Goal: Task Accomplishment & Management: Use online tool/utility

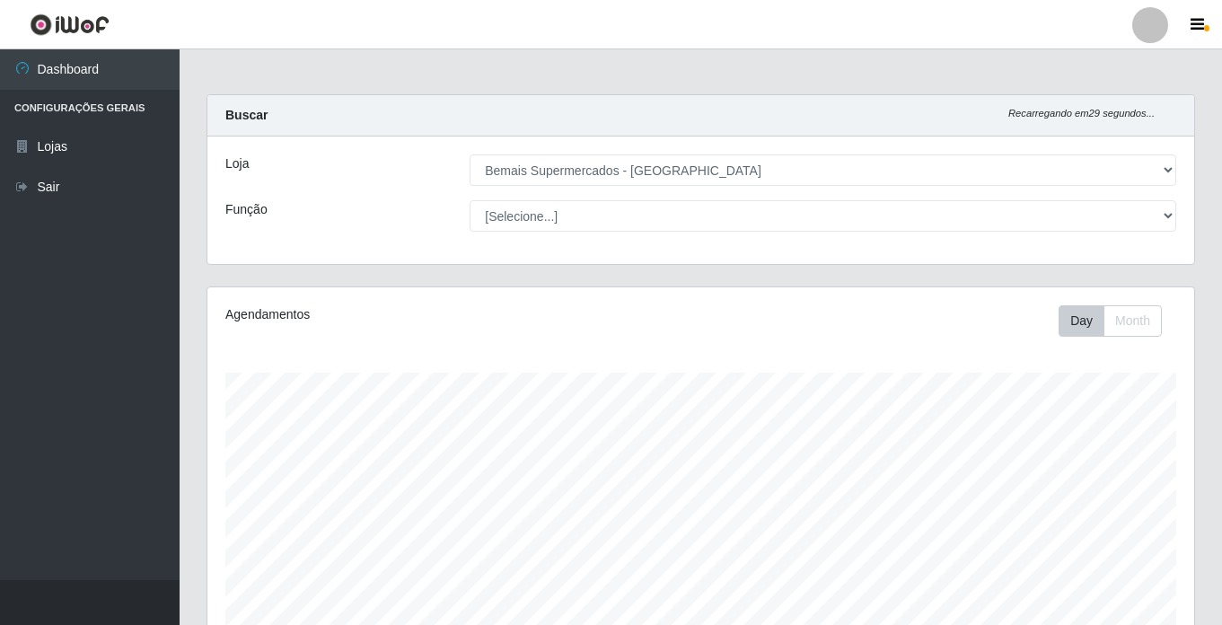
select select "250"
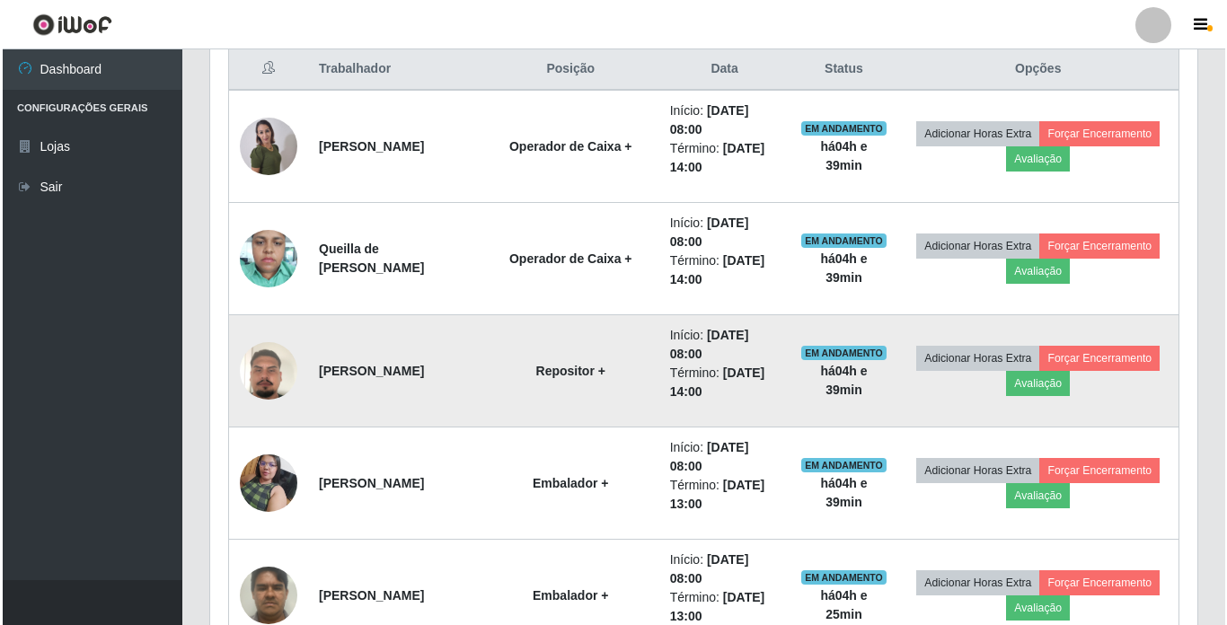
scroll to position [373, 987]
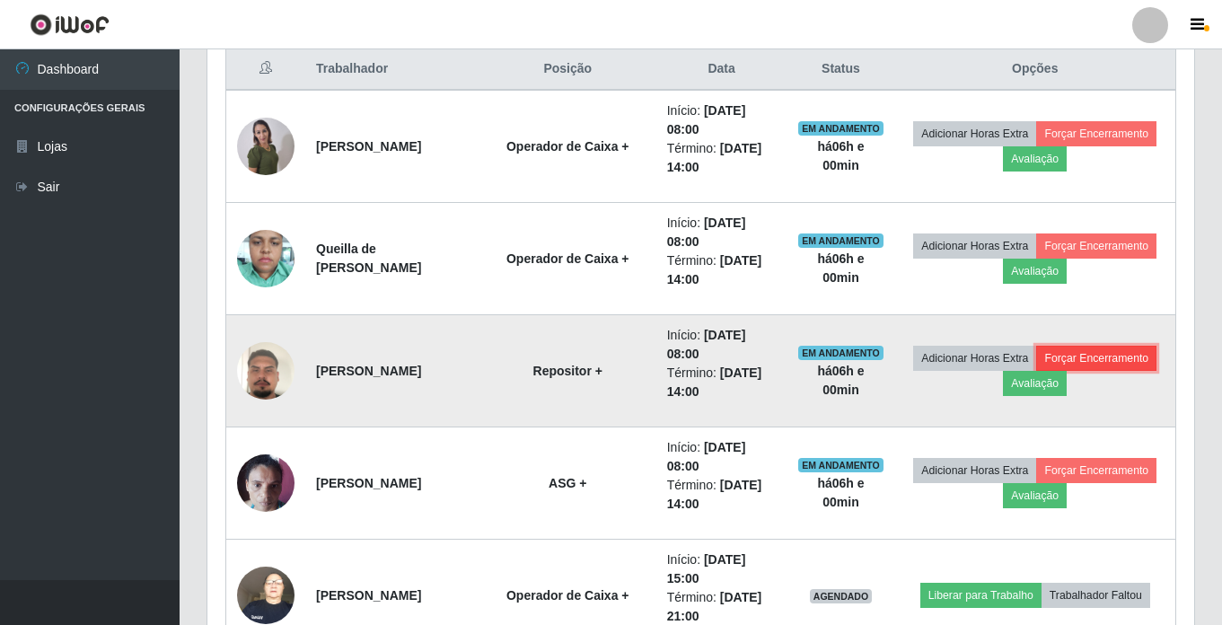
click at [1036, 371] on button "Forçar Encerramento" at bounding box center [1096, 358] width 120 height 25
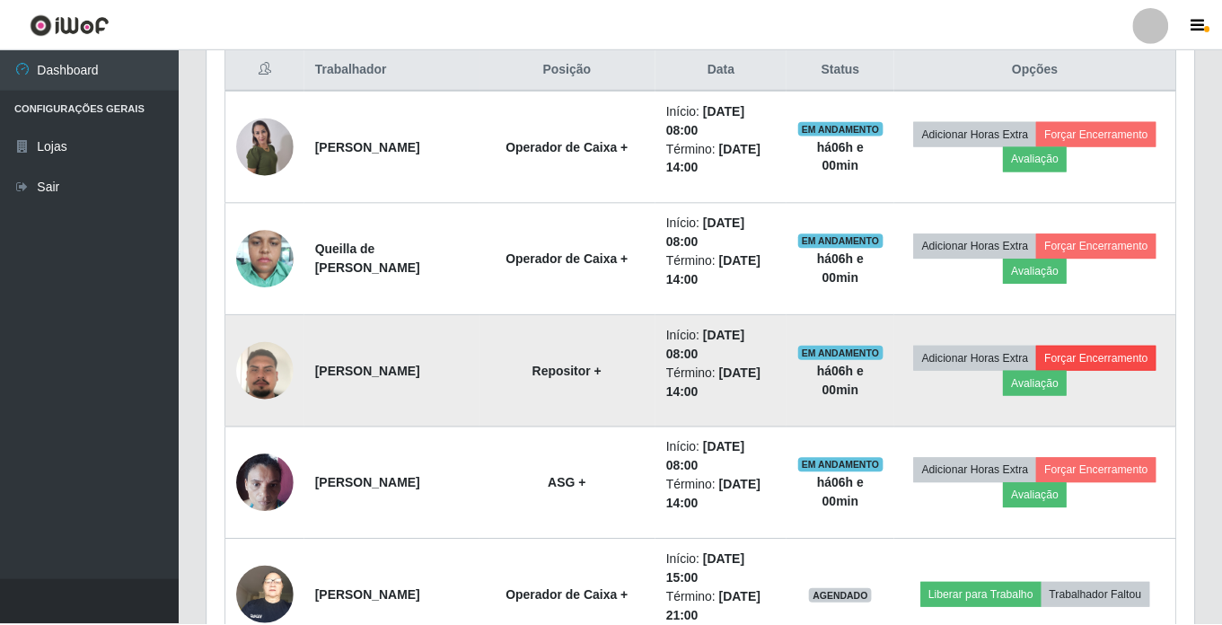
scroll to position [373, 978]
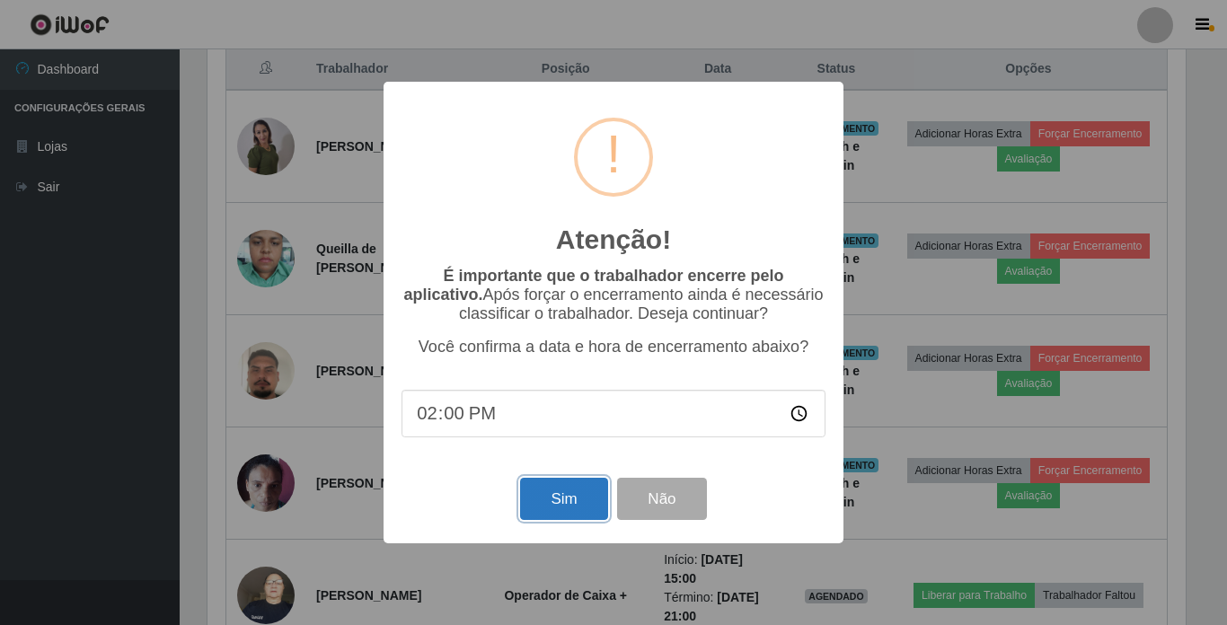
click at [565, 515] on button "Sim" at bounding box center [563, 499] width 87 height 42
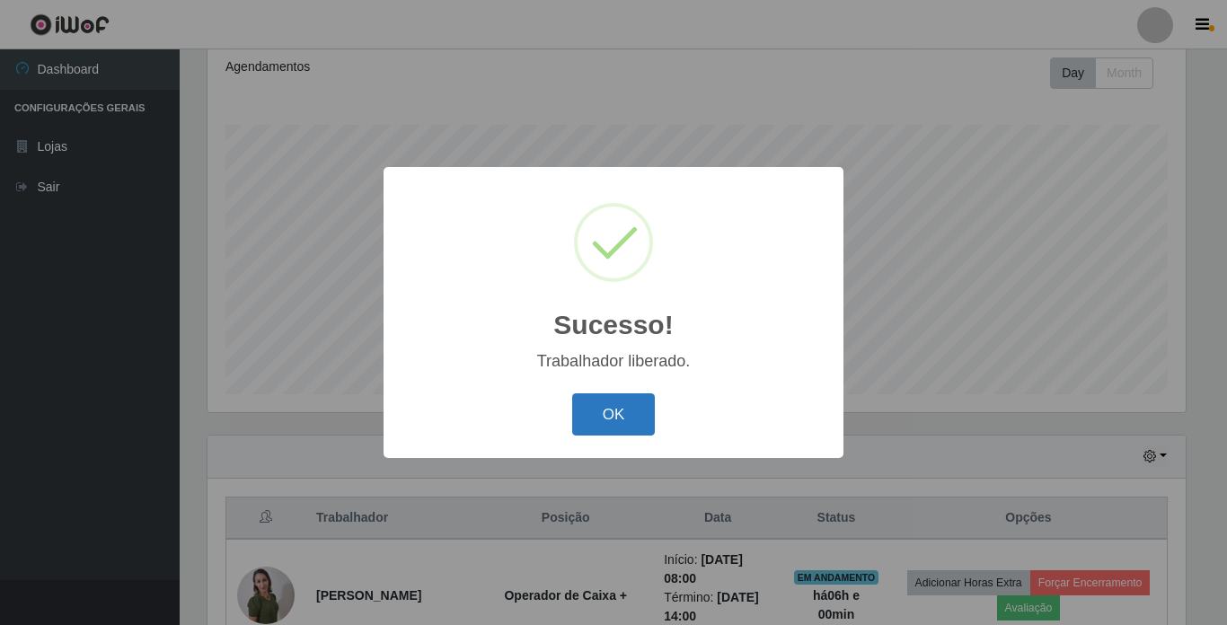
click at [603, 417] on button "OK" at bounding box center [614, 414] width 84 height 42
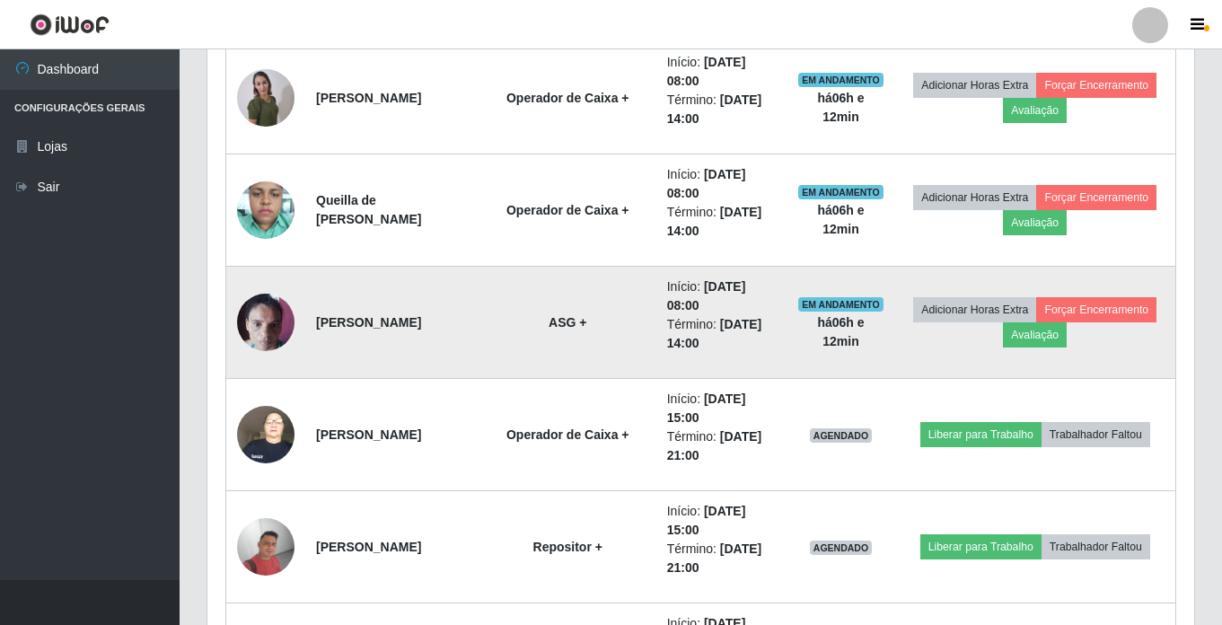
scroll to position [697, 0]
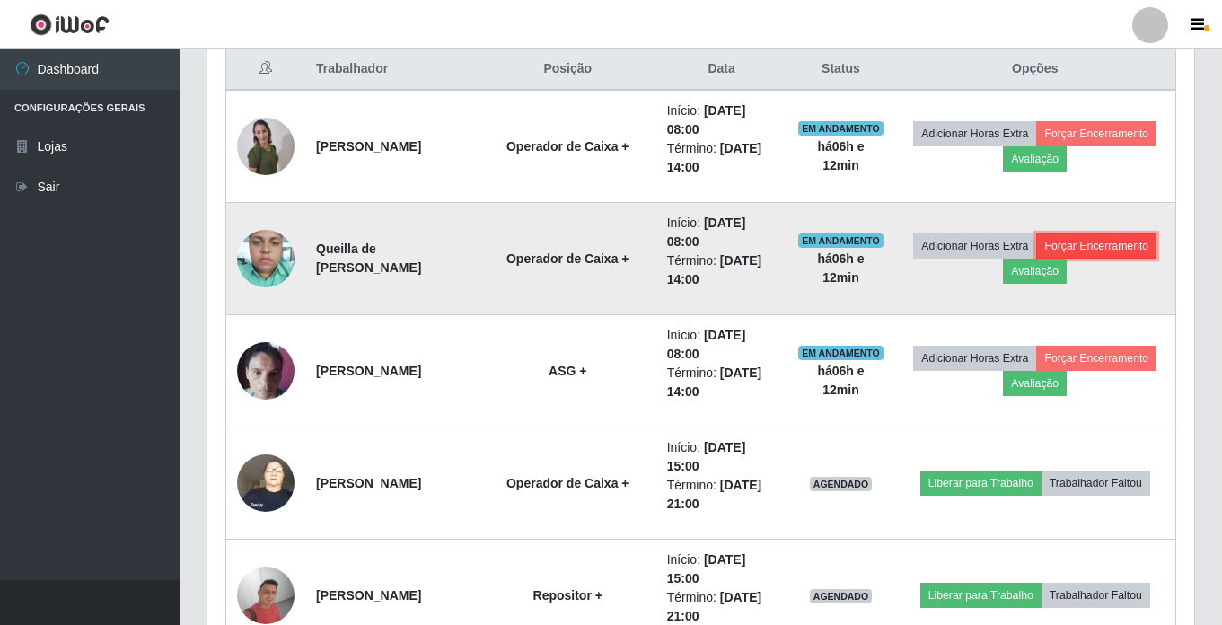
click at [1036, 259] on button "Forçar Encerramento" at bounding box center [1096, 246] width 120 height 25
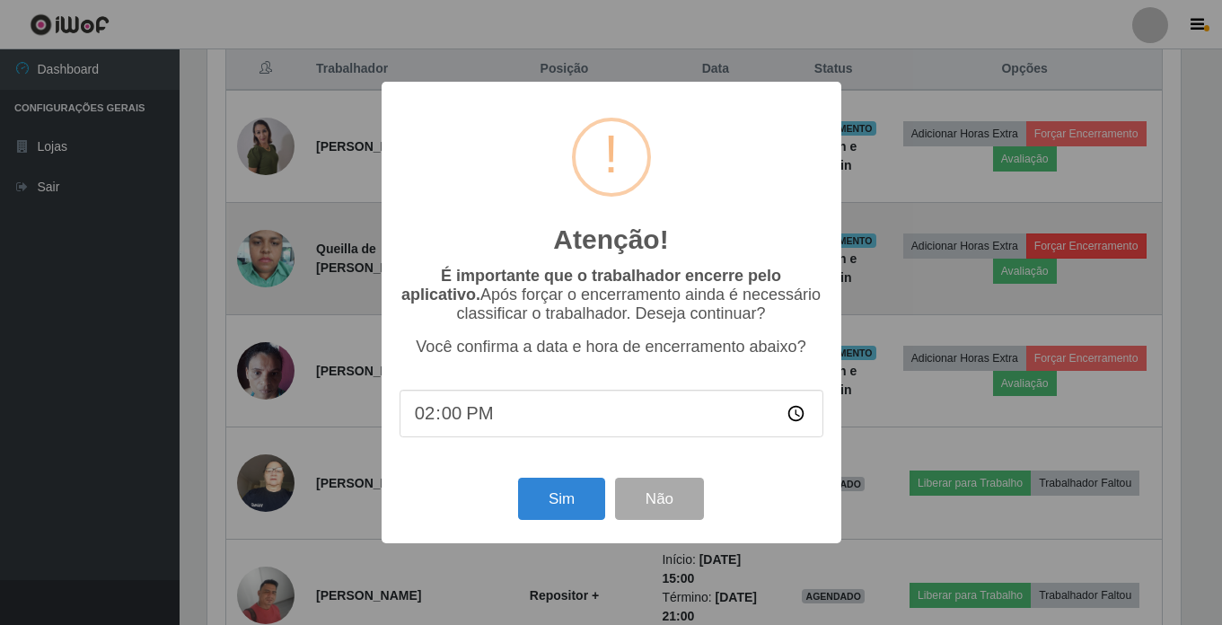
scroll to position [373, 978]
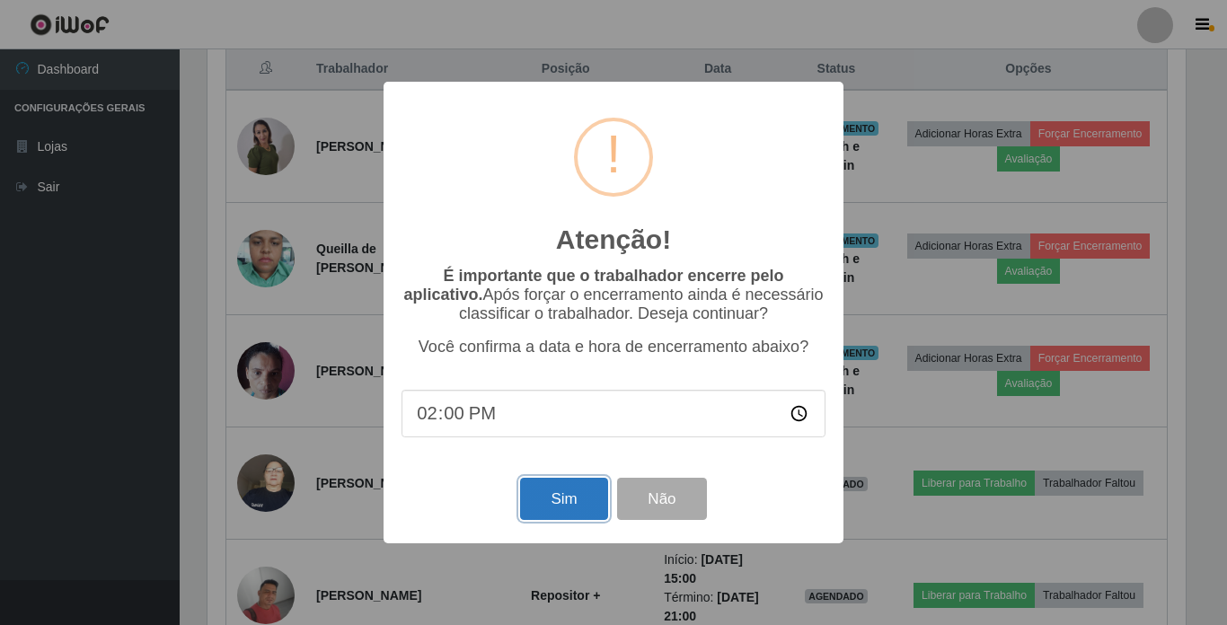
click at [575, 493] on button "Sim" at bounding box center [563, 499] width 87 height 42
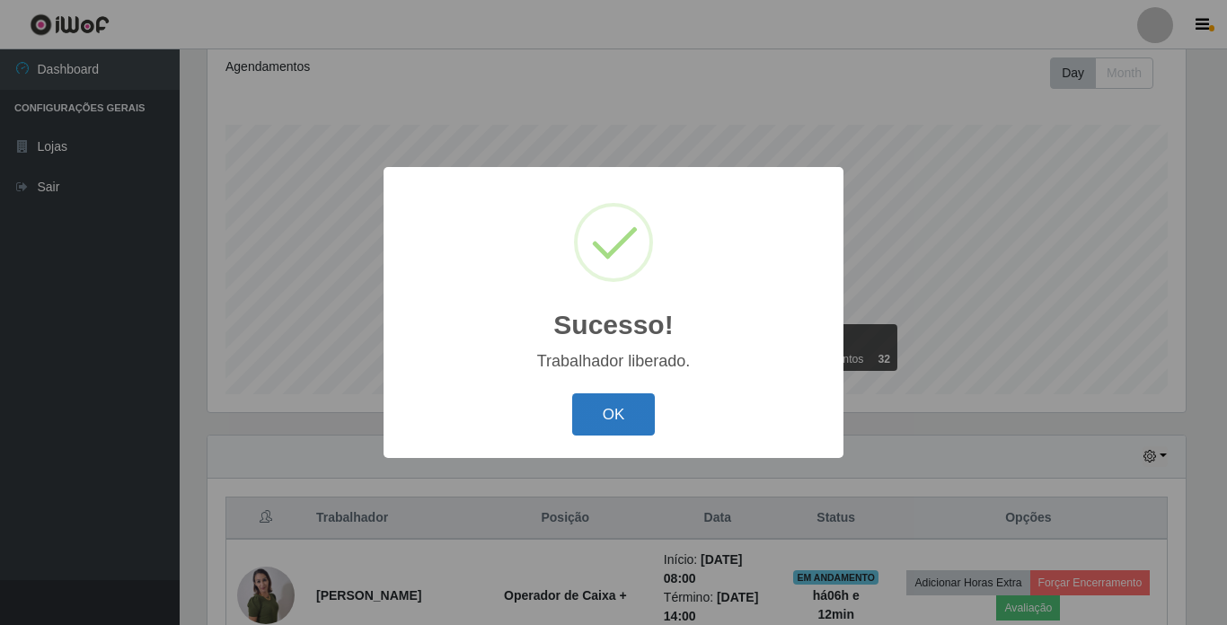
click at [615, 416] on button "OK" at bounding box center [614, 414] width 84 height 42
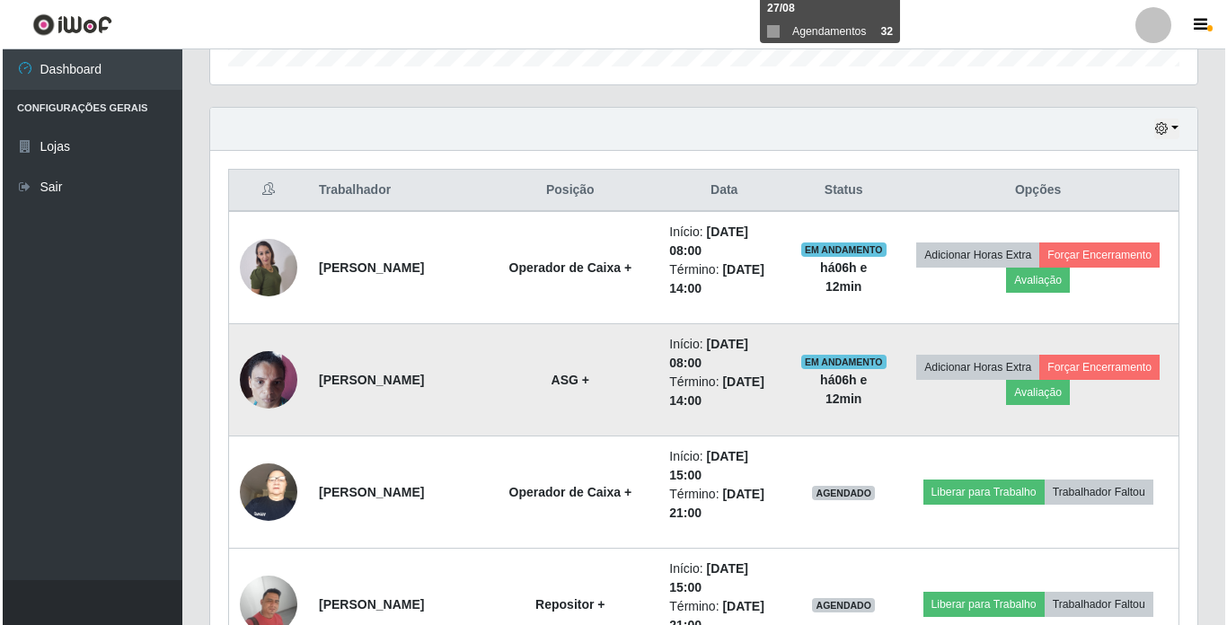
scroll to position [607, 0]
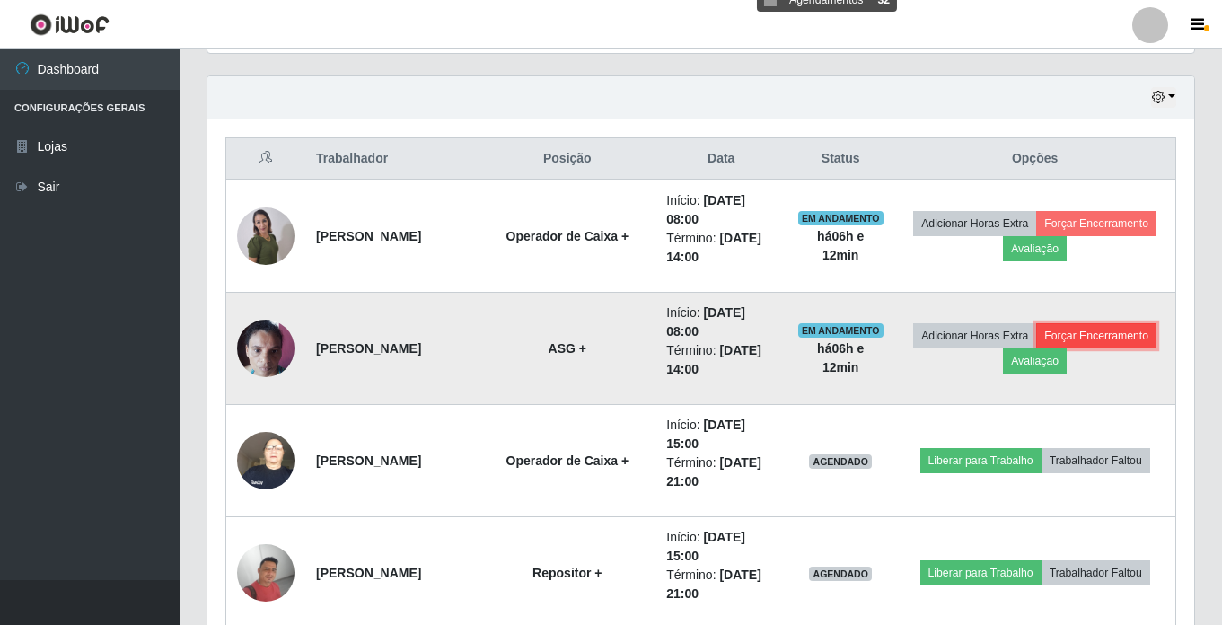
click at [1036, 348] on button "Forçar Encerramento" at bounding box center [1096, 335] width 120 height 25
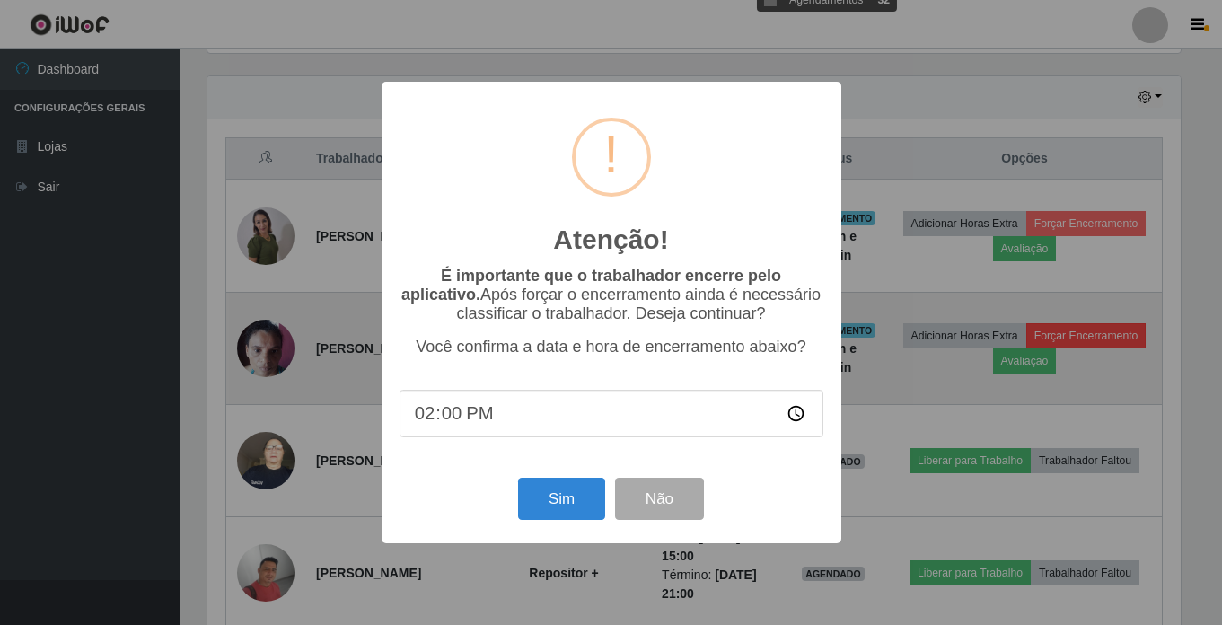
scroll to position [373, 978]
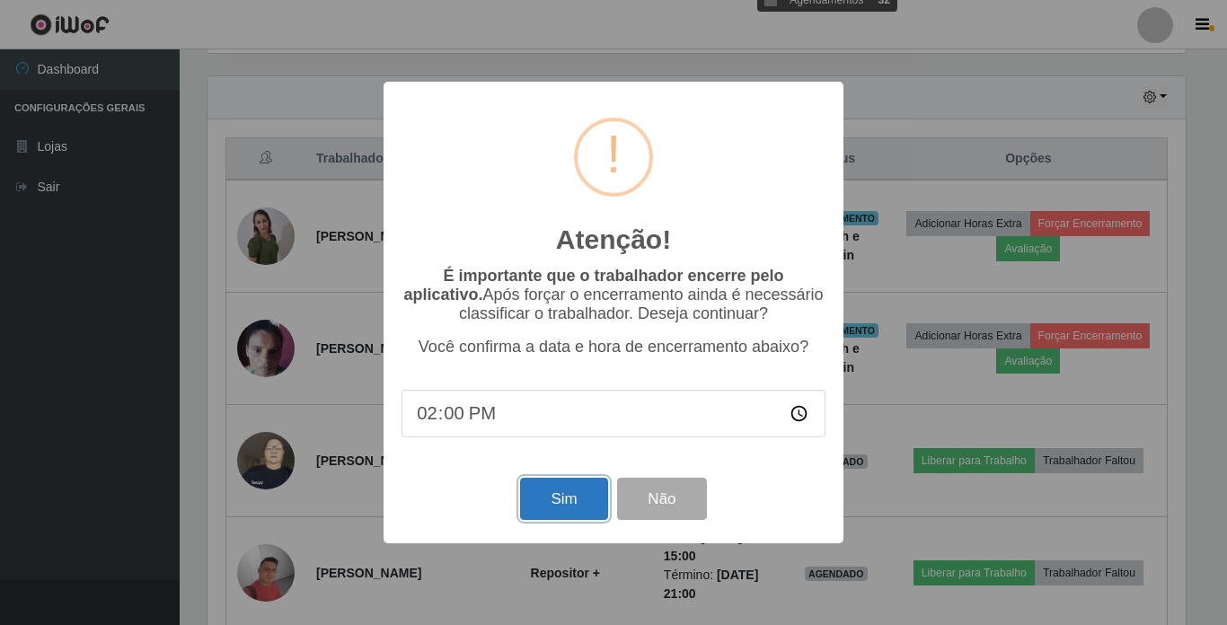
click at [577, 499] on button "Sim" at bounding box center [563, 499] width 87 height 42
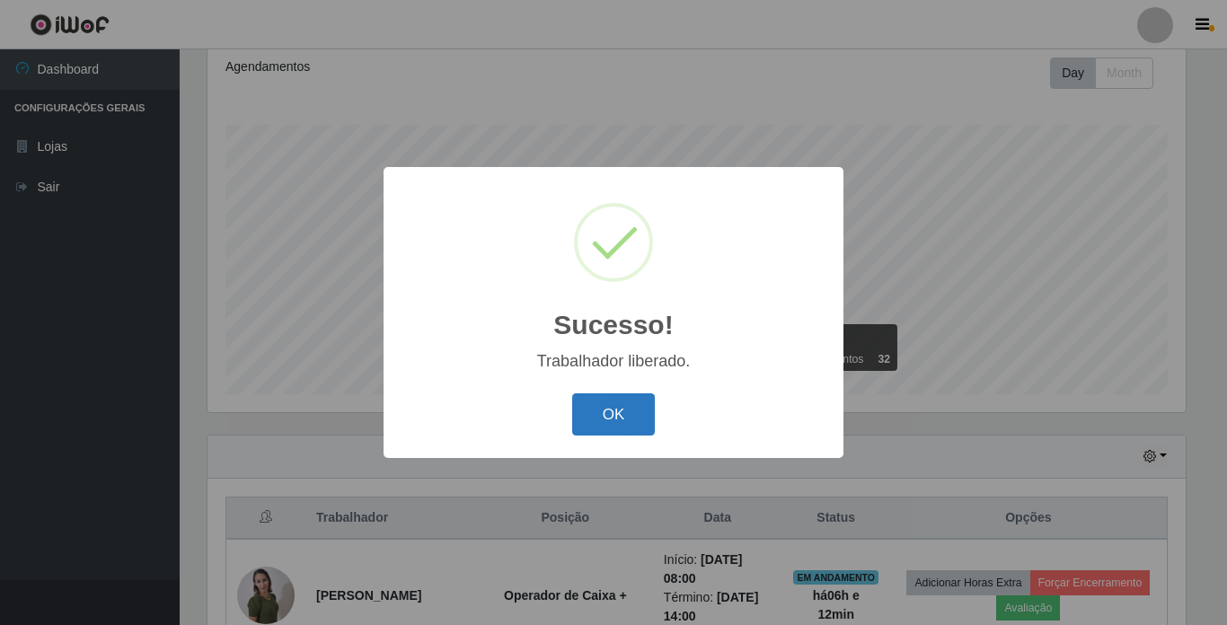
click at [628, 420] on button "OK" at bounding box center [614, 414] width 84 height 42
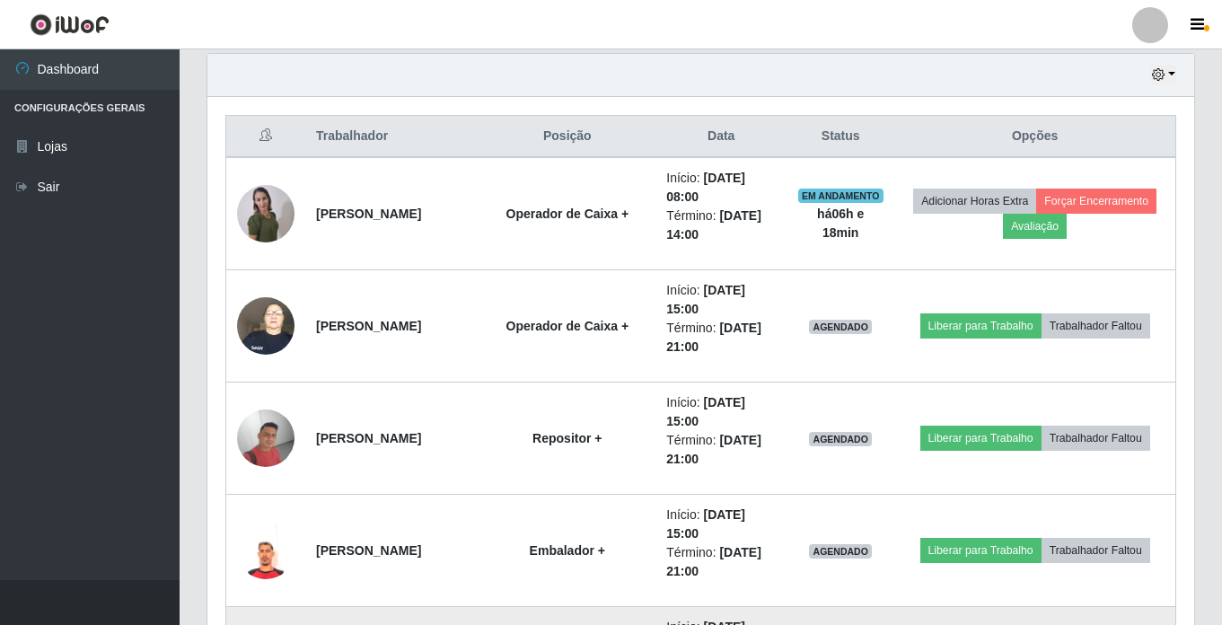
scroll to position [540, 0]
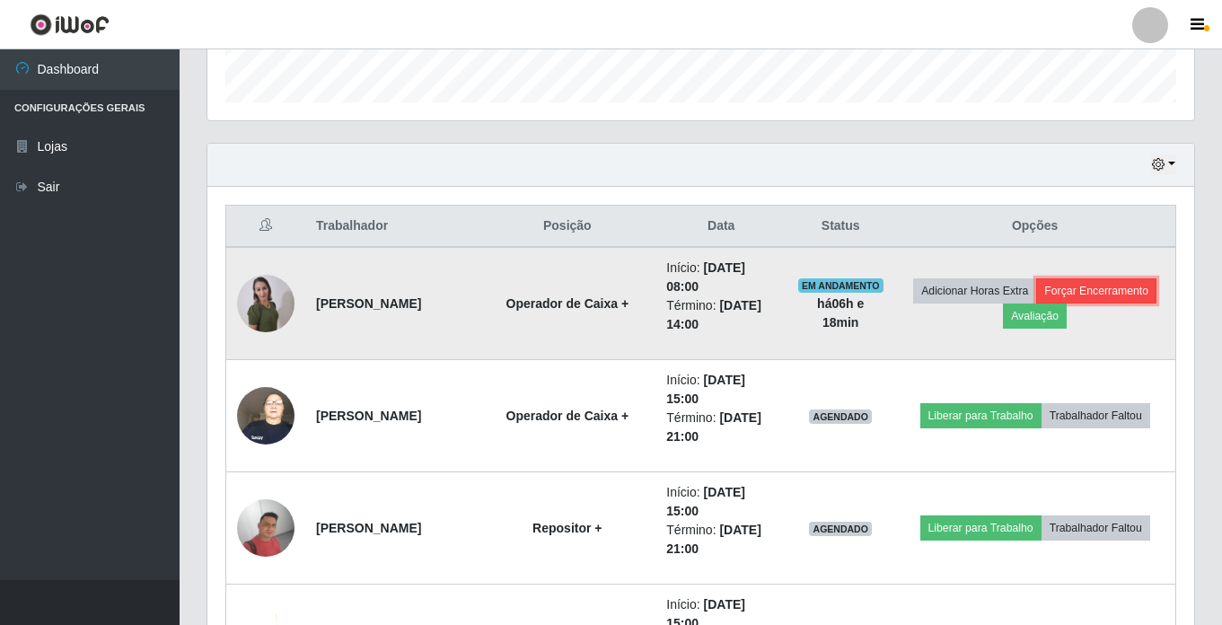
click at [1036, 304] on button "Forçar Encerramento" at bounding box center [1096, 290] width 120 height 25
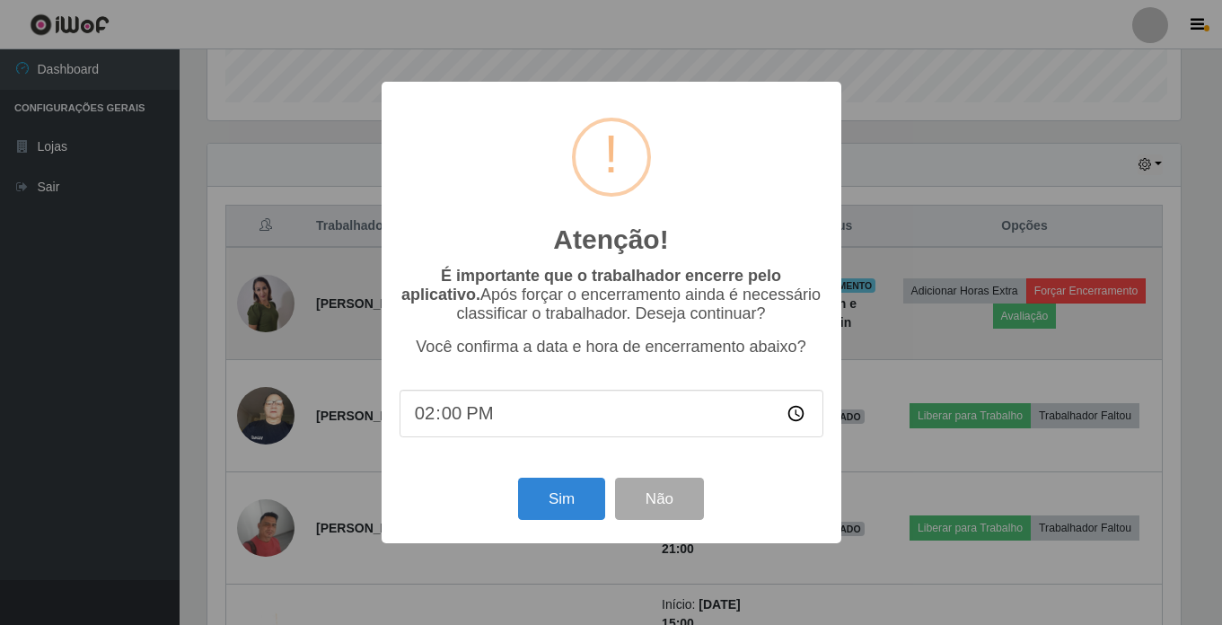
scroll to position [373, 978]
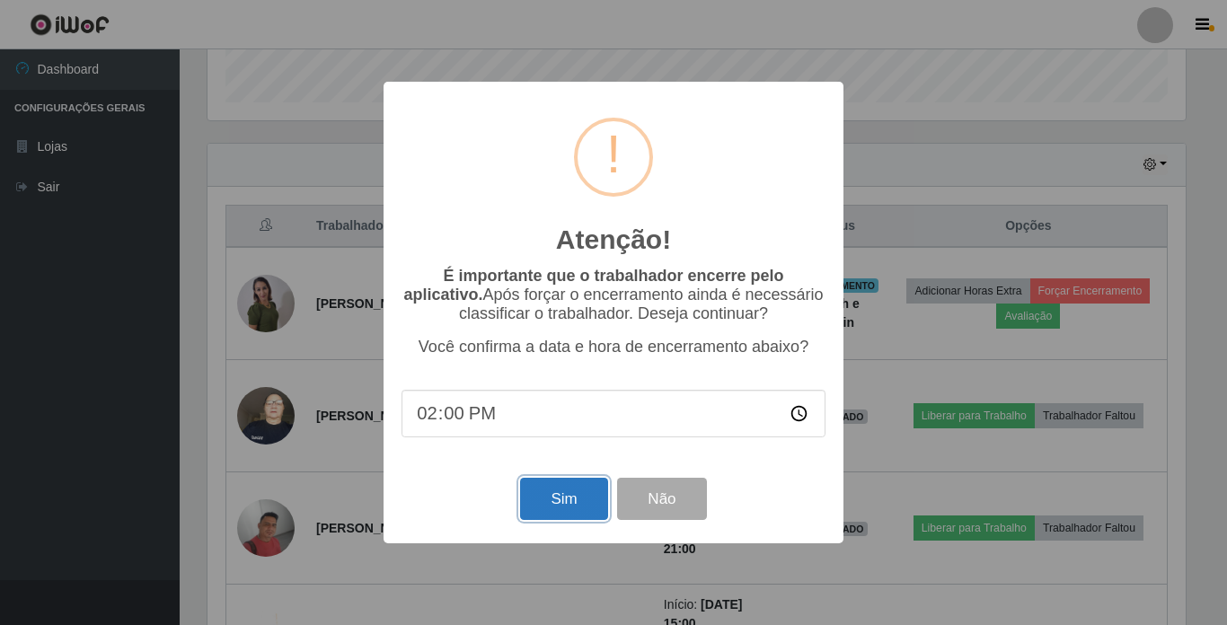
click at [551, 508] on button "Sim" at bounding box center [563, 499] width 87 height 42
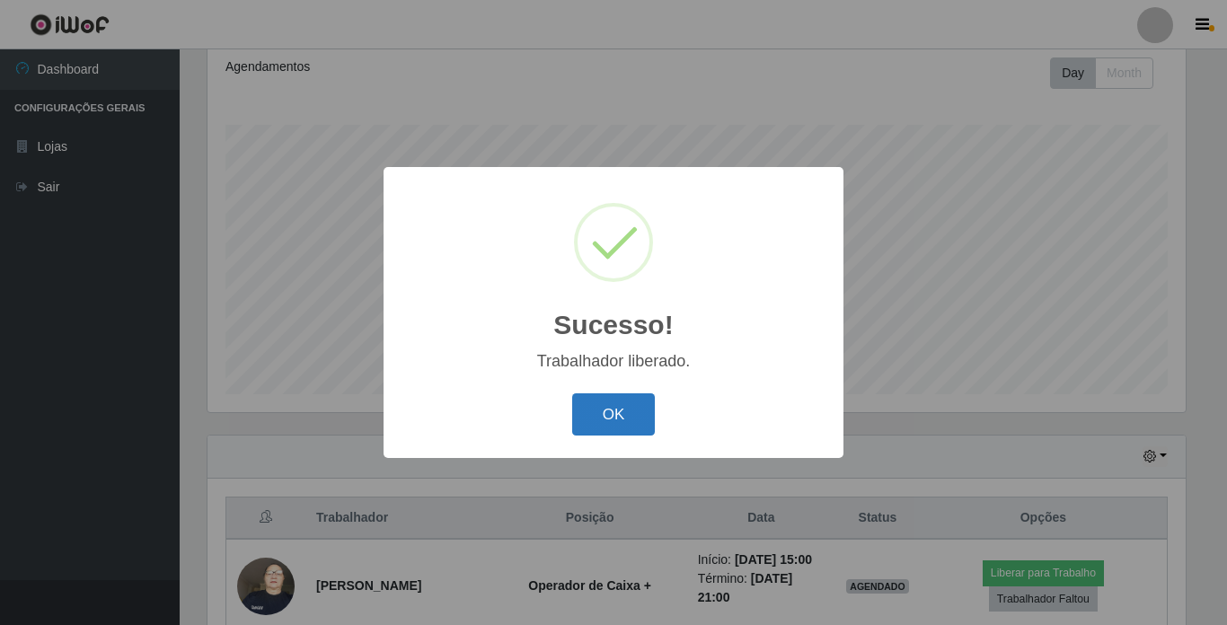
click at [597, 408] on button "OK" at bounding box center [614, 414] width 84 height 42
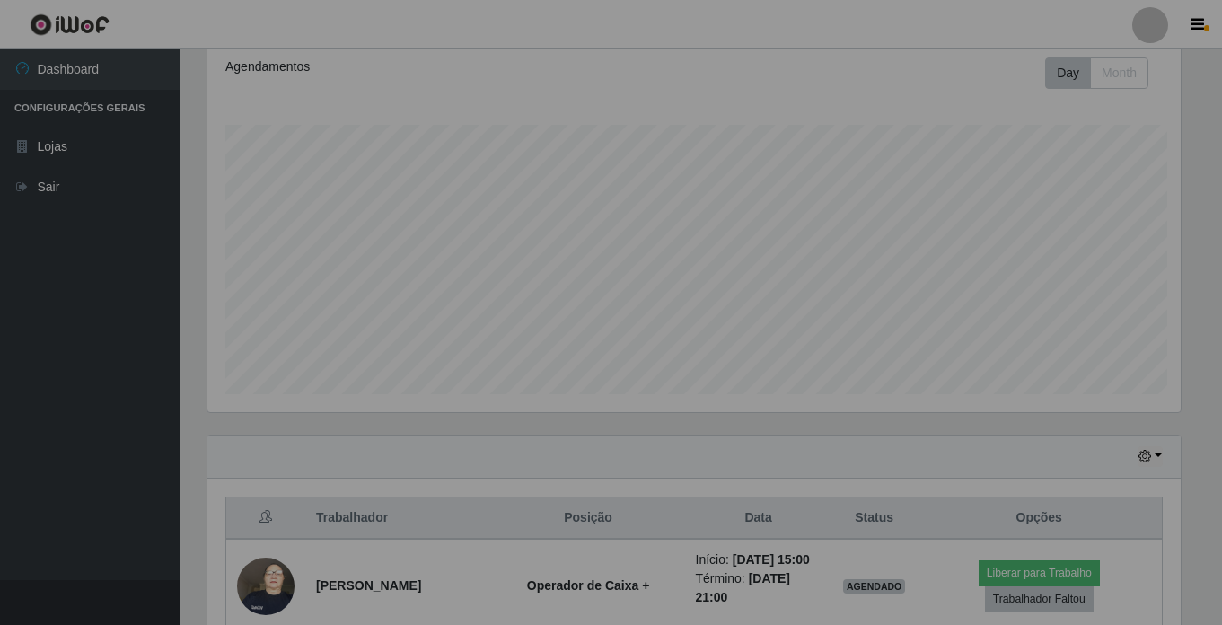
scroll to position [373, 987]
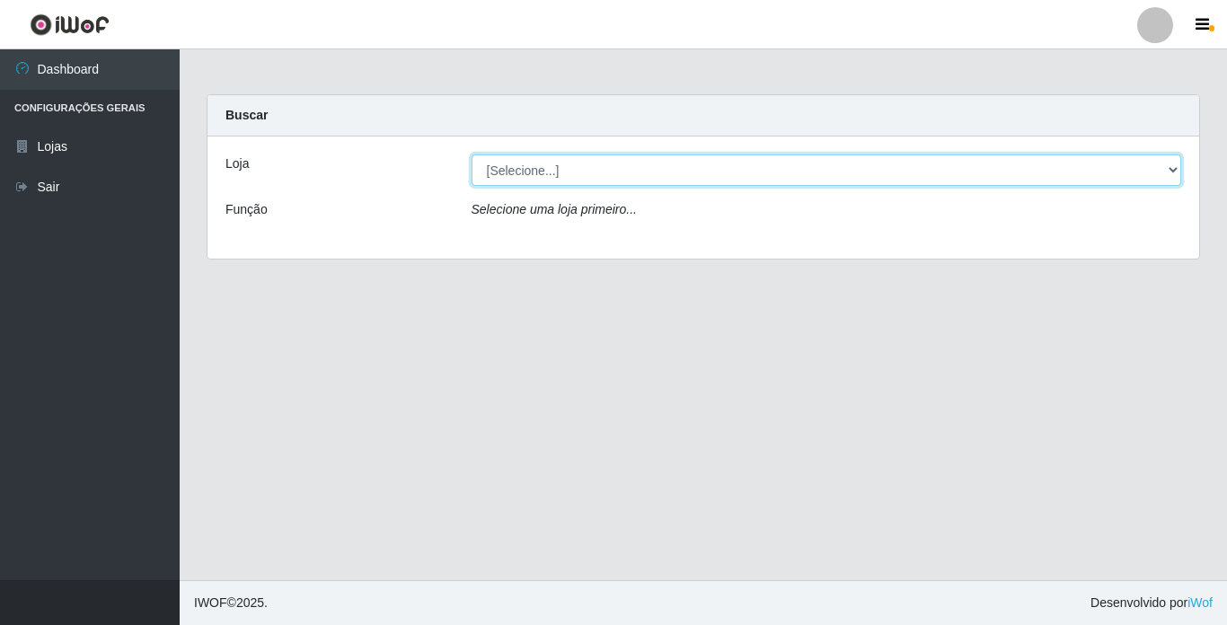
click at [547, 162] on select "[Selecione...] Bemais Supermercados - [GEOGRAPHIC_DATA]" at bounding box center [827, 169] width 710 height 31
select select "250"
click at [472, 154] on select "[Selecione...] Bemais Supermercados - [GEOGRAPHIC_DATA]" at bounding box center [827, 169] width 710 height 31
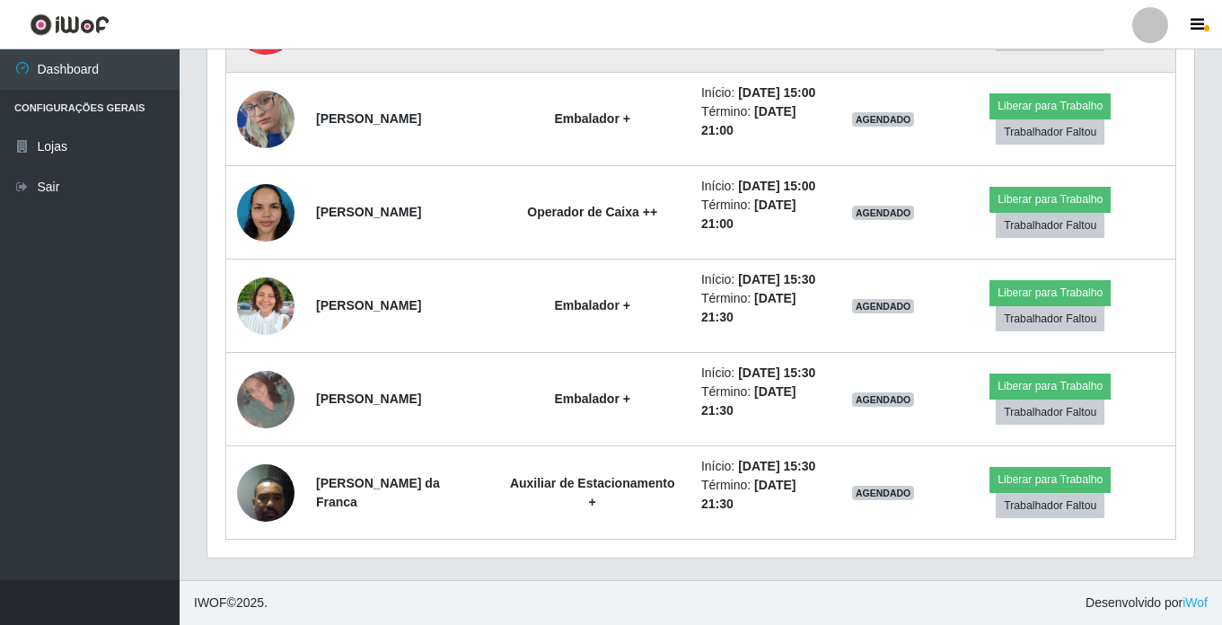
scroll to position [787, 0]
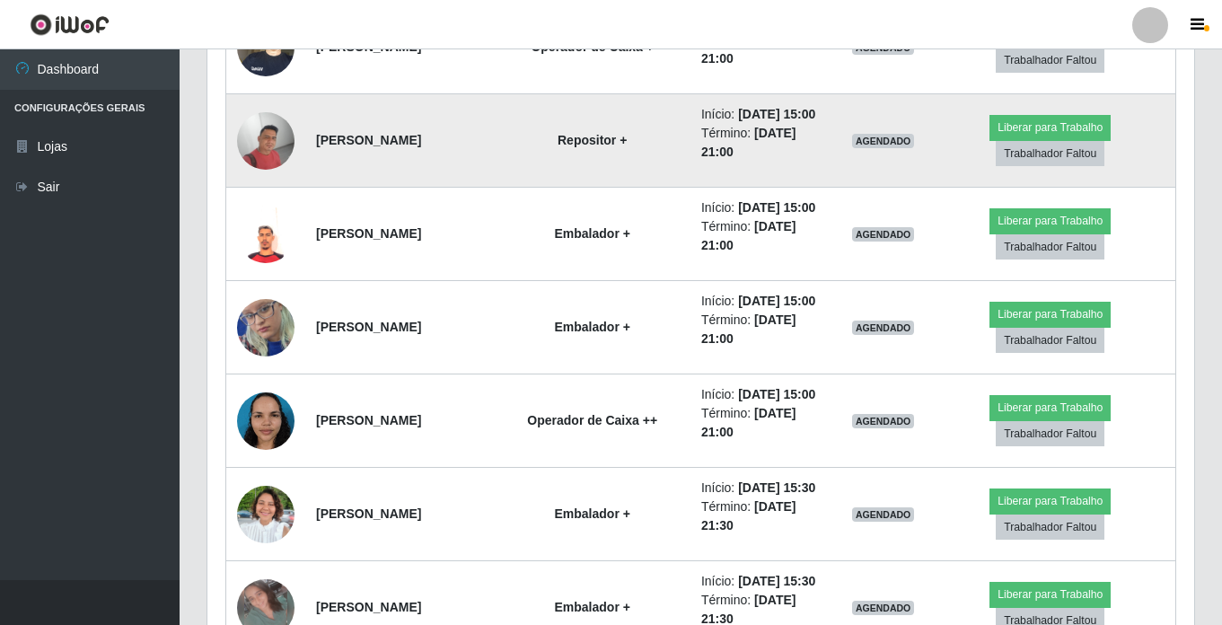
click at [272, 168] on img at bounding box center [265, 140] width 57 height 57
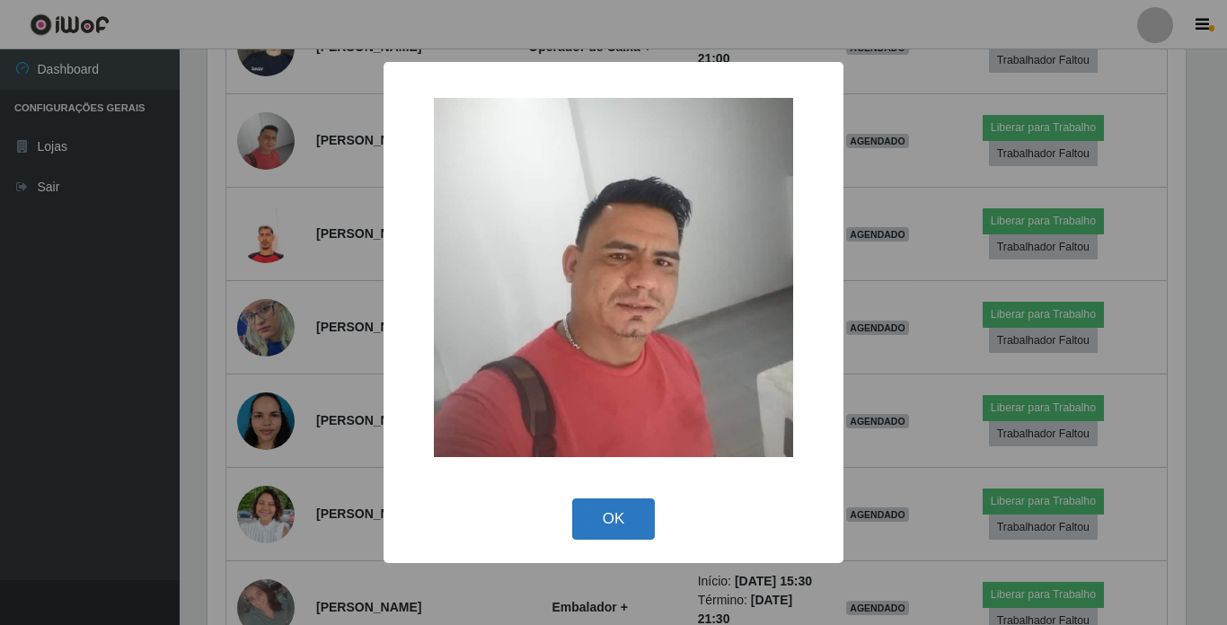
click at [587, 524] on button "OK" at bounding box center [614, 519] width 84 height 42
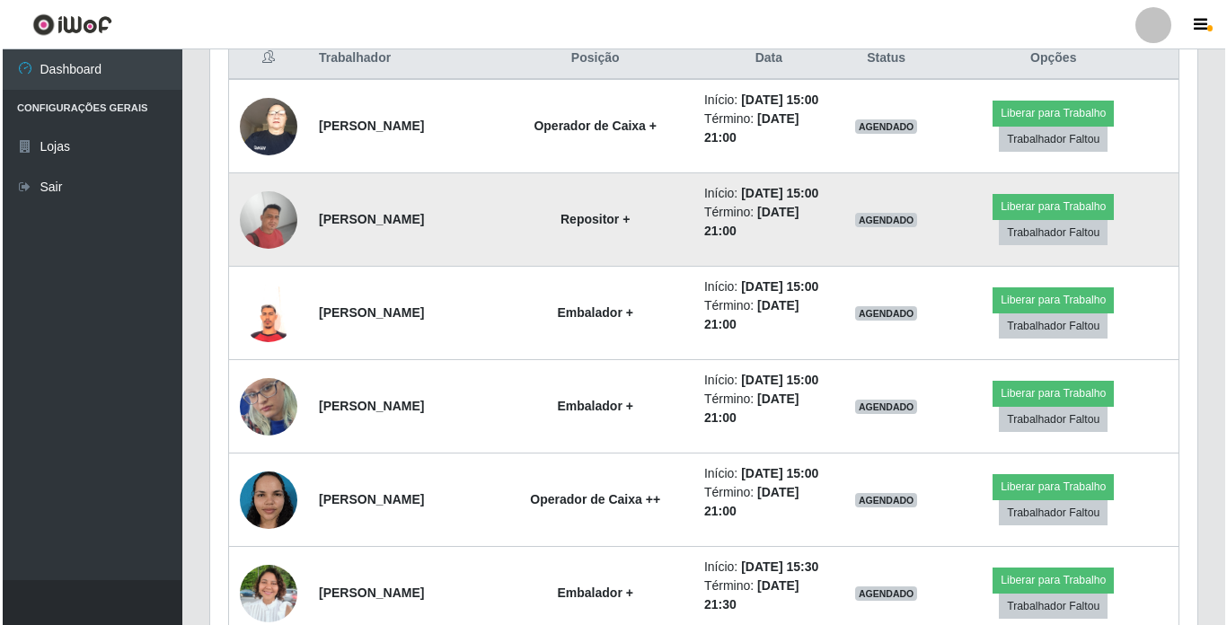
scroll to position [1146, 0]
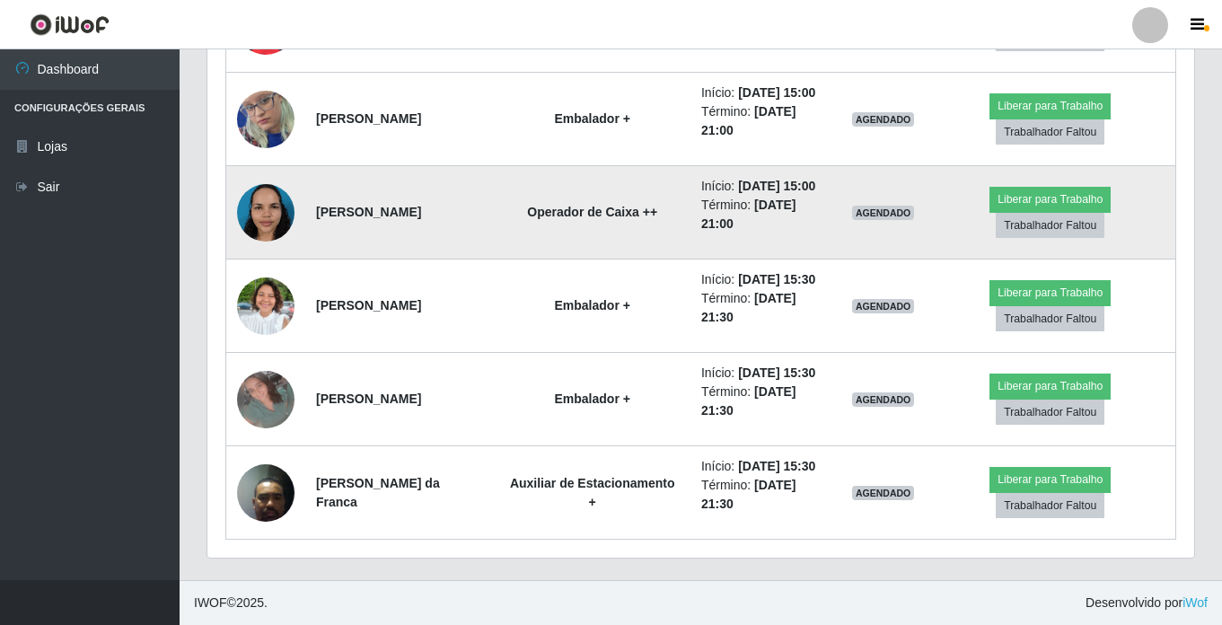
click at [281, 174] on img at bounding box center [265, 212] width 57 height 76
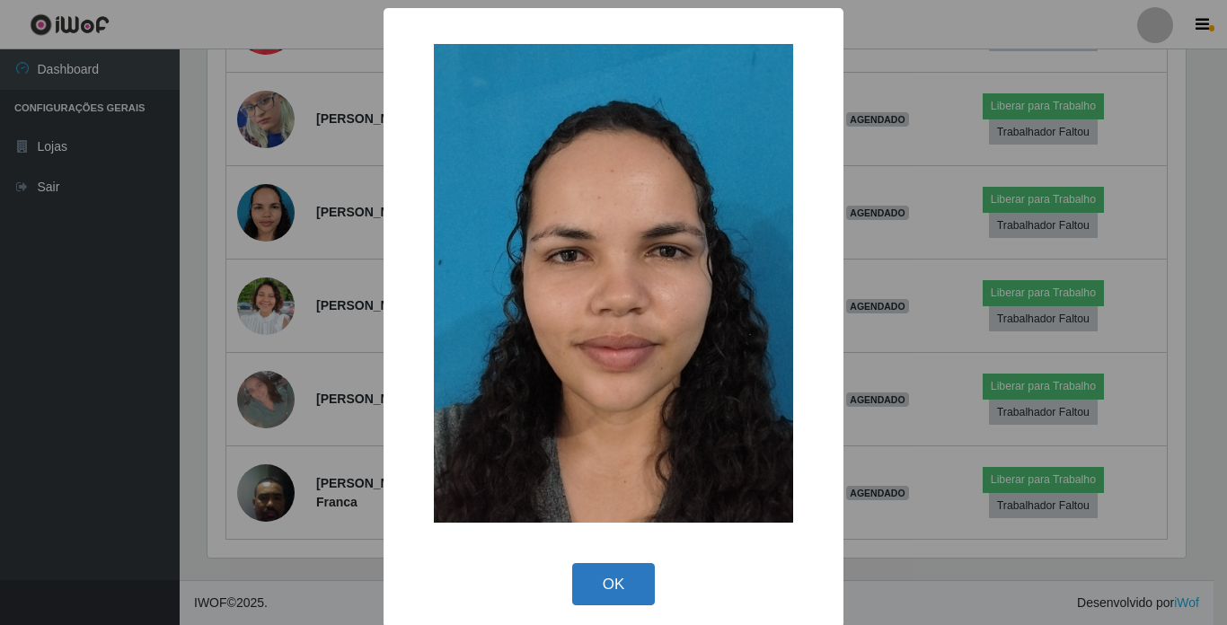
click at [640, 568] on button "OK" at bounding box center [614, 584] width 84 height 42
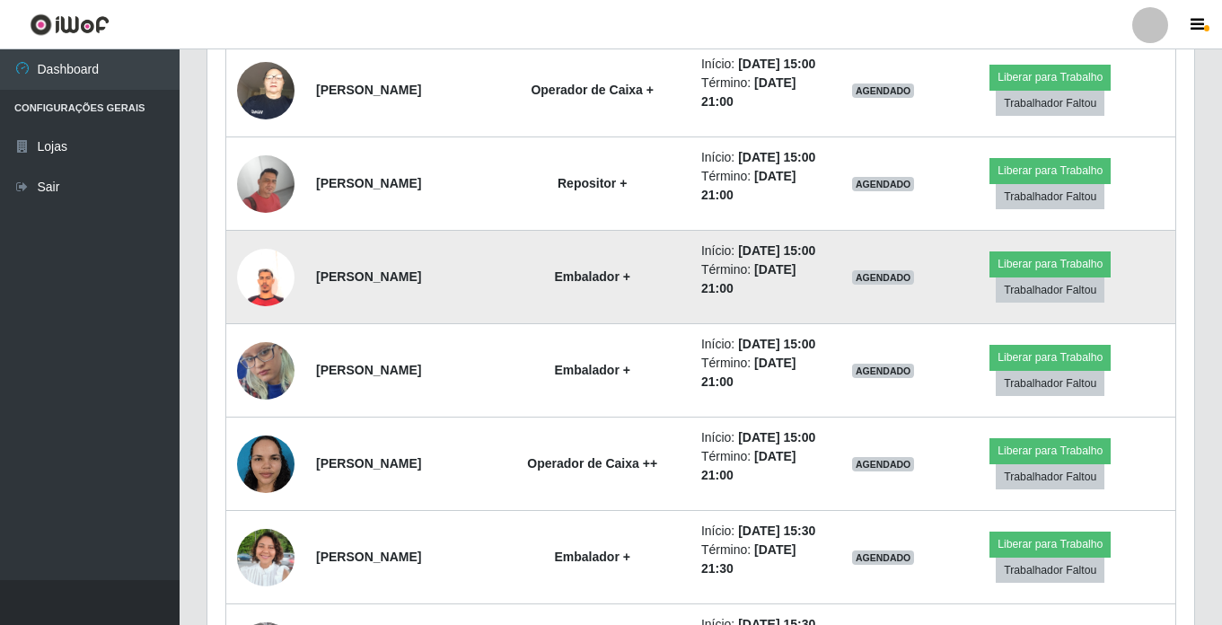
scroll to position [517, 0]
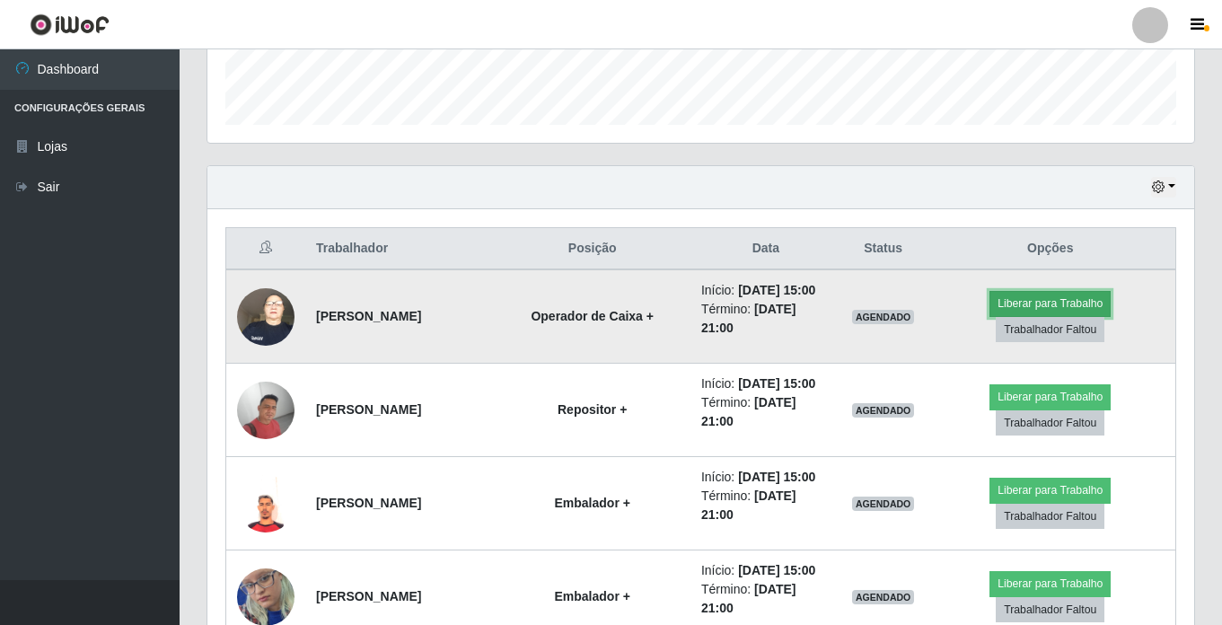
click at [928, 310] on button "Liberar para Trabalho" at bounding box center [1050, 303] width 121 height 25
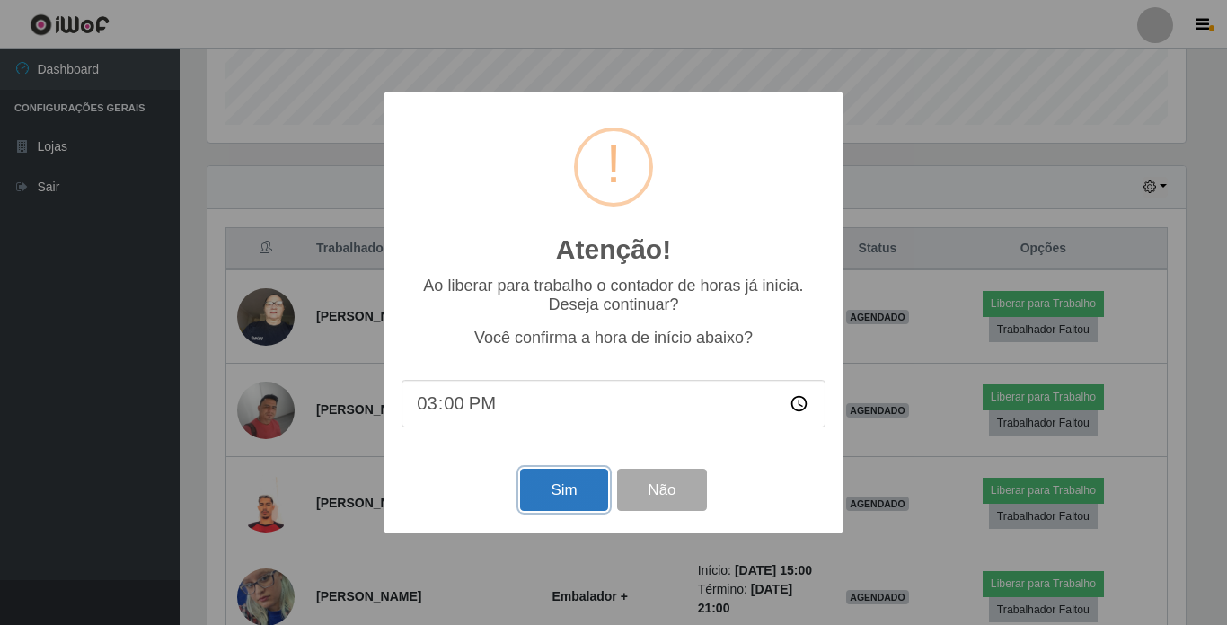
click at [562, 490] on button "Sim" at bounding box center [563, 490] width 87 height 42
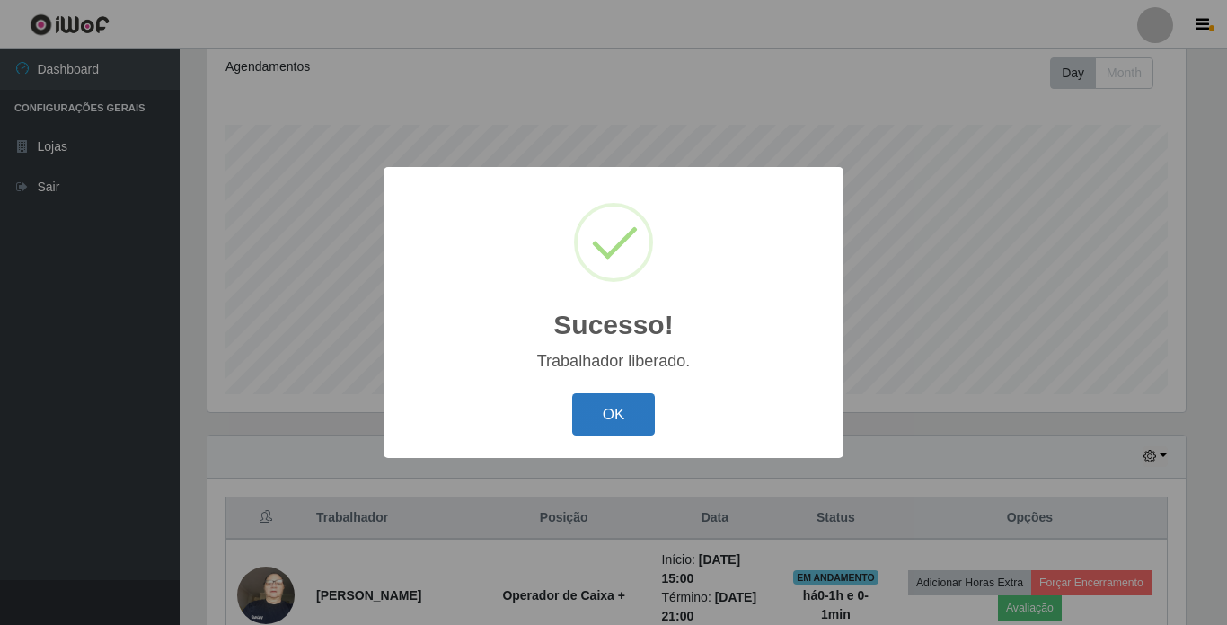
click at [604, 428] on button "OK" at bounding box center [614, 414] width 84 height 42
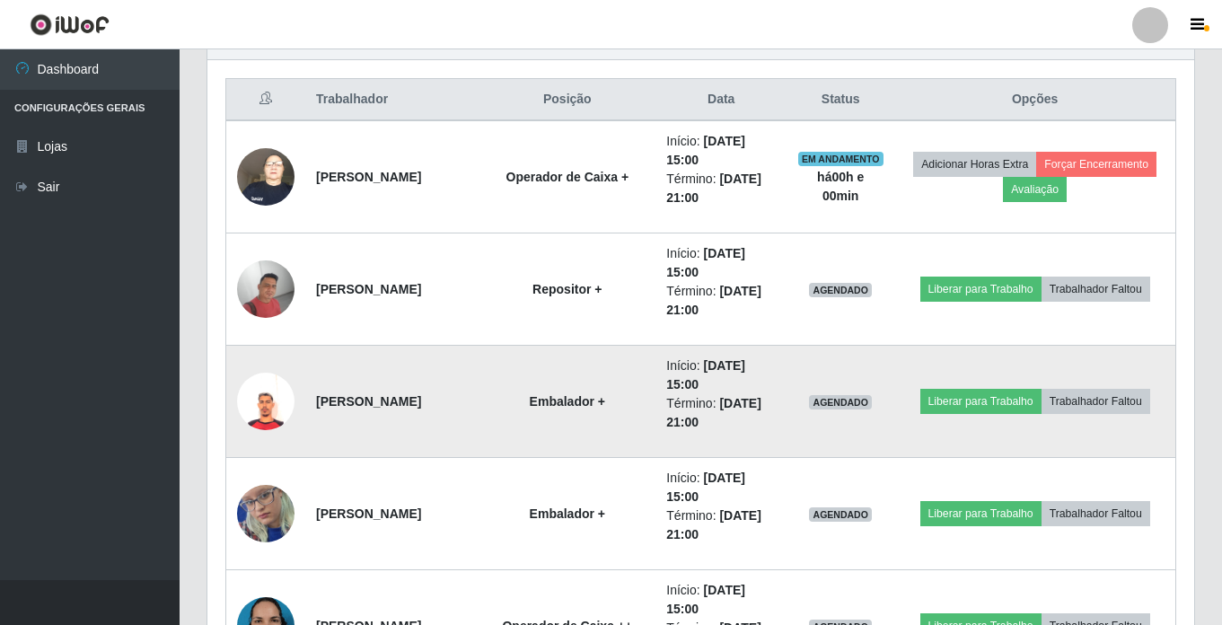
scroll to position [697, 0]
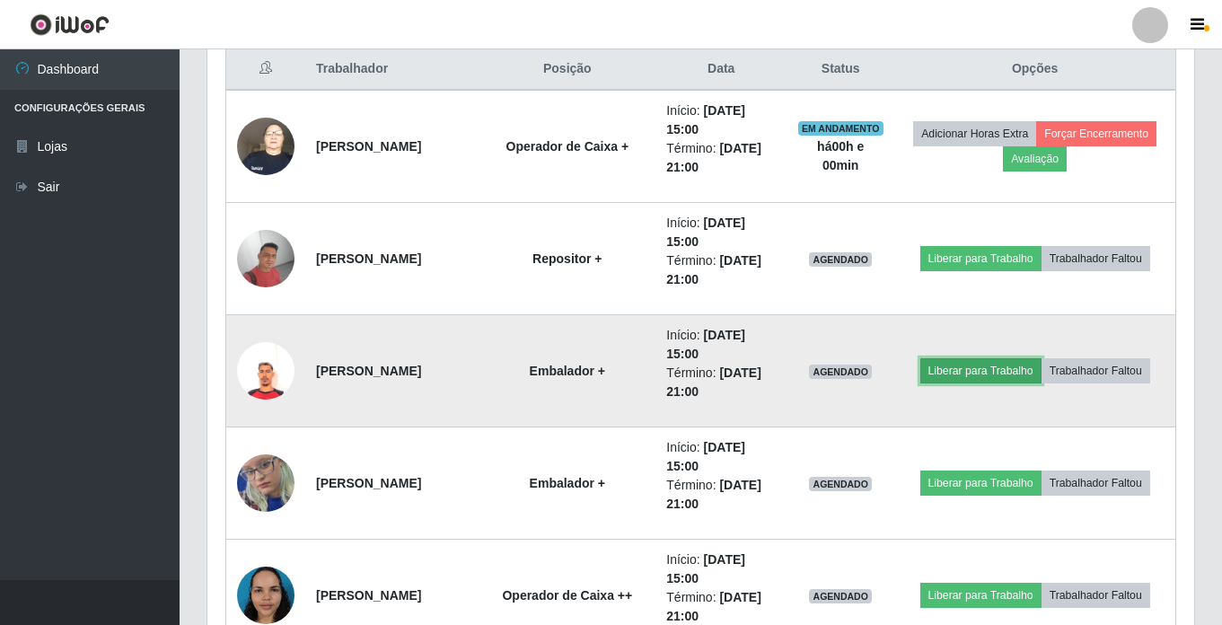
click at [928, 378] on button "Liberar para Trabalho" at bounding box center [981, 370] width 121 height 25
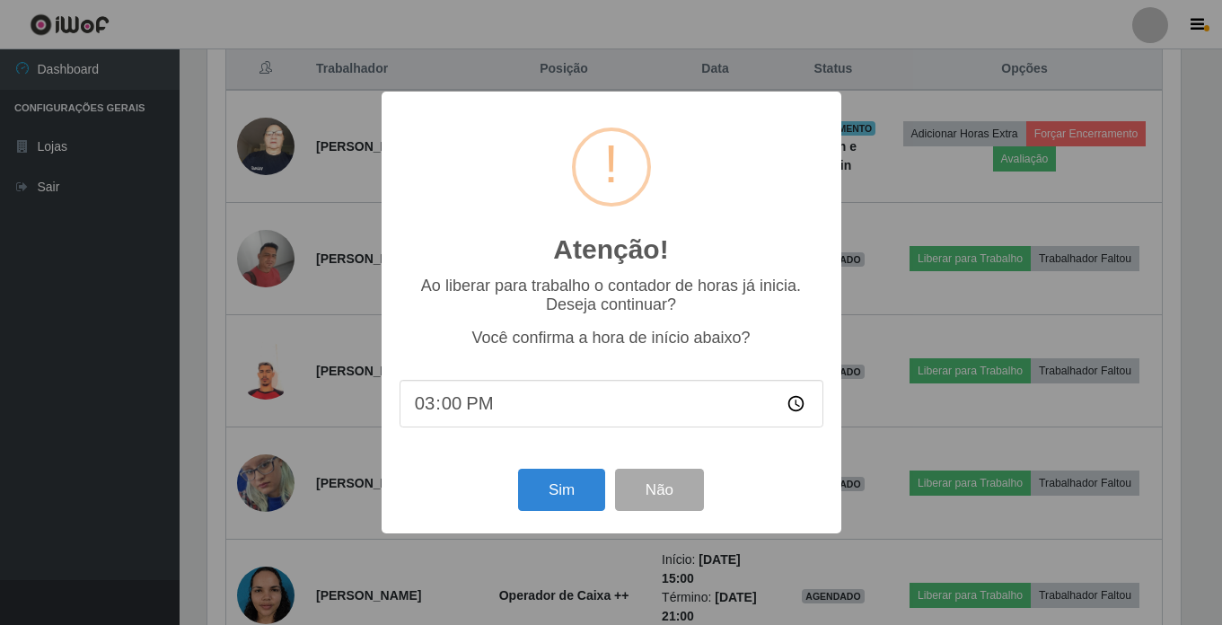
scroll to position [373, 978]
click at [569, 509] on button "Sim" at bounding box center [563, 490] width 87 height 42
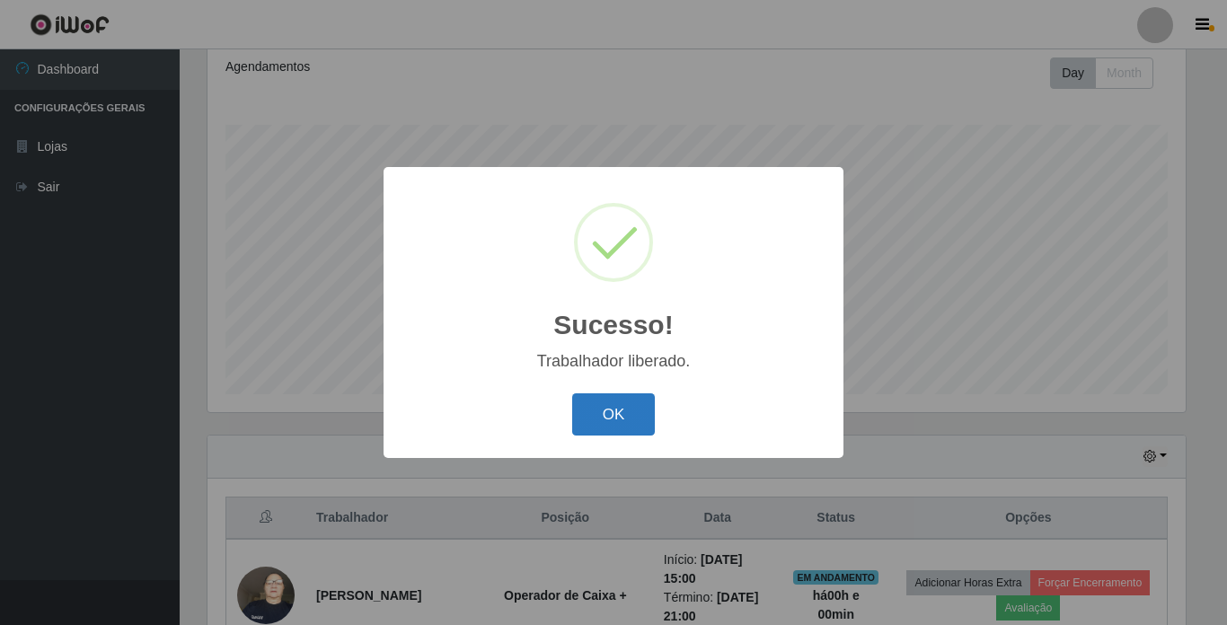
click at [632, 410] on button "OK" at bounding box center [614, 414] width 84 height 42
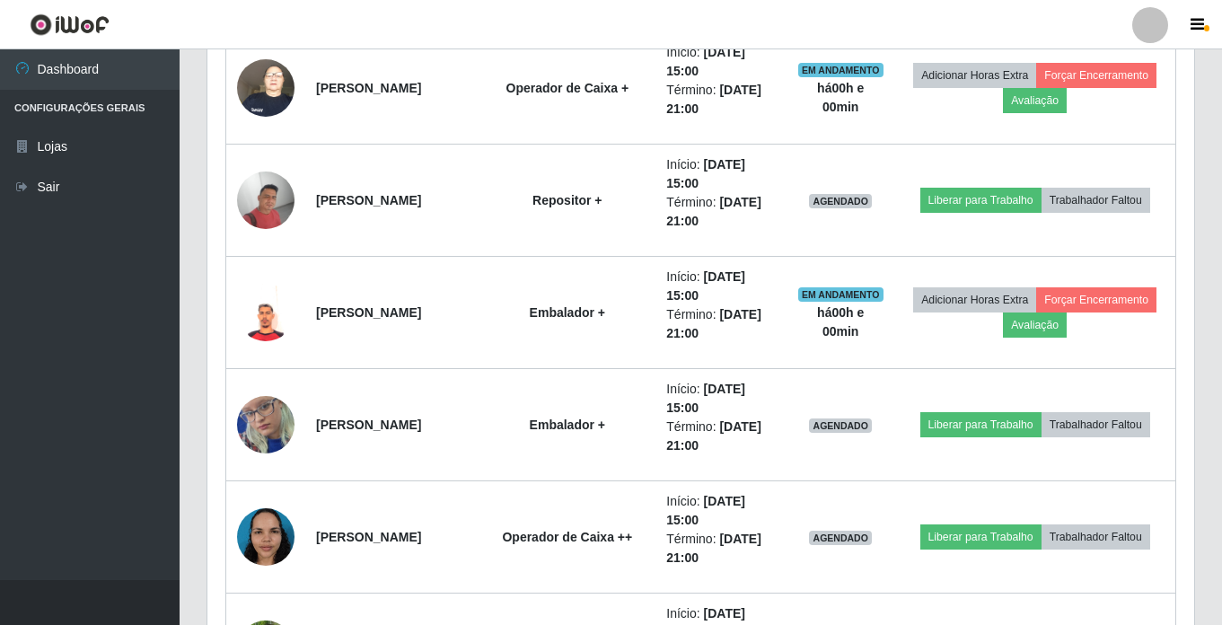
scroll to position [787, 0]
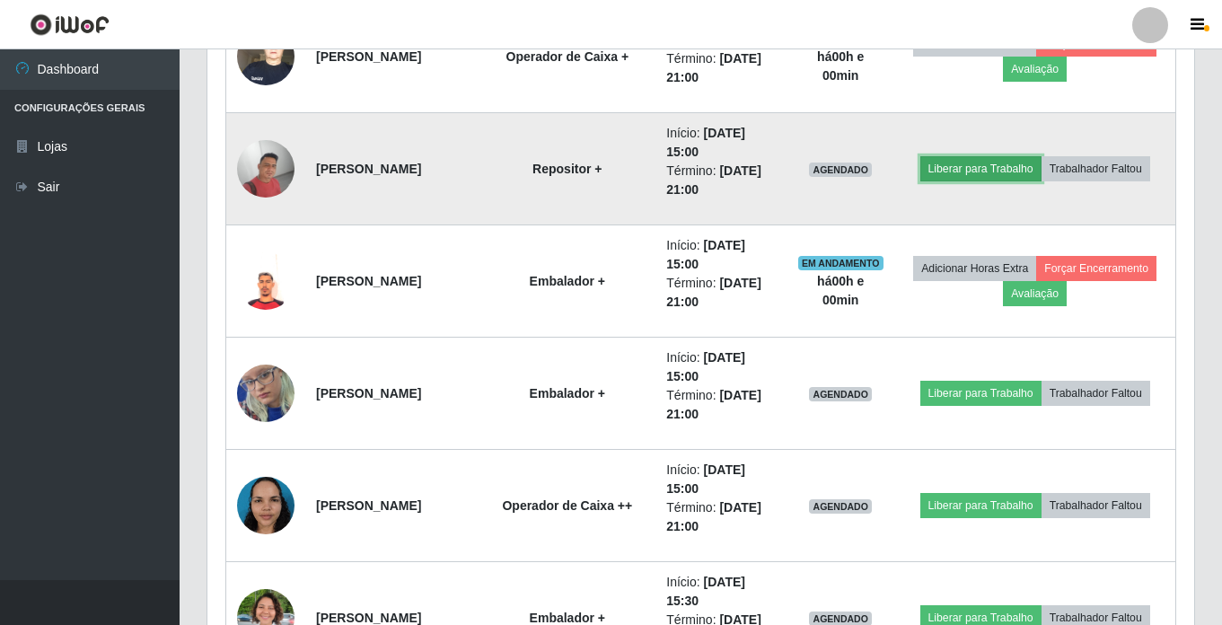
click at [928, 163] on button "Liberar para Trabalho" at bounding box center [981, 168] width 121 height 25
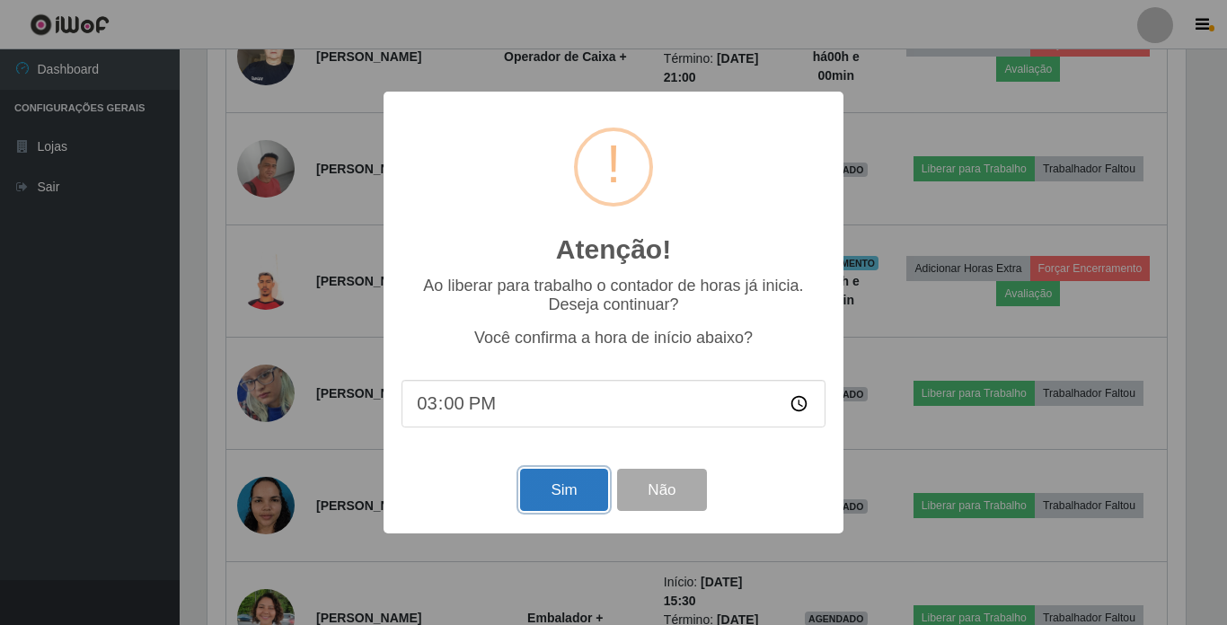
click at [581, 484] on button "Sim" at bounding box center [563, 490] width 87 height 42
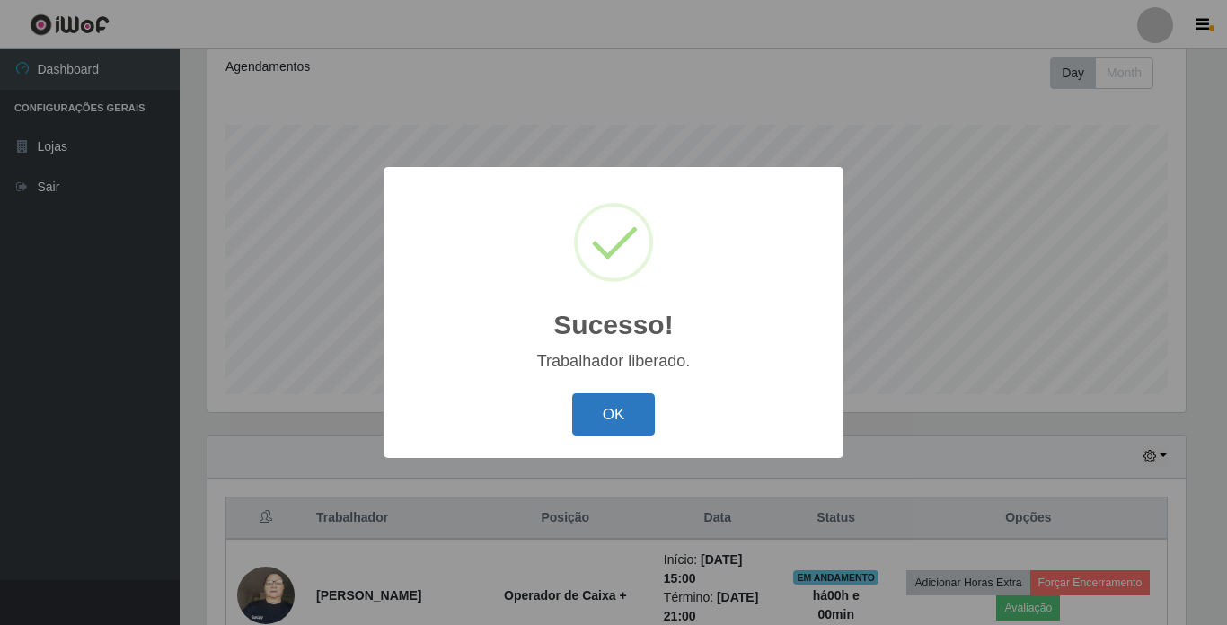
click at [589, 410] on button "OK" at bounding box center [614, 414] width 84 height 42
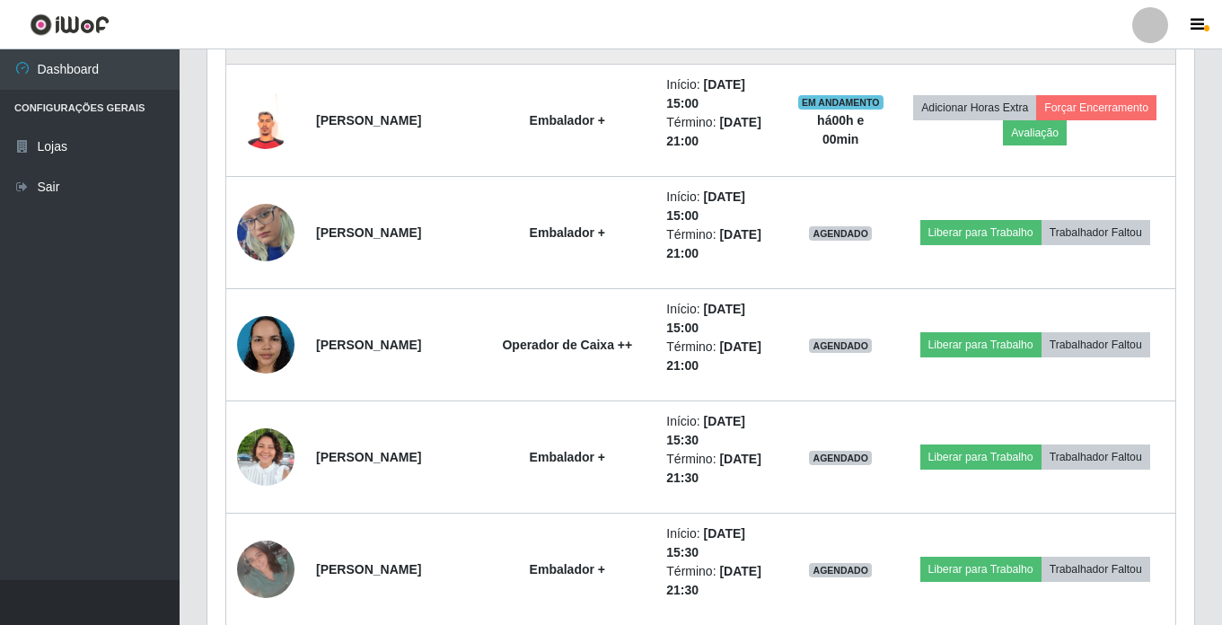
scroll to position [966, 0]
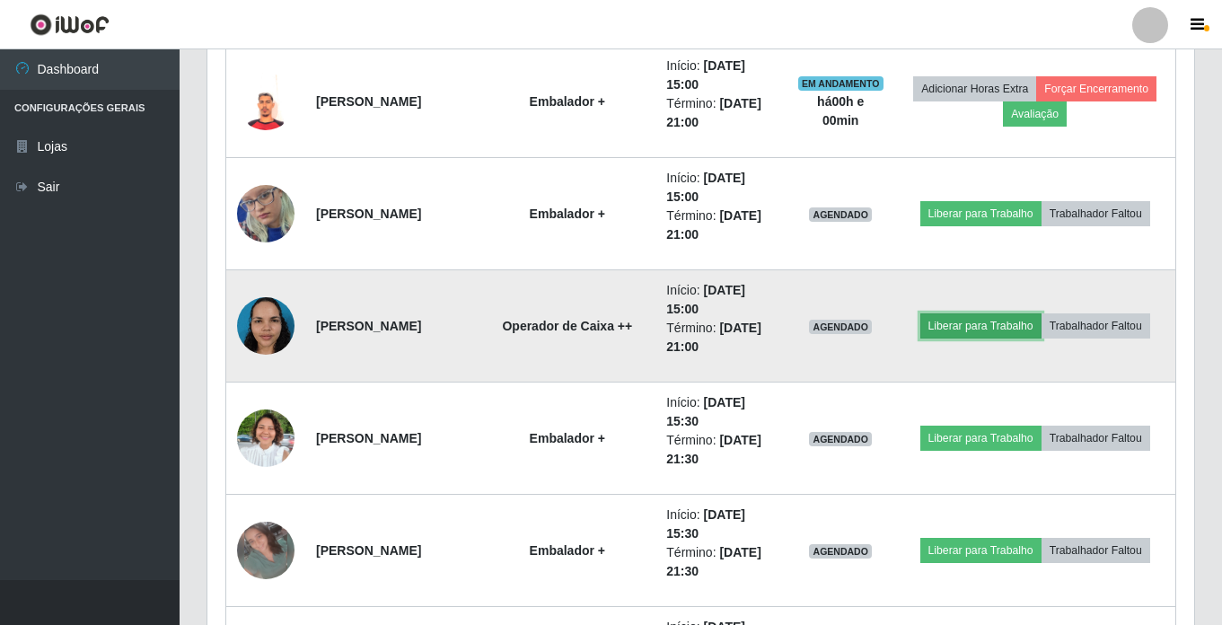
click at [928, 326] on button "Liberar para Trabalho" at bounding box center [981, 325] width 121 height 25
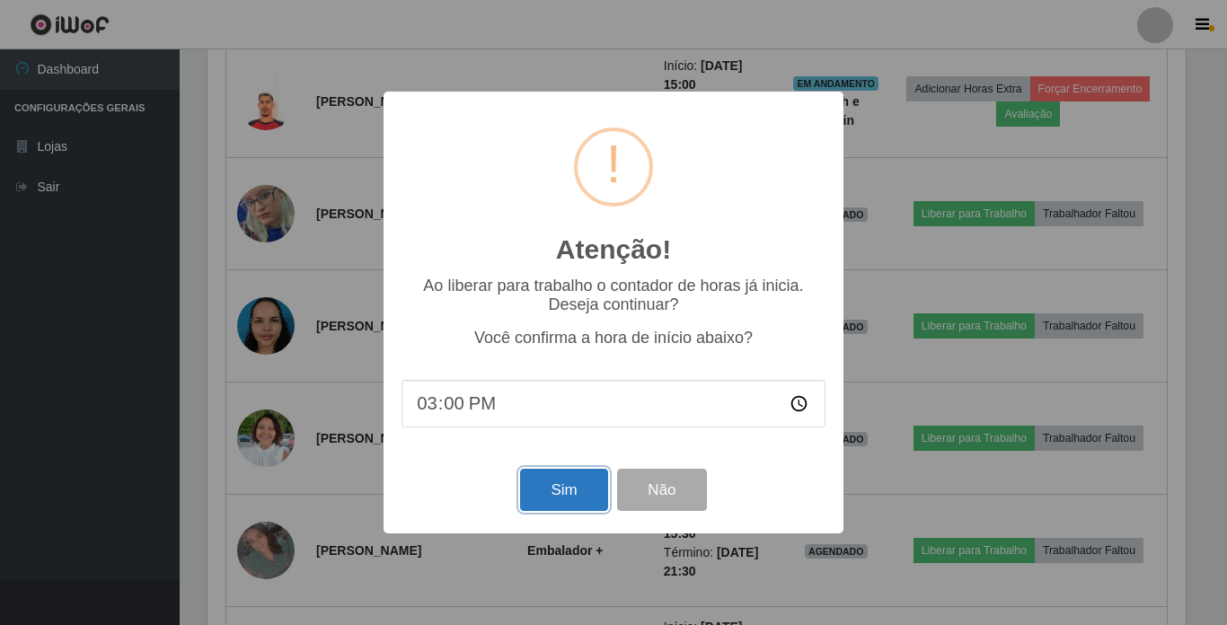
click at [564, 496] on button "Sim" at bounding box center [563, 490] width 87 height 42
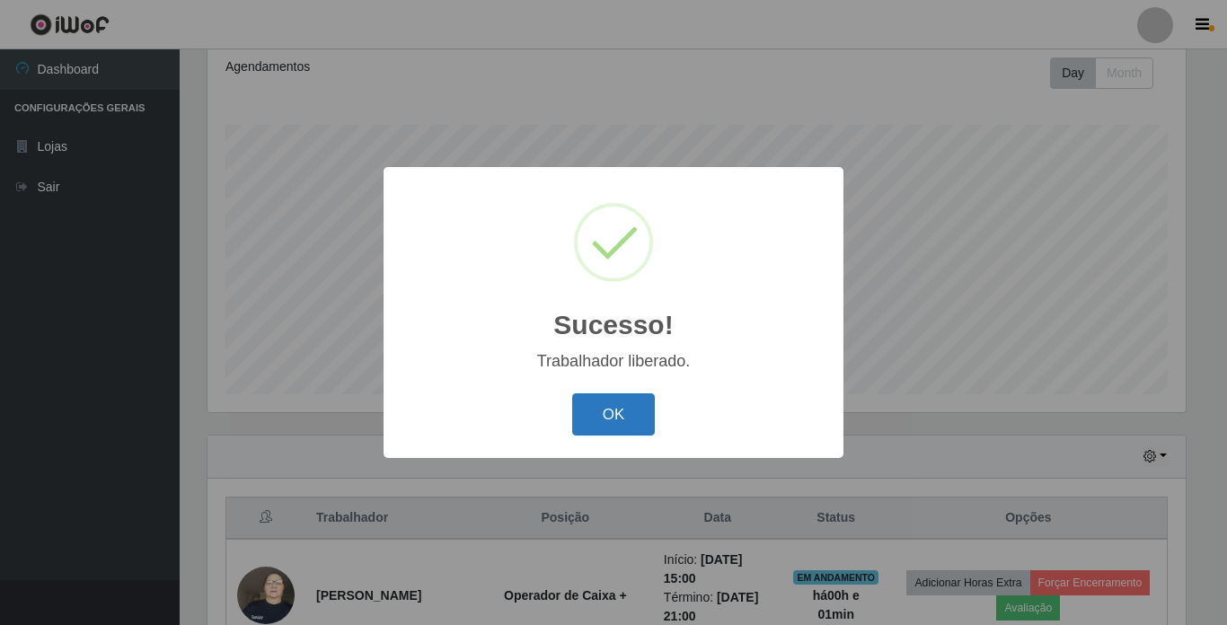
click at [639, 416] on button "OK" at bounding box center [614, 414] width 84 height 42
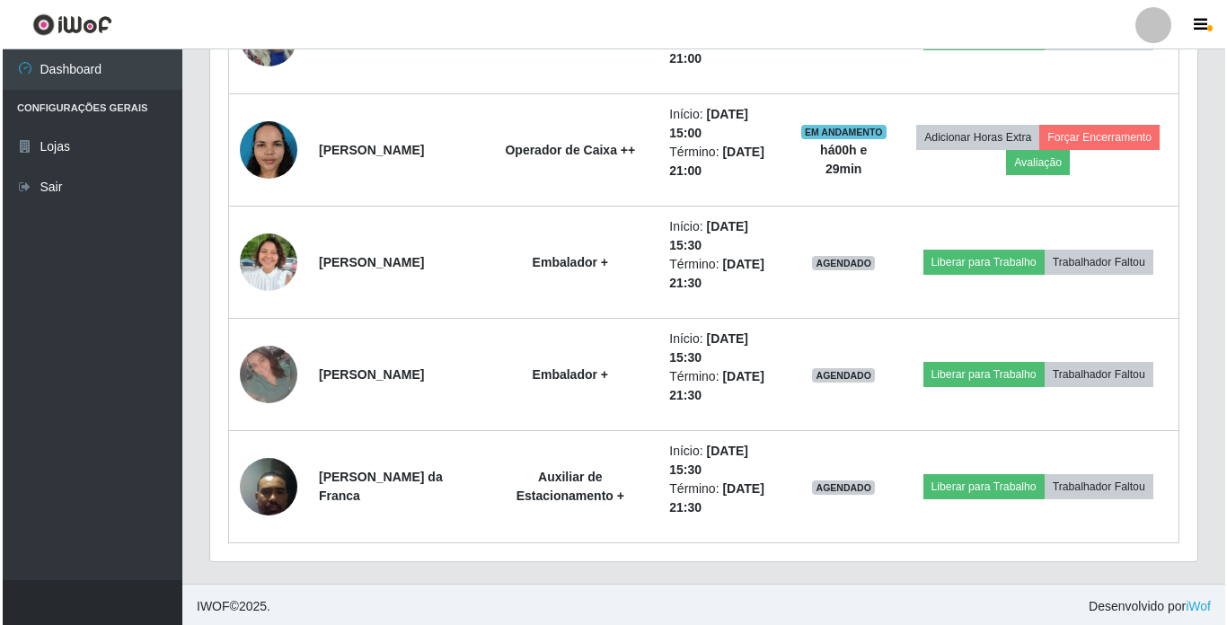
scroll to position [1146, 0]
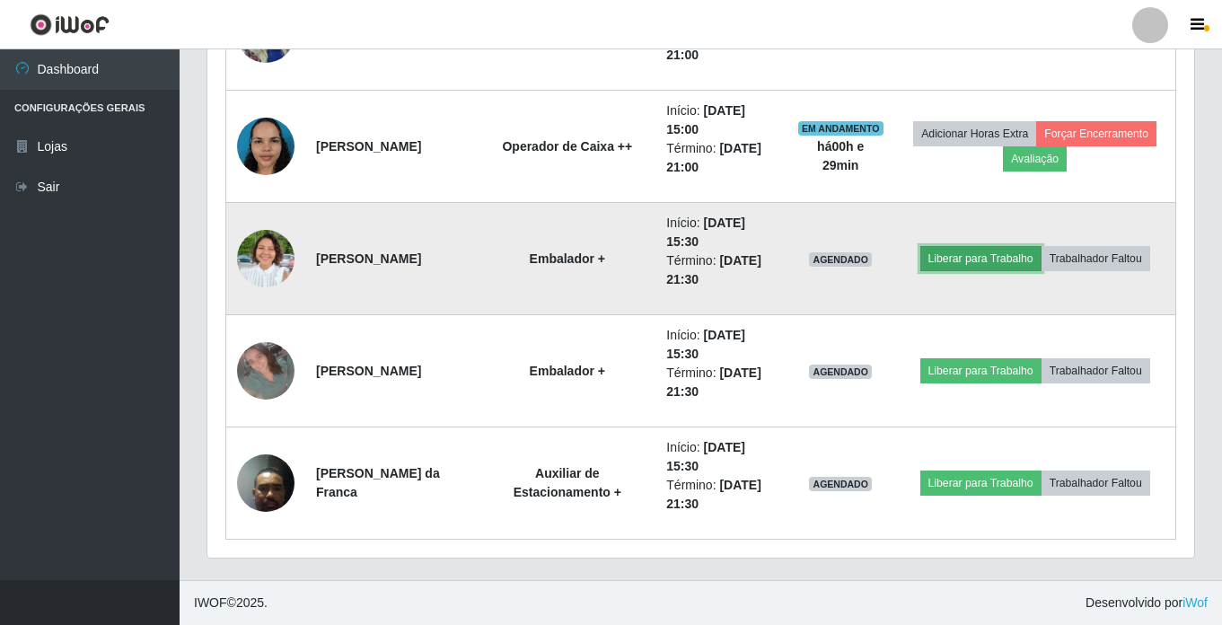
click at [928, 256] on button "Liberar para Trabalho" at bounding box center [981, 258] width 121 height 25
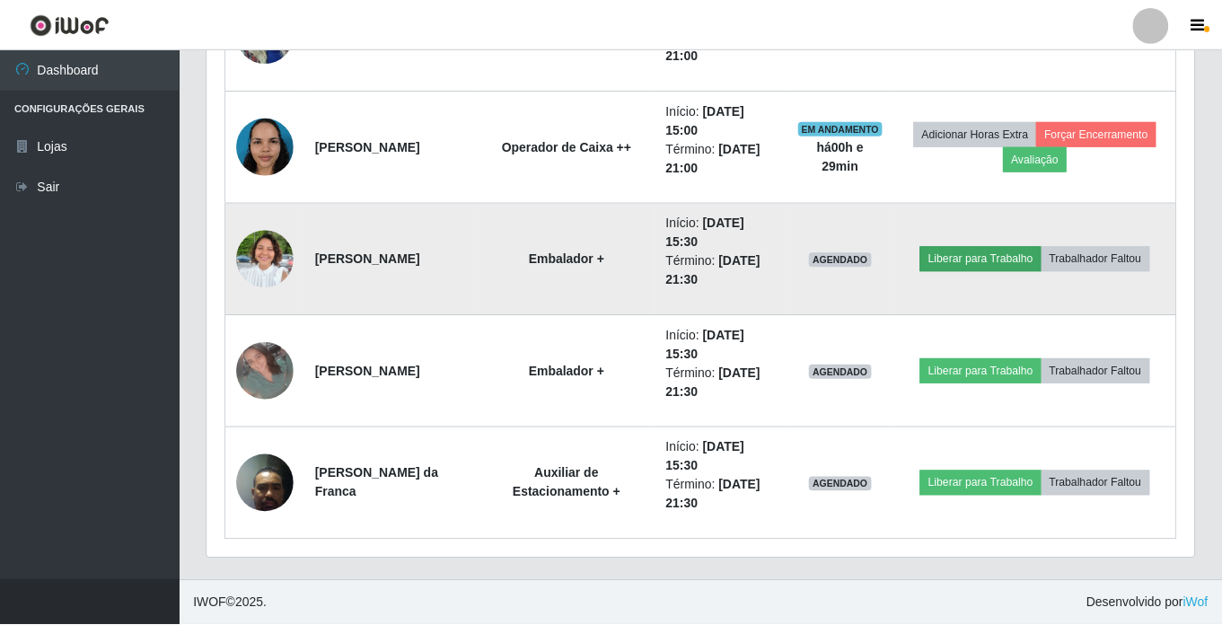
scroll to position [373, 978]
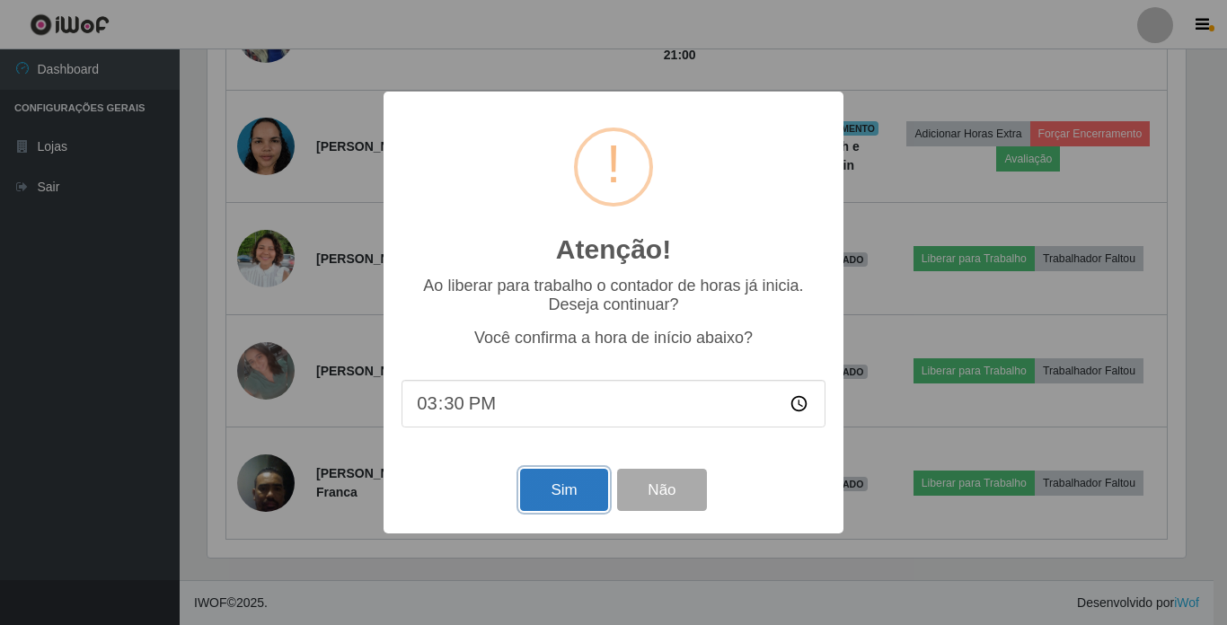
click at [566, 481] on button "Sim" at bounding box center [563, 490] width 87 height 42
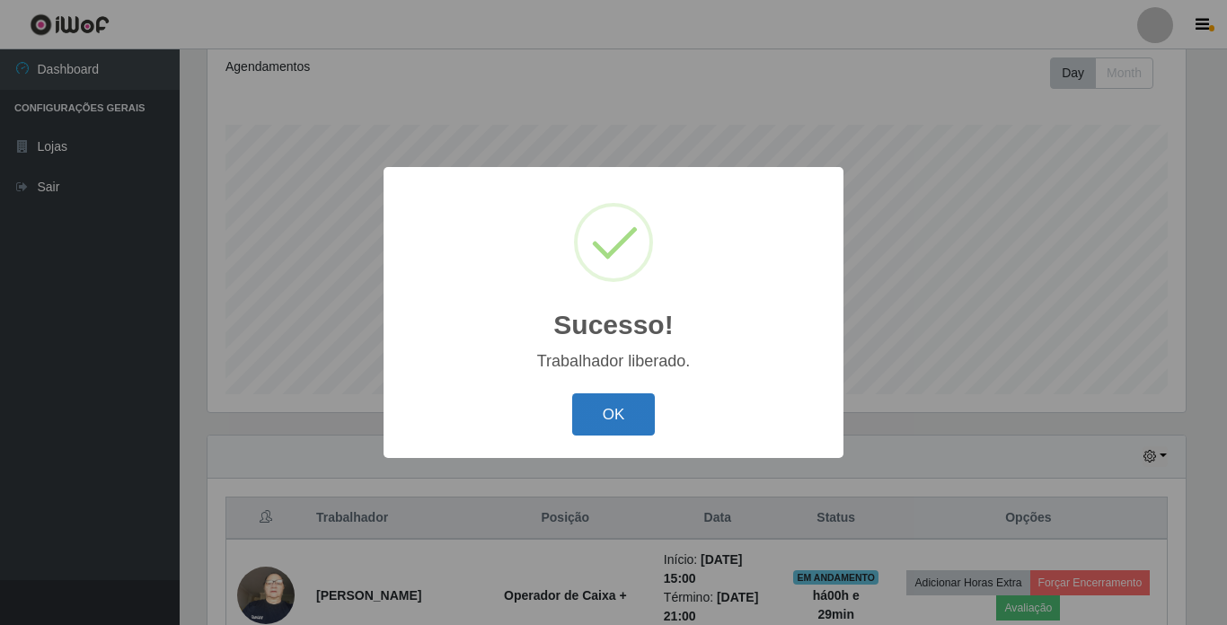
click at [623, 413] on button "OK" at bounding box center [614, 414] width 84 height 42
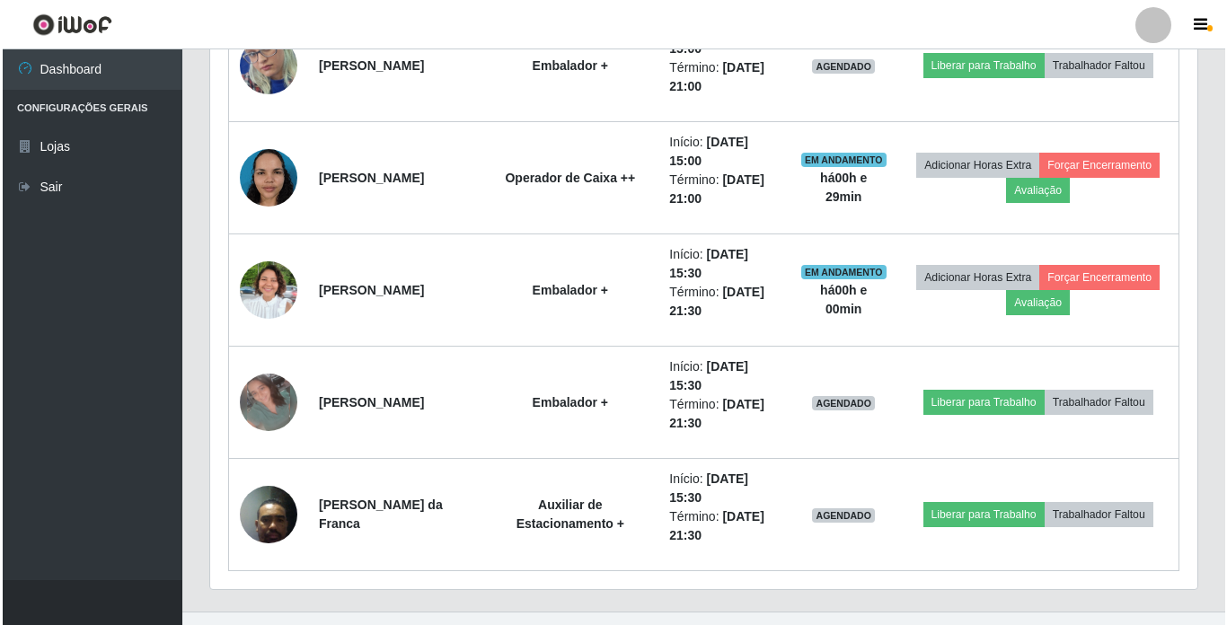
scroll to position [1146, 0]
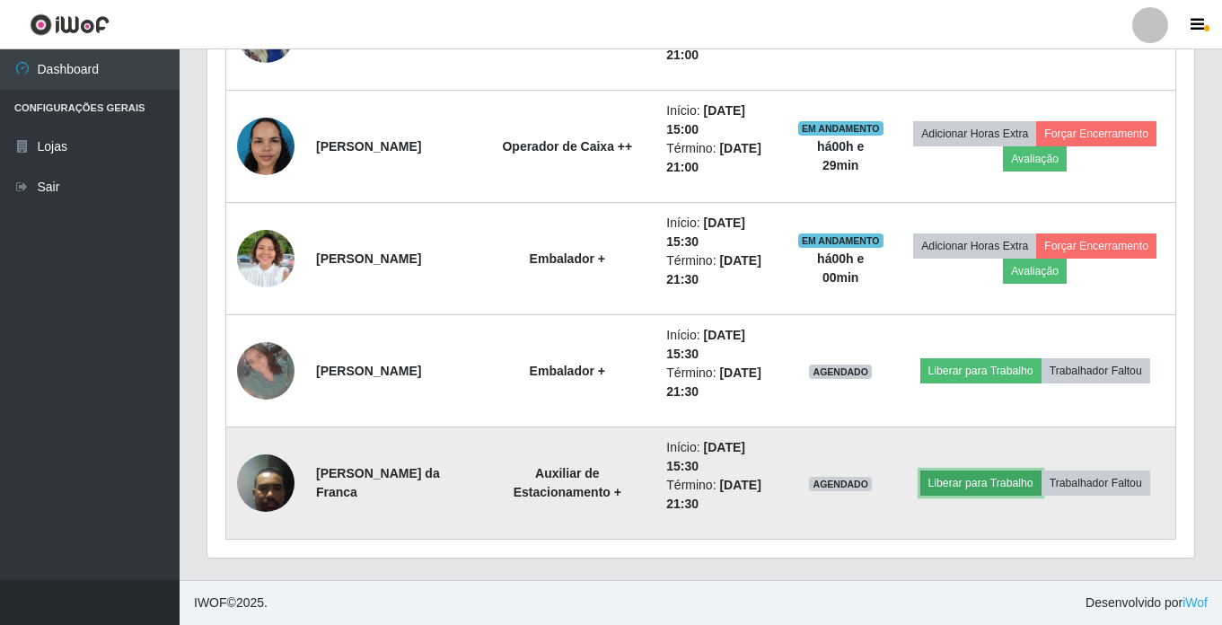
click at [928, 489] on button "Liberar para Trabalho" at bounding box center [981, 483] width 121 height 25
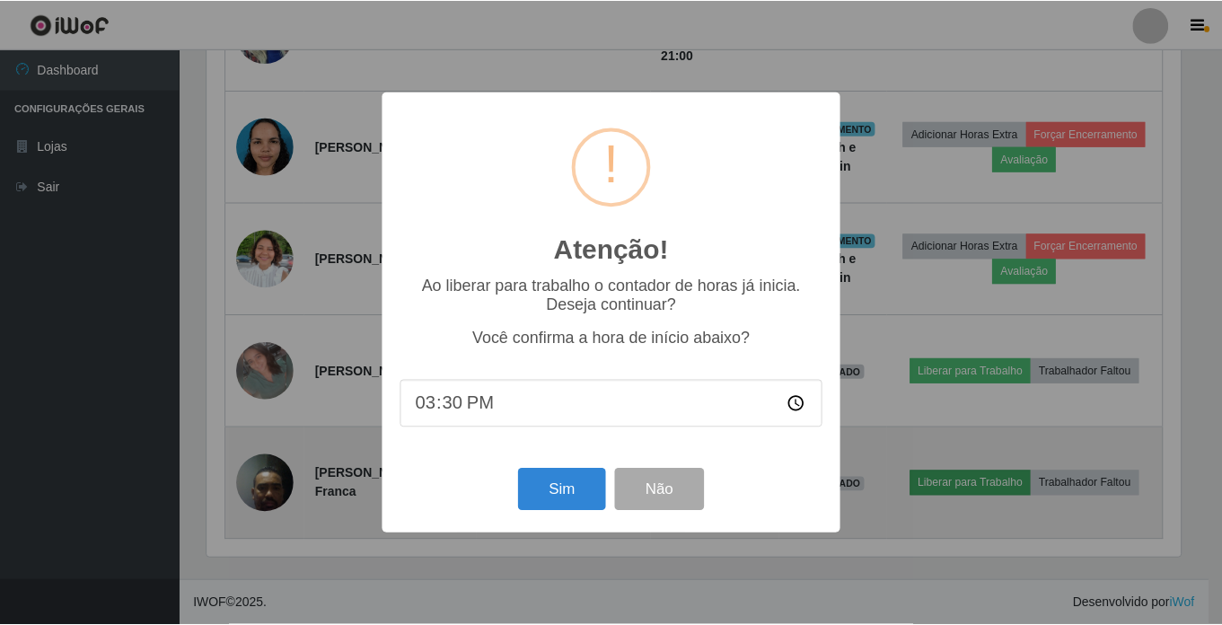
scroll to position [373, 978]
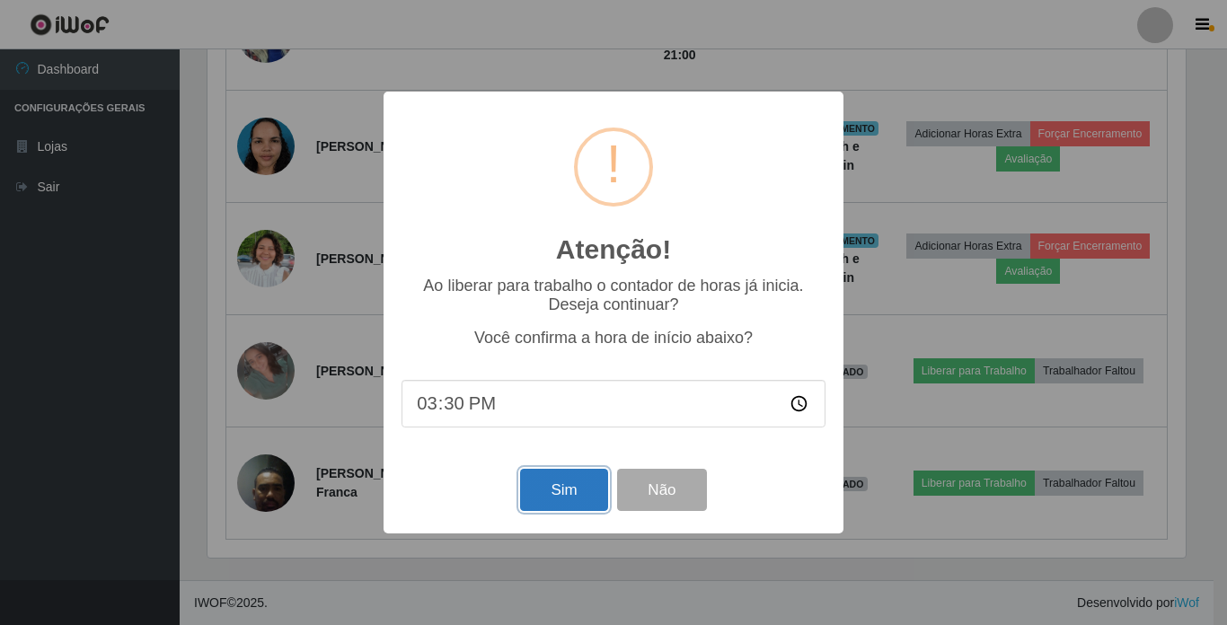
click at [561, 489] on button "Sim" at bounding box center [563, 490] width 87 height 42
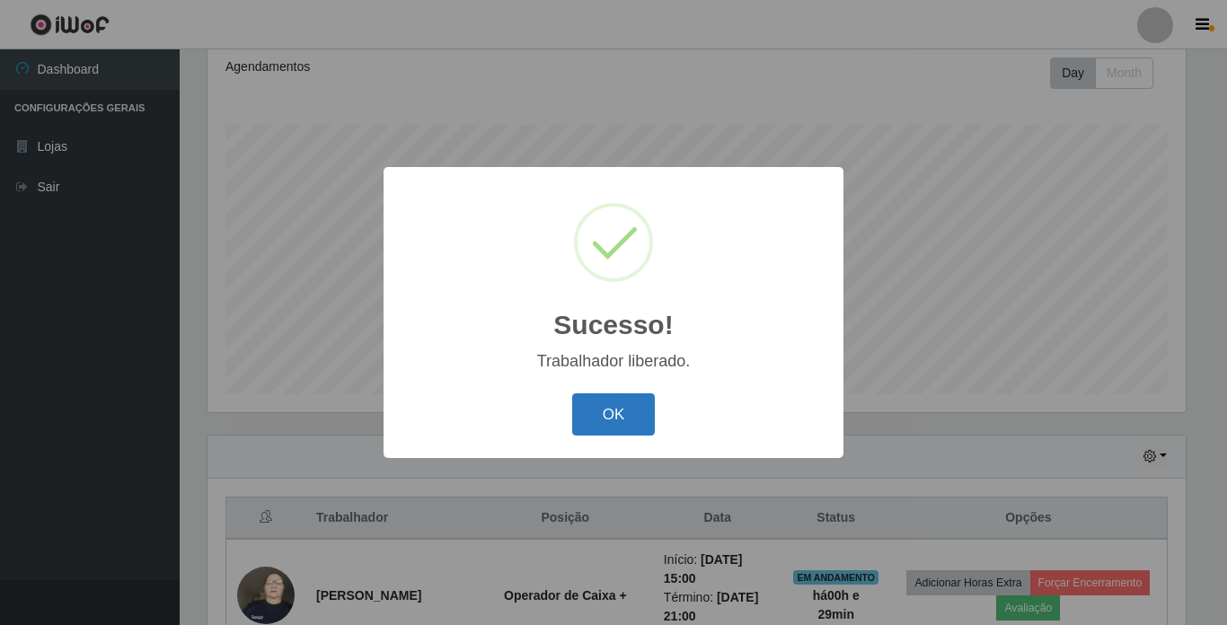
click at [630, 410] on button "OK" at bounding box center [614, 414] width 84 height 42
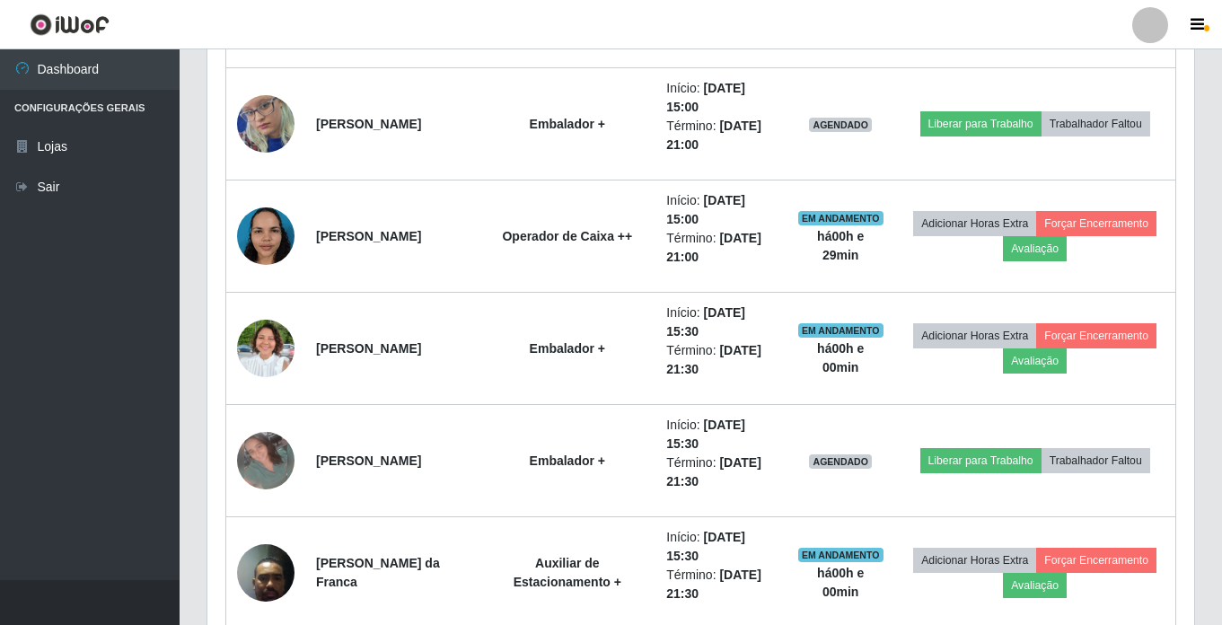
scroll to position [1146, 0]
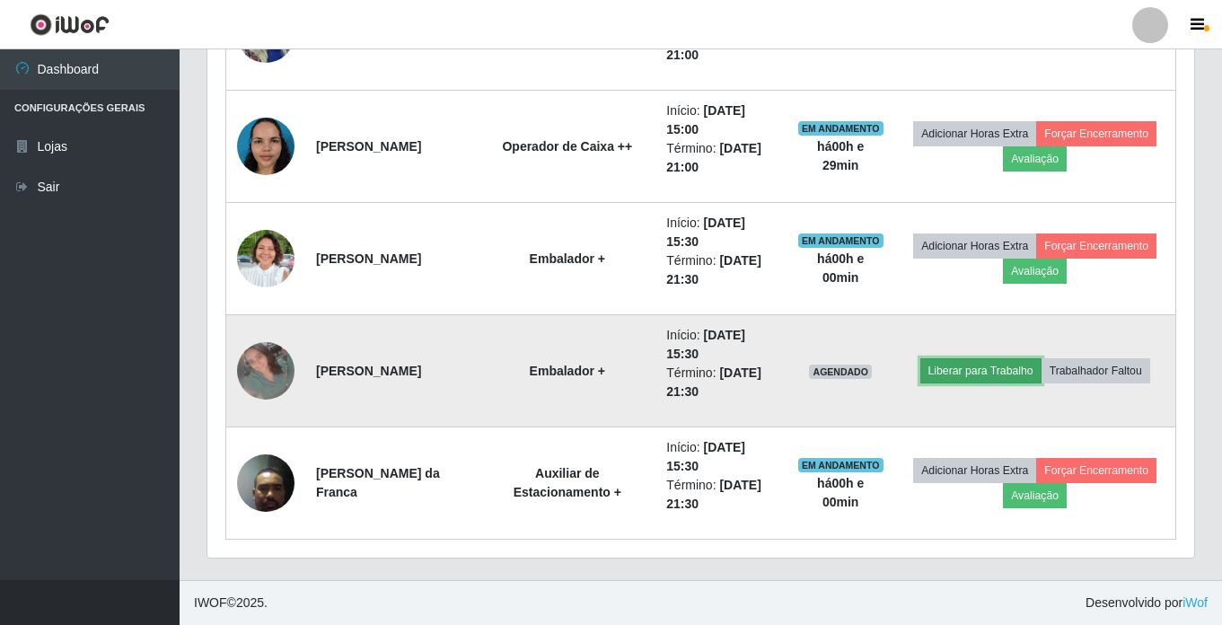
click at [928, 371] on button "Liberar para Trabalho" at bounding box center [981, 370] width 121 height 25
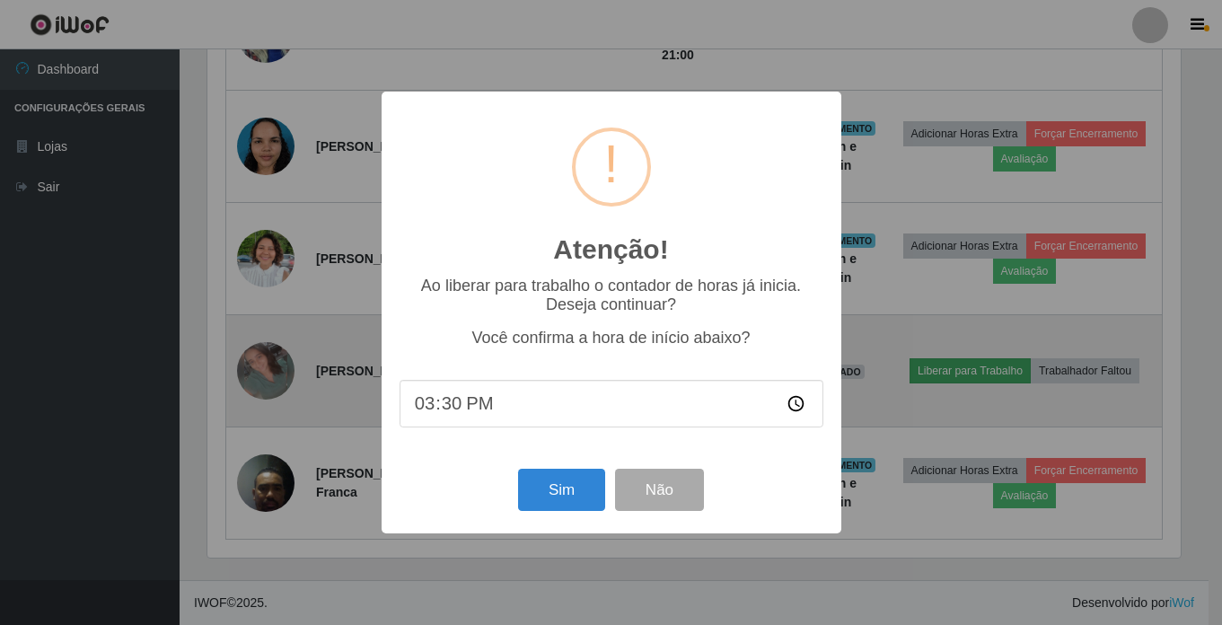
scroll to position [373, 978]
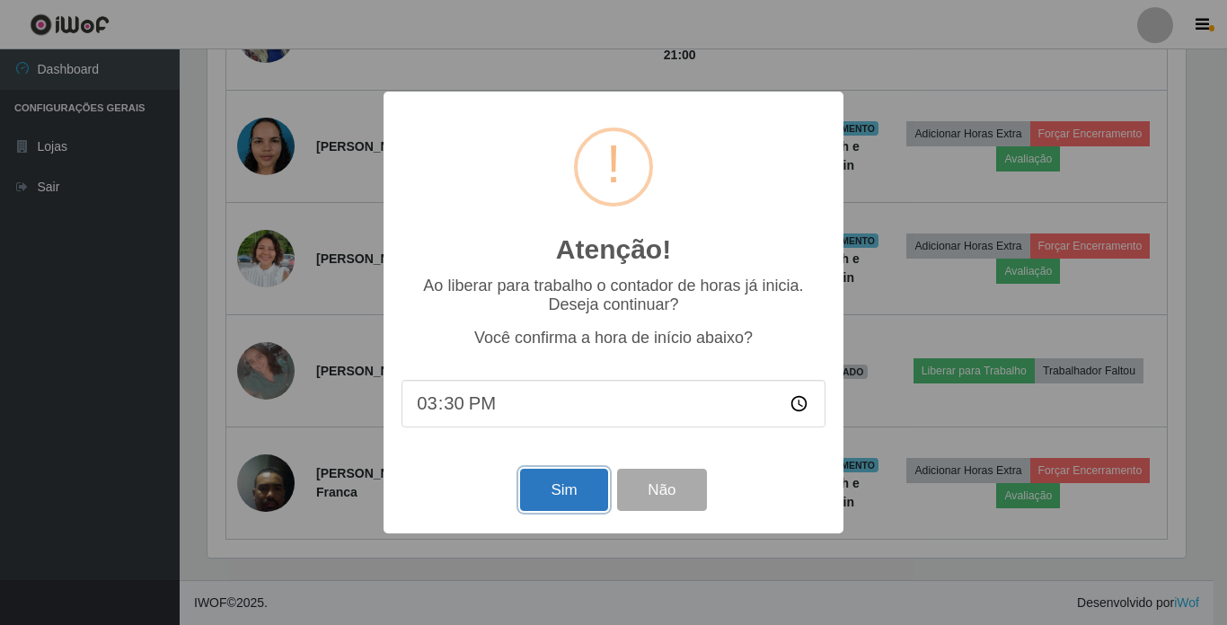
click at [549, 494] on button "Sim" at bounding box center [563, 490] width 87 height 42
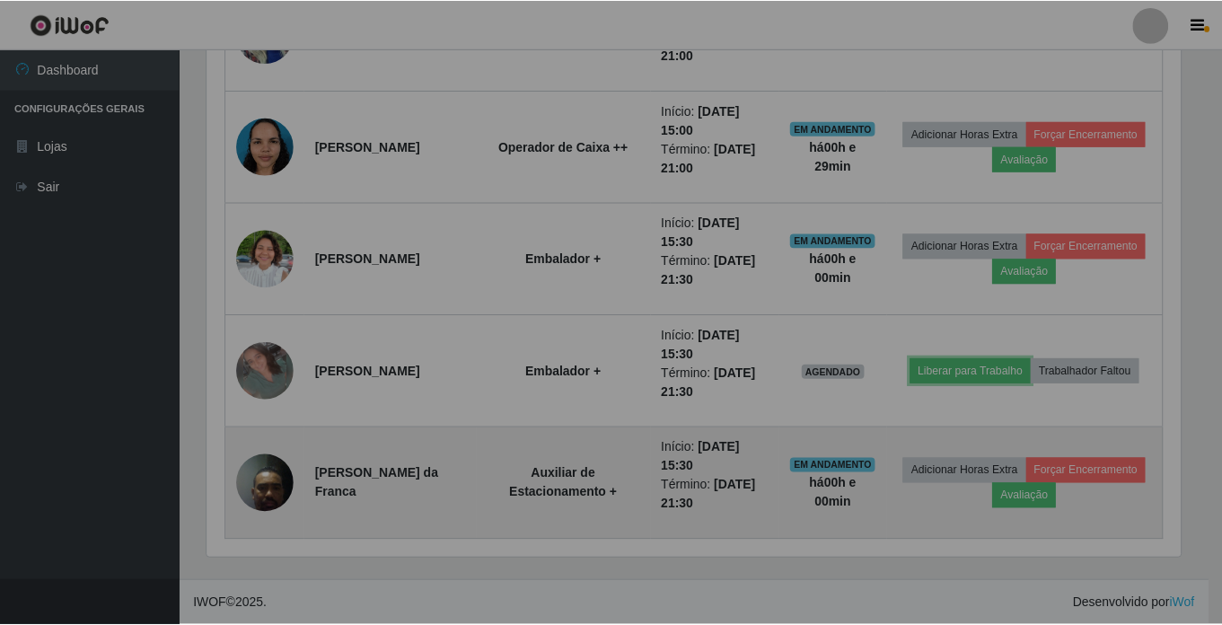
scroll to position [897746, 897132]
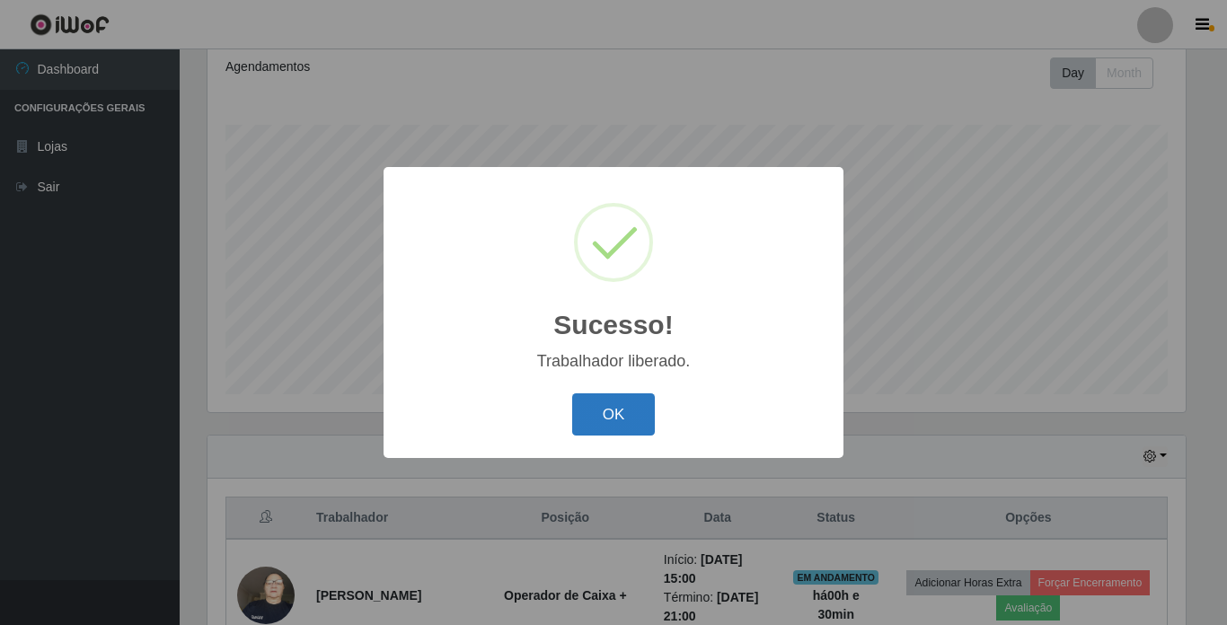
click at [602, 411] on button "OK" at bounding box center [614, 414] width 84 height 42
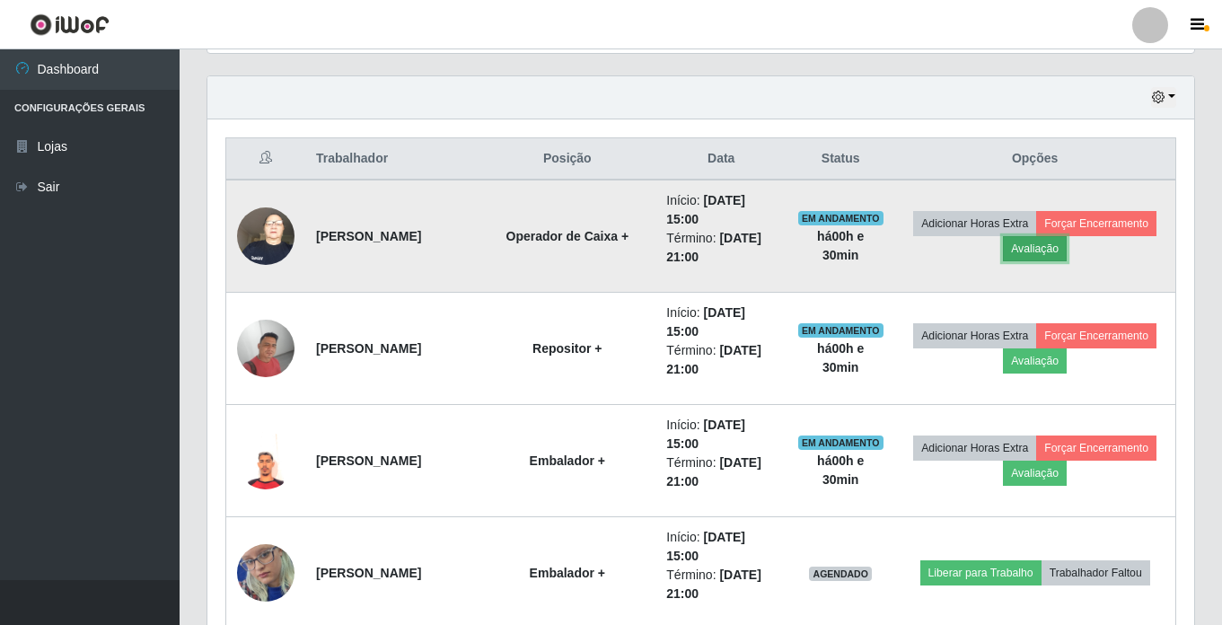
click at [928, 251] on button "Avaliação" at bounding box center [1035, 248] width 64 height 25
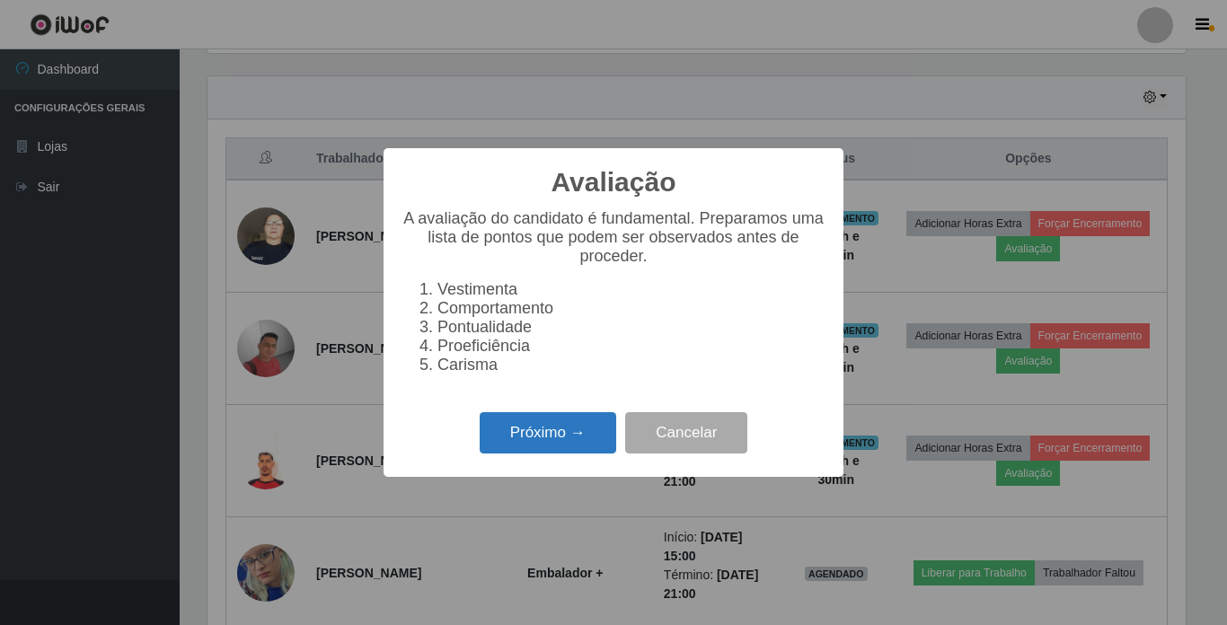
click at [541, 445] on button "Próximo →" at bounding box center [548, 433] width 137 height 42
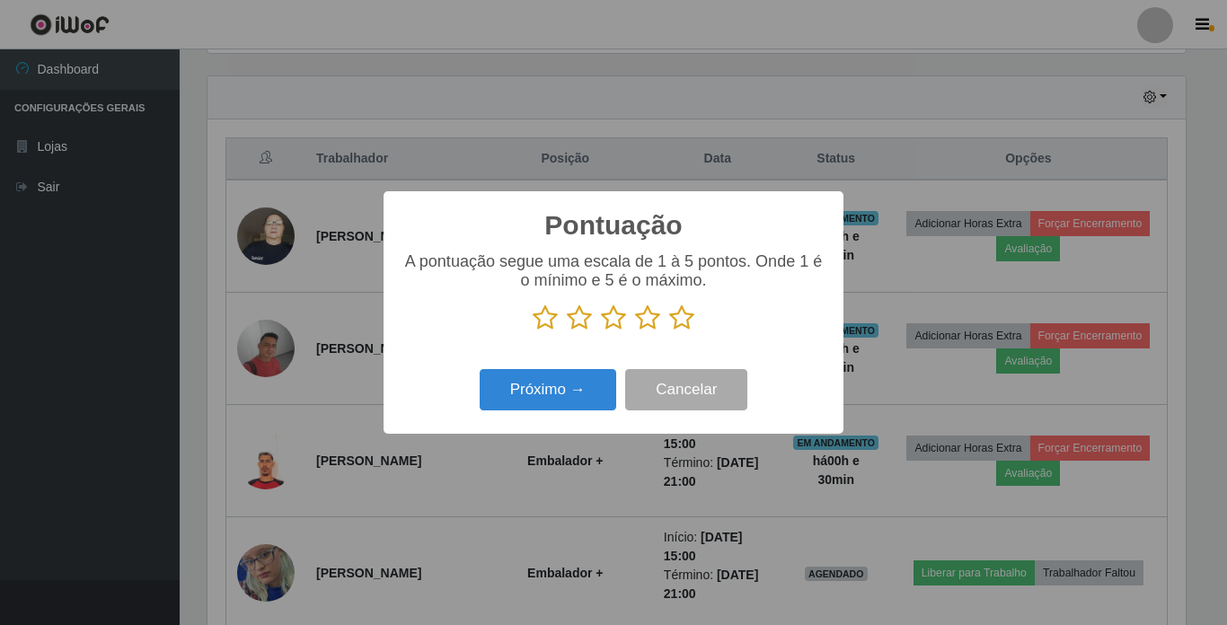
click at [694, 318] on p at bounding box center [613, 317] width 424 height 27
click at [680, 318] on icon at bounding box center [681, 317] width 25 height 27
click at [669, 331] on input "radio" at bounding box center [669, 331] width 0 height 0
click at [587, 381] on button "Próximo →" at bounding box center [548, 390] width 137 height 42
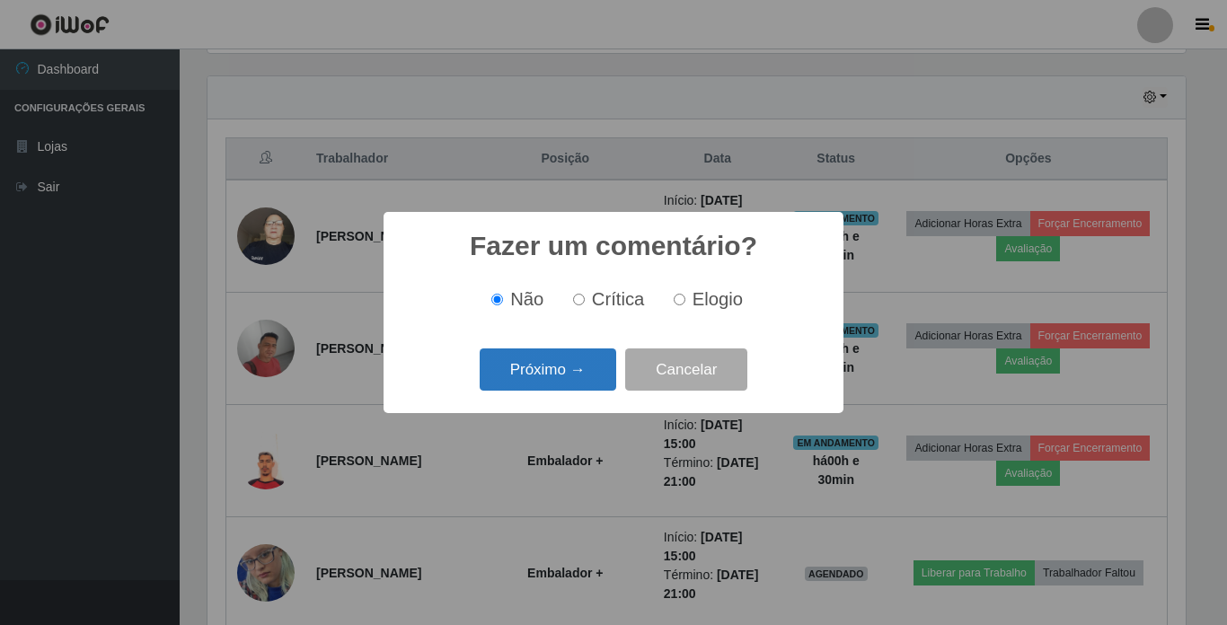
click at [568, 351] on button "Próximo →" at bounding box center [548, 369] width 137 height 42
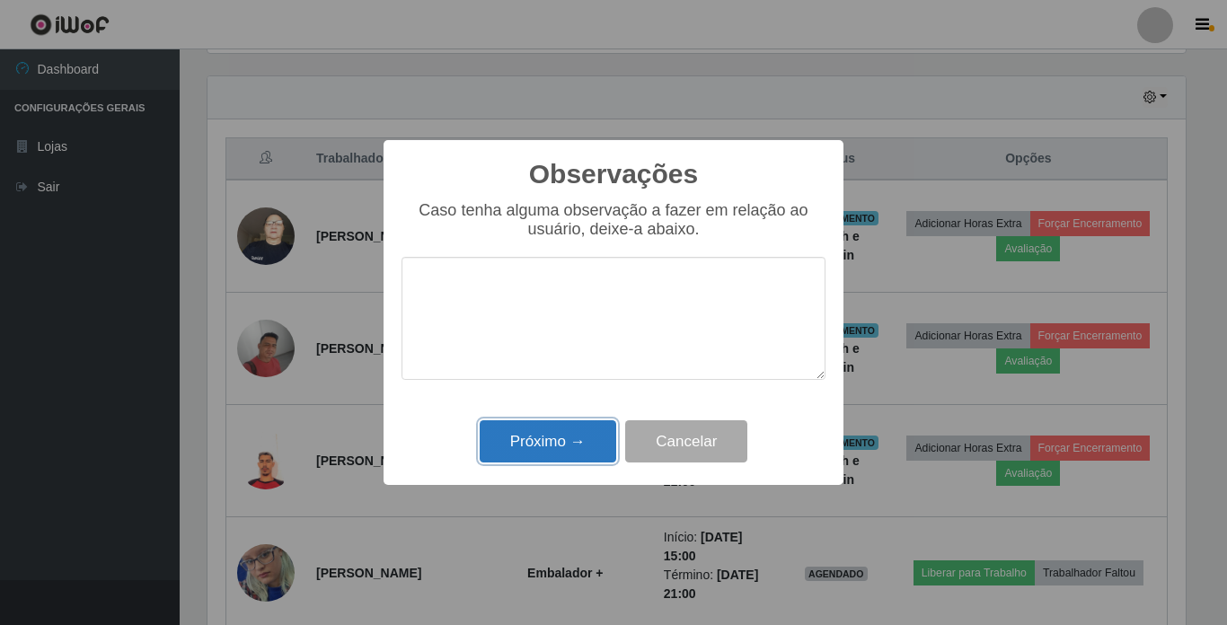
click at [560, 445] on button "Próximo →" at bounding box center [548, 441] width 137 height 42
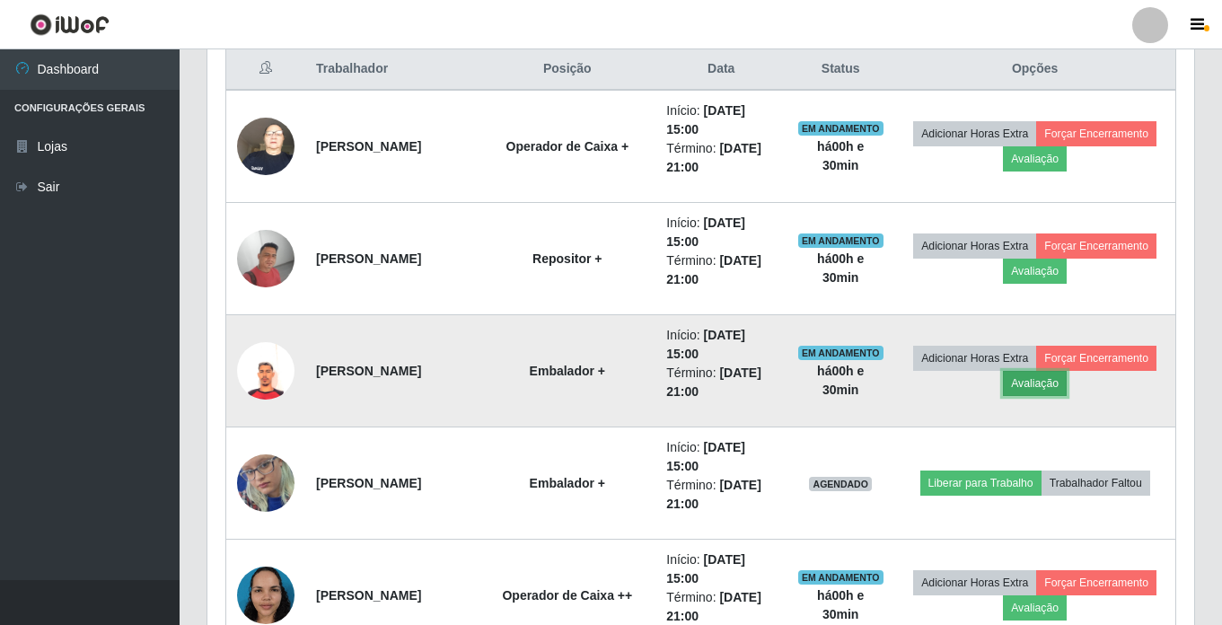
click at [928, 386] on button "Avaliação" at bounding box center [1035, 383] width 64 height 25
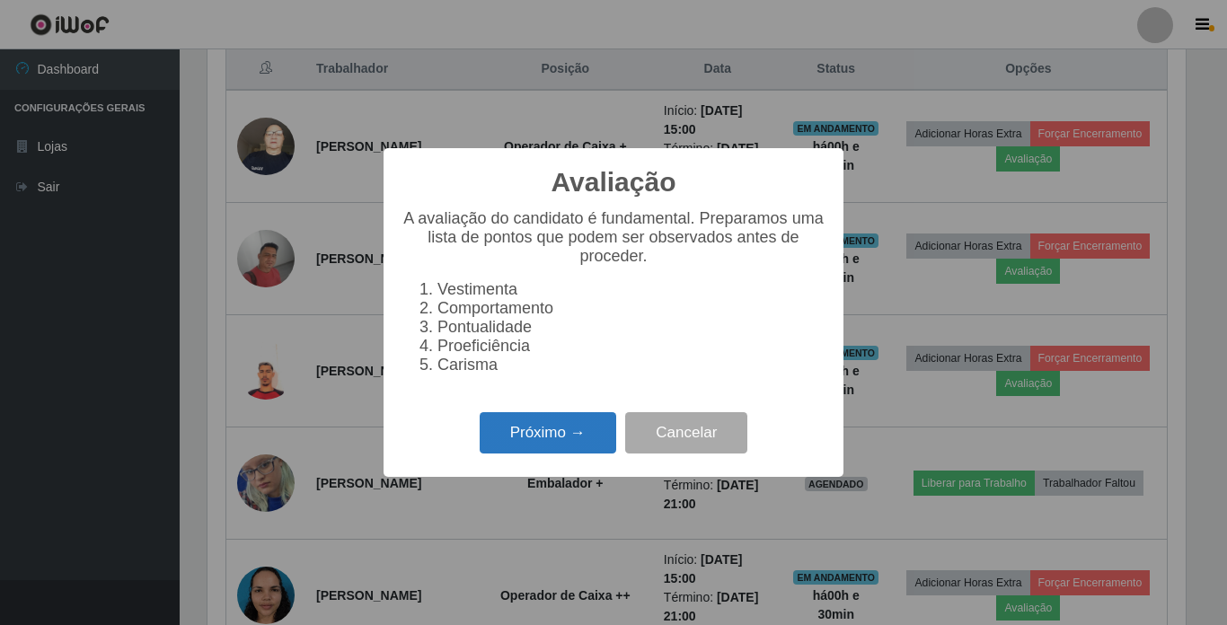
click at [545, 428] on button "Próximo →" at bounding box center [548, 433] width 137 height 42
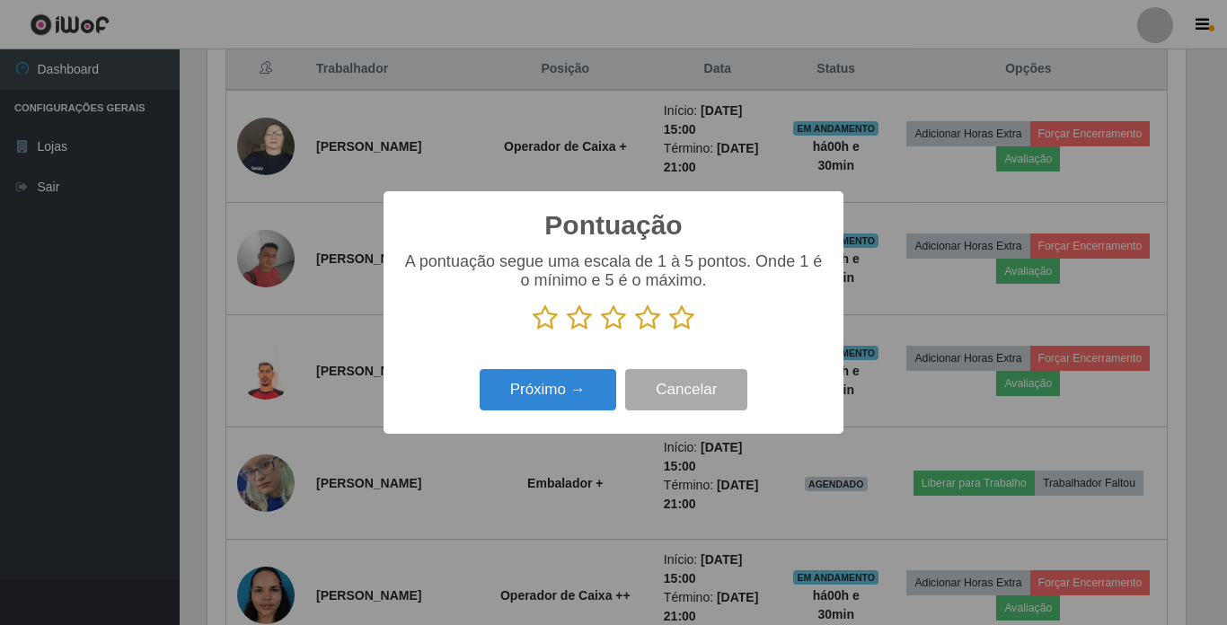
click at [678, 317] on icon at bounding box center [681, 317] width 25 height 27
click at [669, 331] on input "radio" at bounding box center [669, 331] width 0 height 0
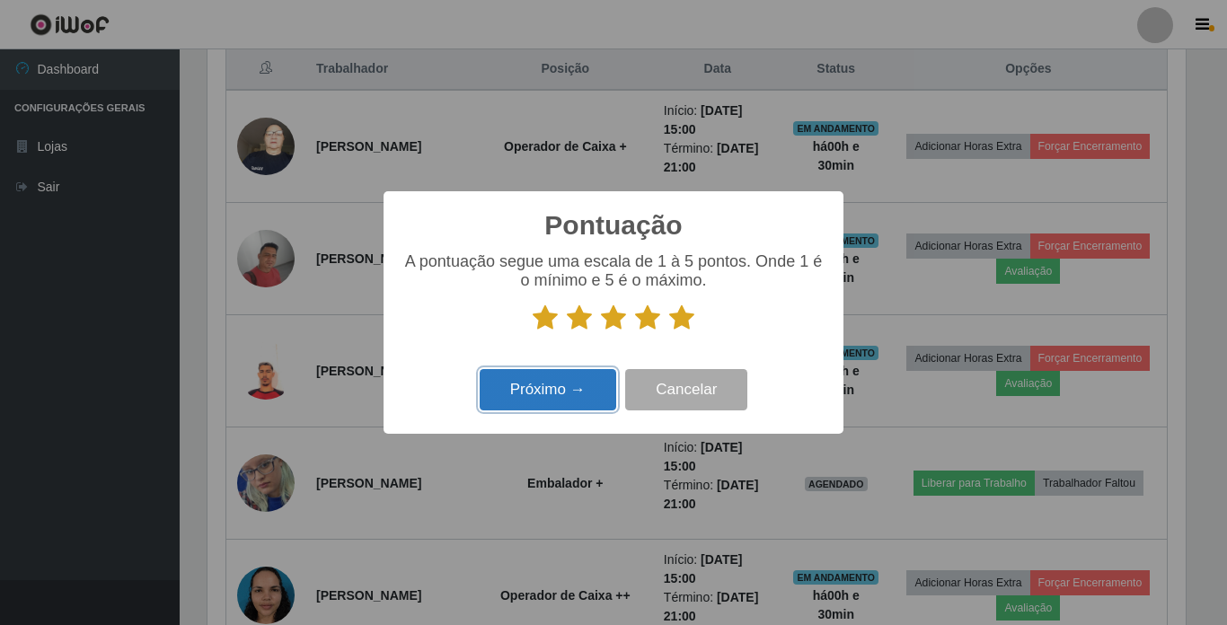
click at [561, 376] on button "Próximo →" at bounding box center [548, 390] width 137 height 42
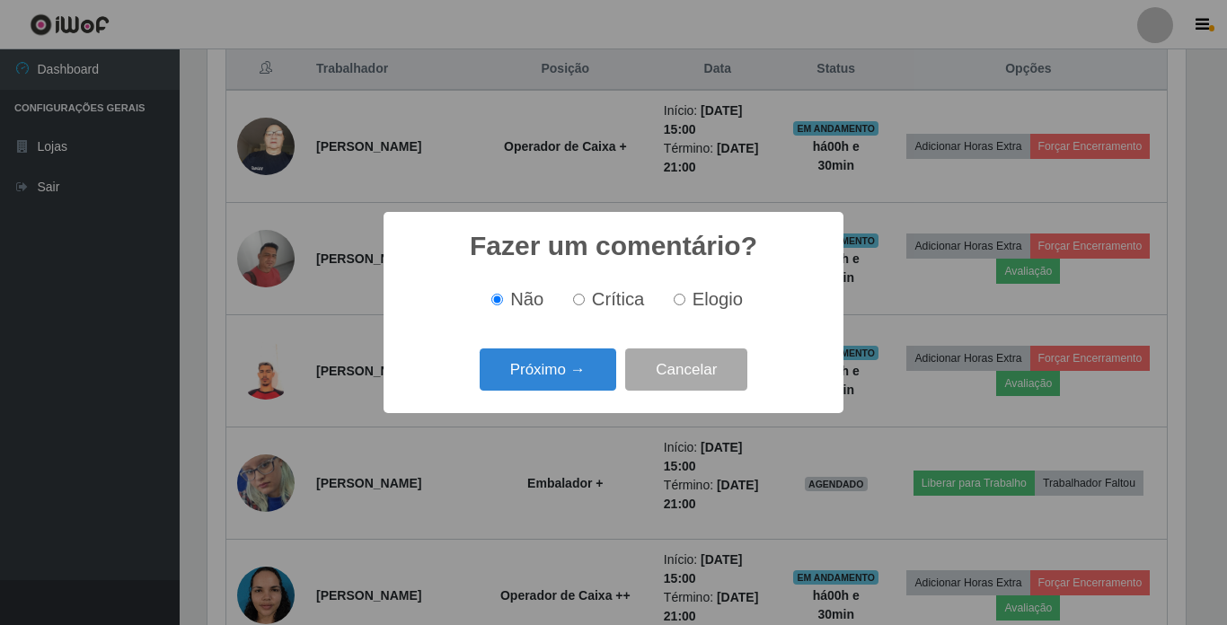
click at [561, 376] on button "Próximo →" at bounding box center [548, 369] width 137 height 42
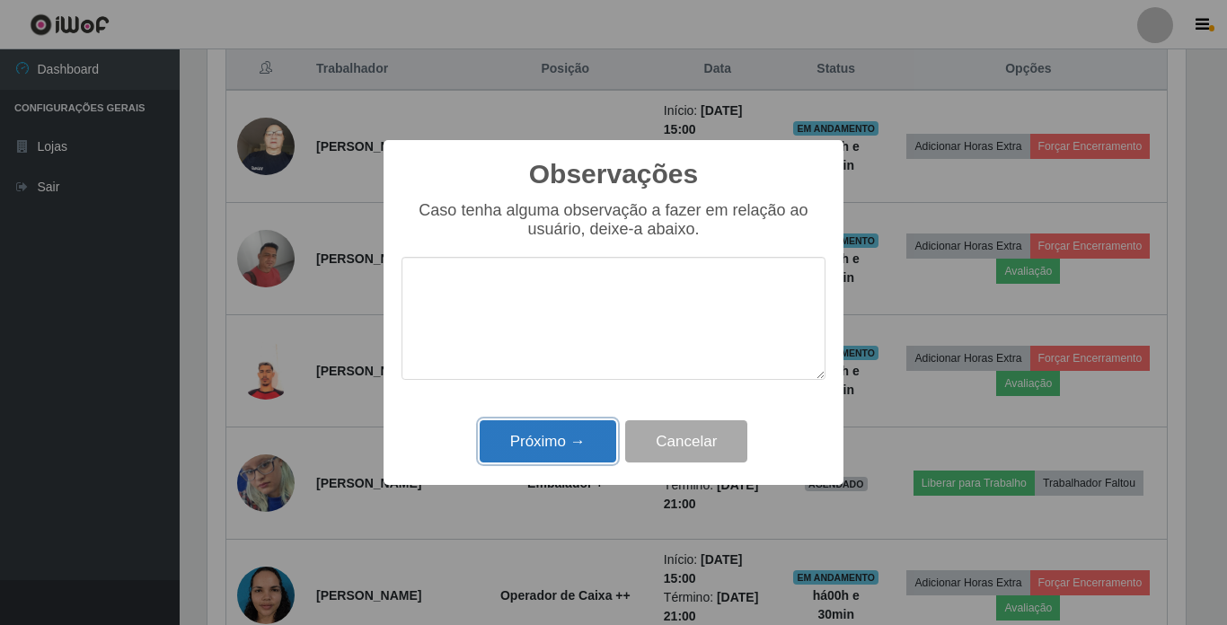
click at [547, 436] on button "Próximo →" at bounding box center [548, 441] width 137 height 42
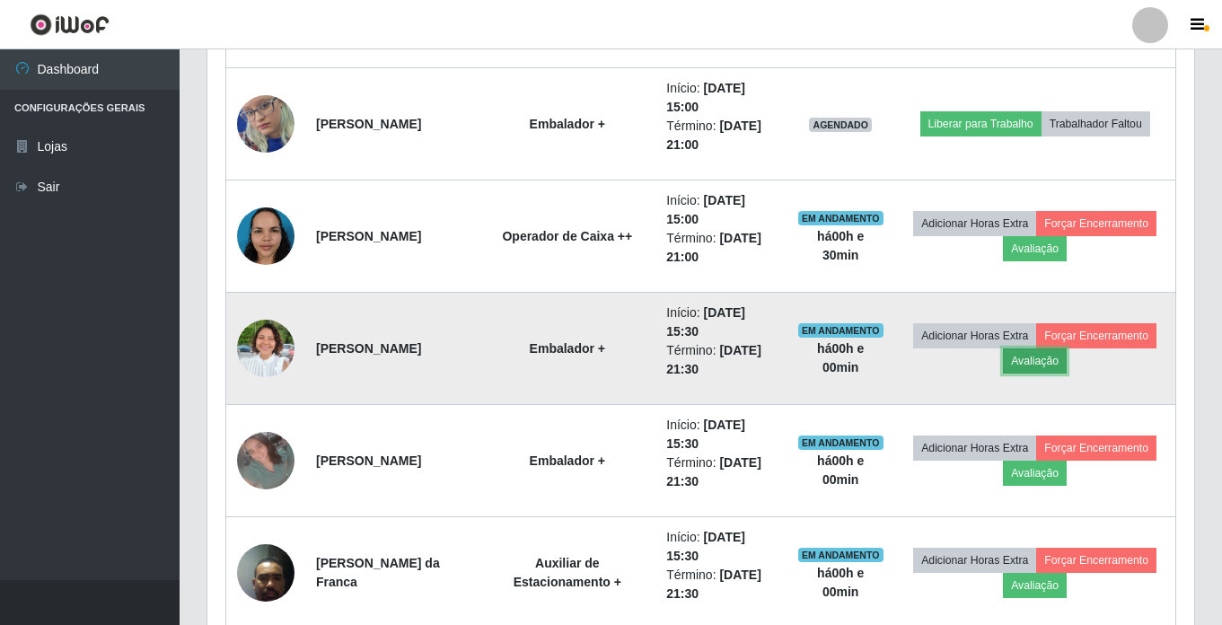
click at [928, 366] on button "Avaliação" at bounding box center [1035, 360] width 64 height 25
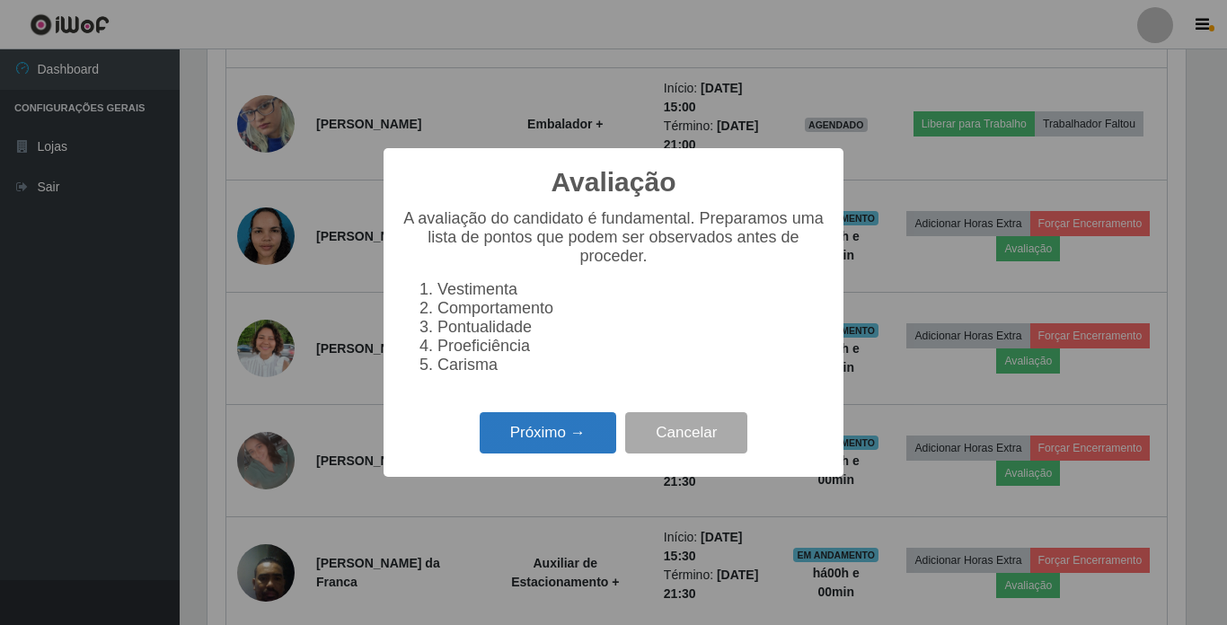
click at [545, 435] on button "Próximo →" at bounding box center [548, 433] width 137 height 42
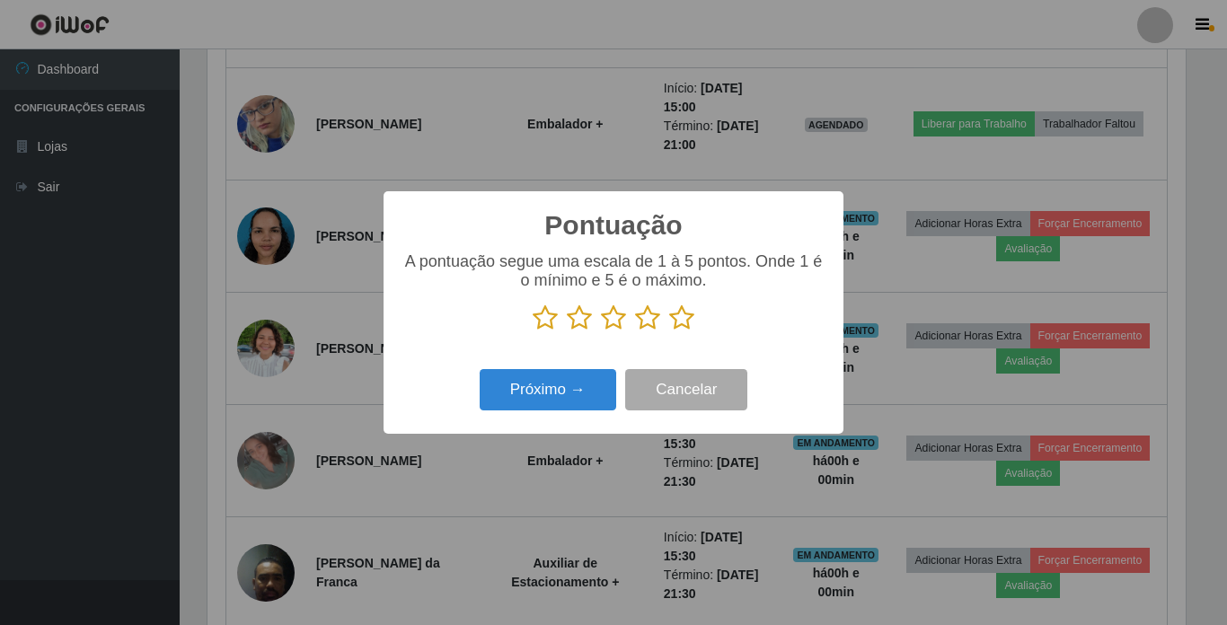
click at [683, 322] on icon at bounding box center [681, 317] width 25 height 27
click at [669, 331] on input "radio" at bounding box center [669, 331] width 0 height 0
click at [559, 394] on button "Próximo →" at bounding box center [548, 390] width 137 height 42
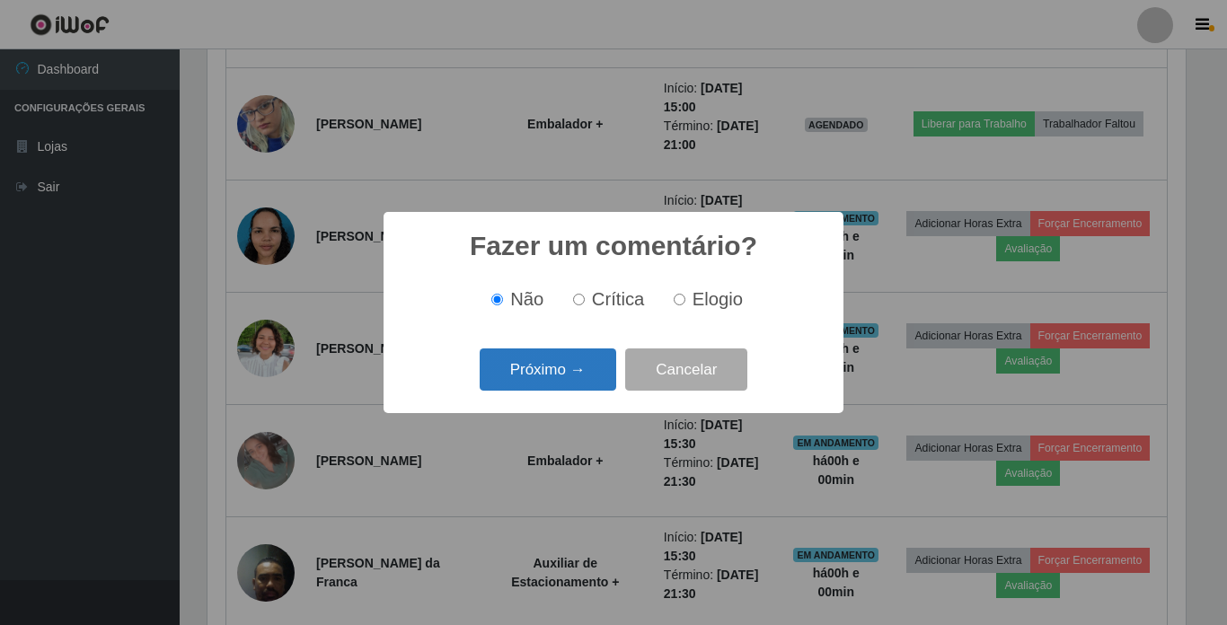
click at [562, 367] on button "Próximo →" at bounding box center [548, 369] width 137 height 42
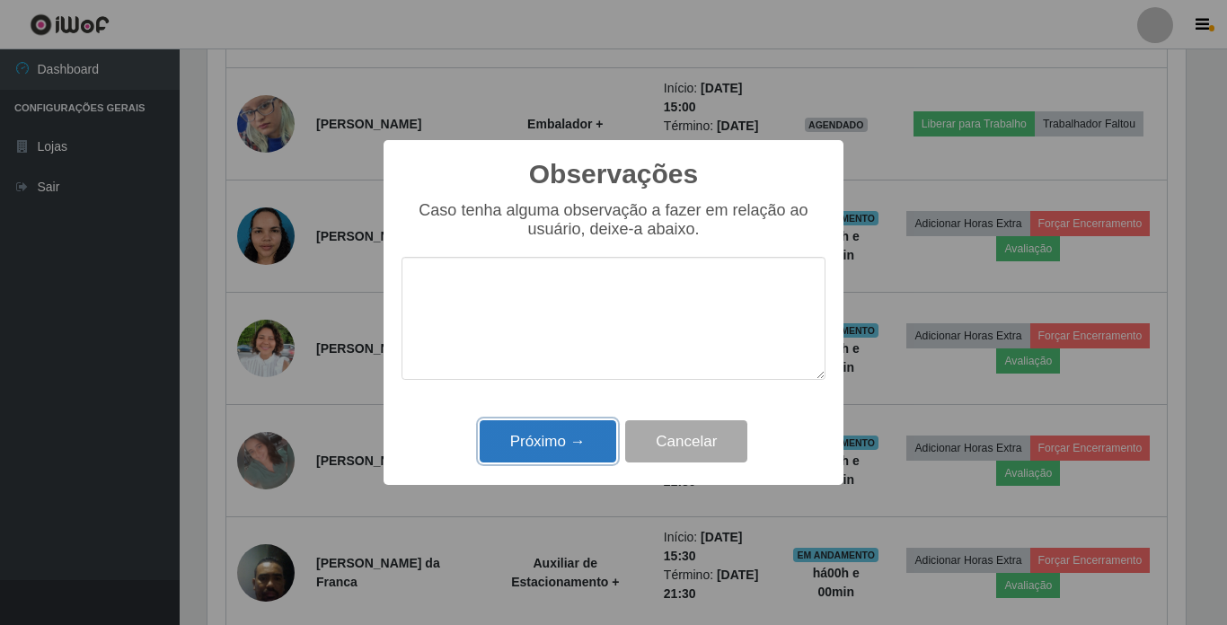
click at [565, 434] on button "Próximo →" at bounding box center [548, 441] width 137 height 42
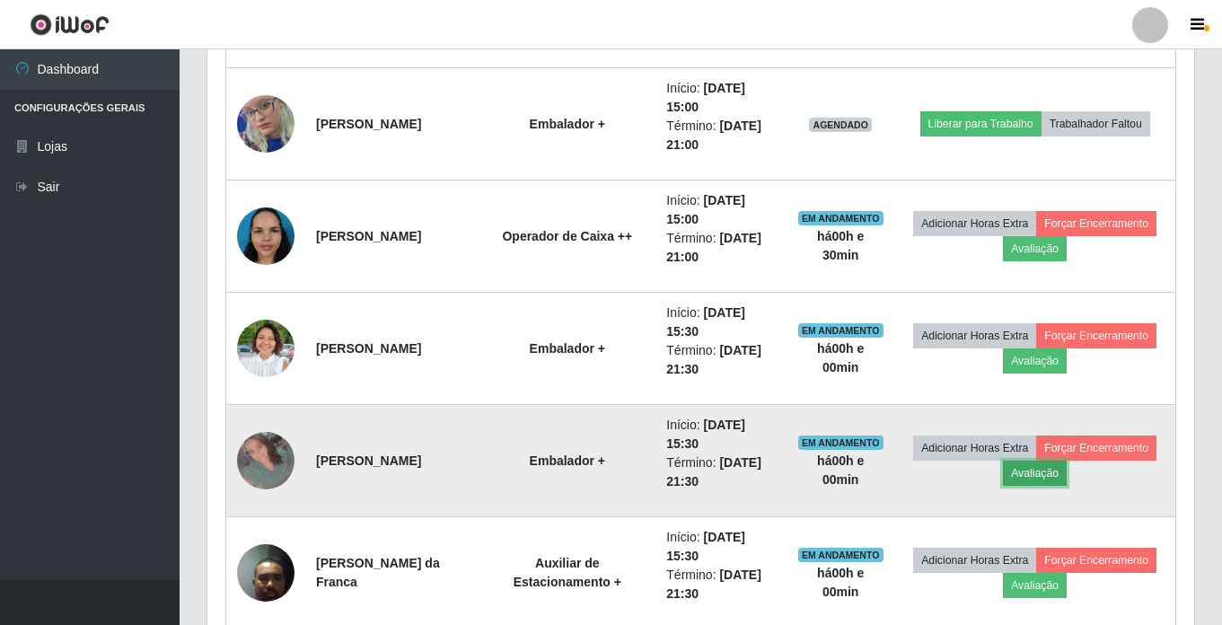
click at [928, 477] on button "Avaliação" at bounding box center [1035, 473] width 64 height 25
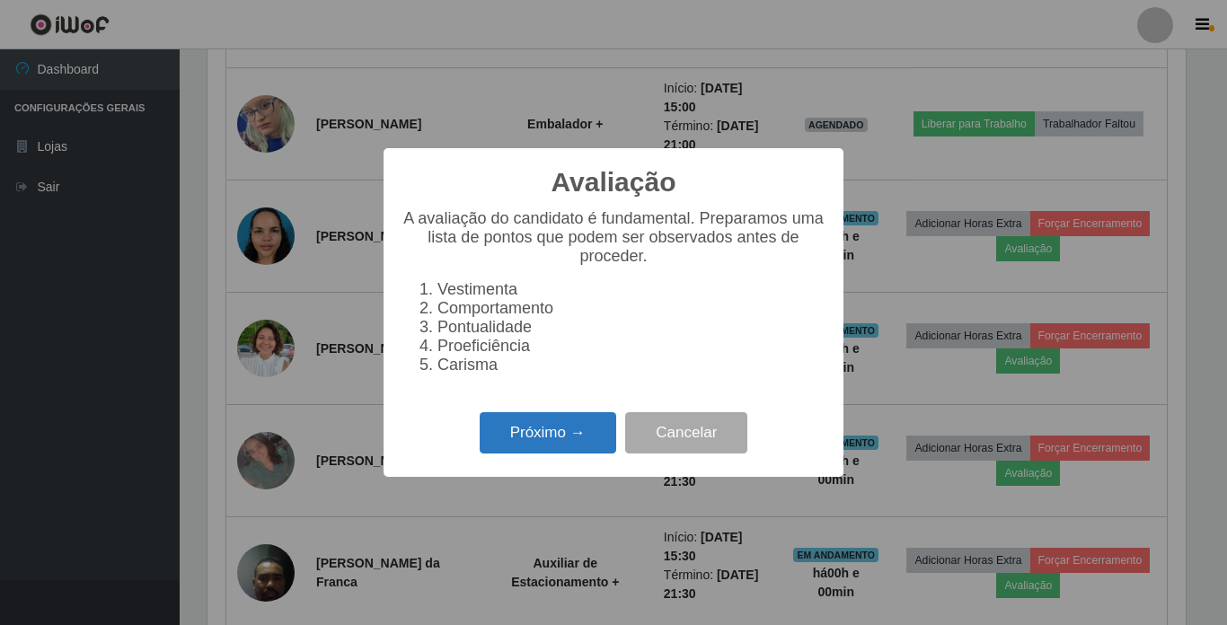
click at [542, 454] on button "Próximo →" at bounding box center [548, 433] width 137 height 42
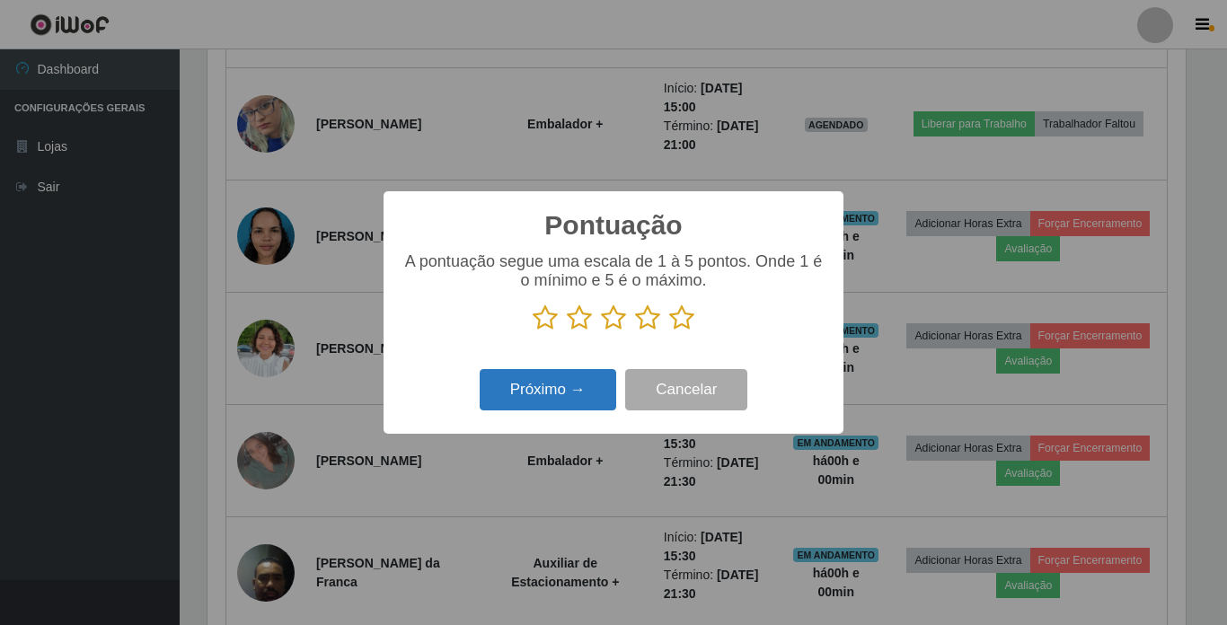
drag, startPoint x: 686, startPoint y: 325, endPoint x: 577, endPoint y: 378, distance: 121.7
click at [685, 325] on icon at bounding box center [681, 317] width 25 height 27
click at [669, 331] on input "radio" at bounding box center [669, 331] width 0 height 0
click at [533, 401] on button "Próximo →" at bounding box center [548, 390] width 137 height 42
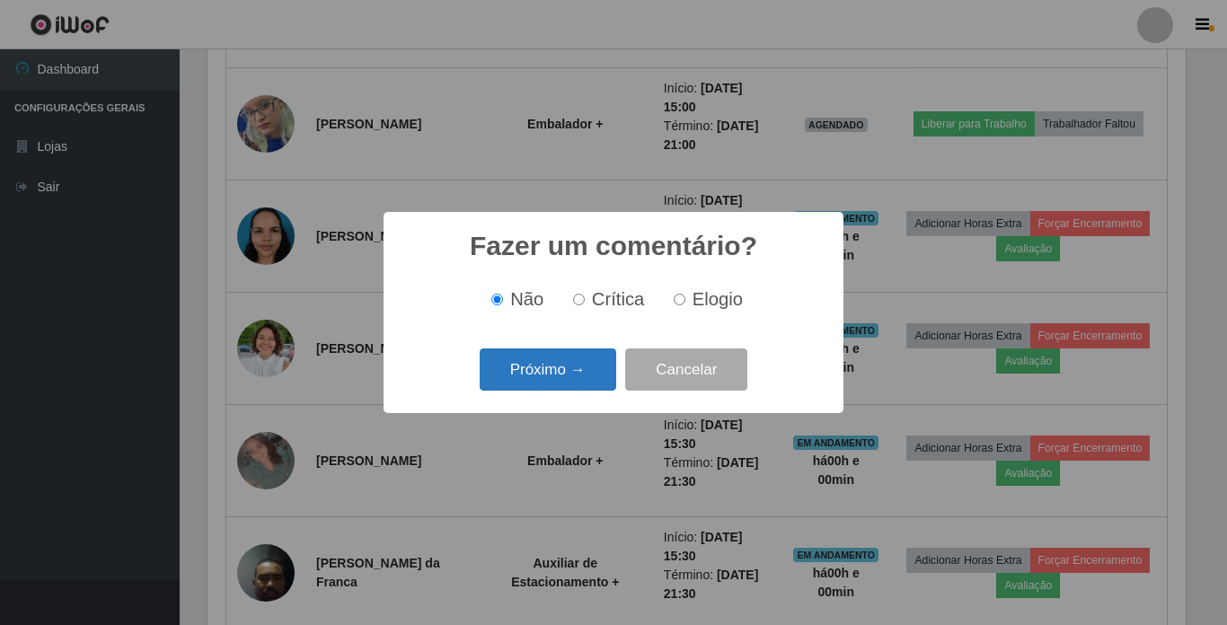
click at [564, 364] on button "Próximo →" at bounding box center [548, 369] width 137 height 42
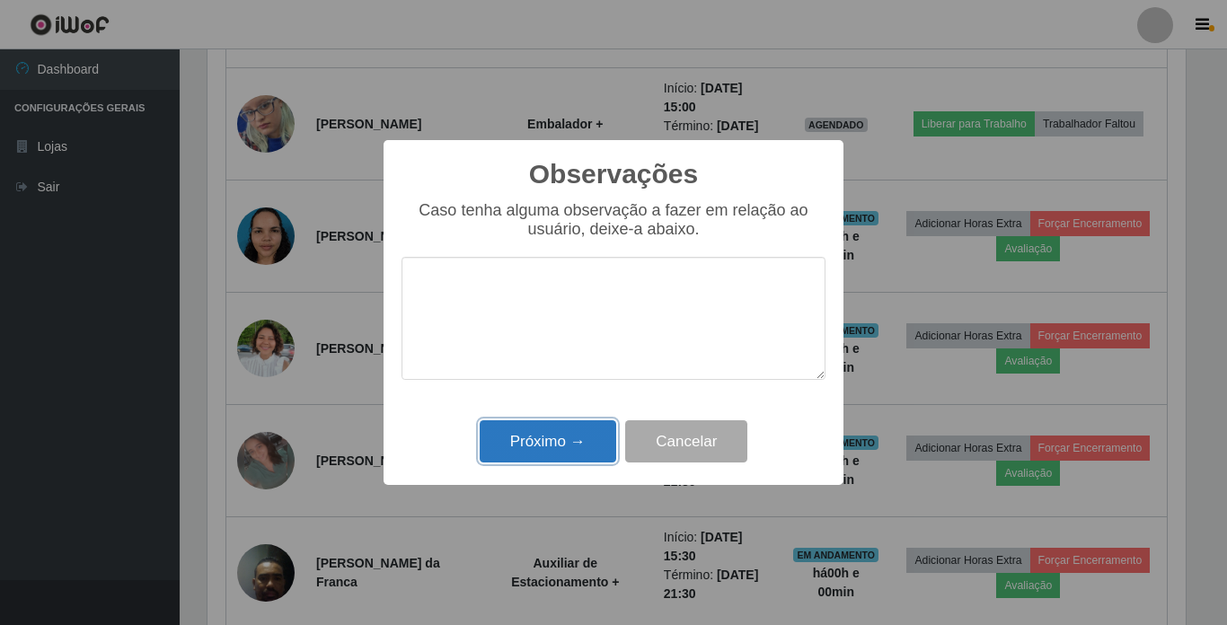
click at [563, 433] on button "Próximo →" at bounding box center [548, 441] width 137 height 42
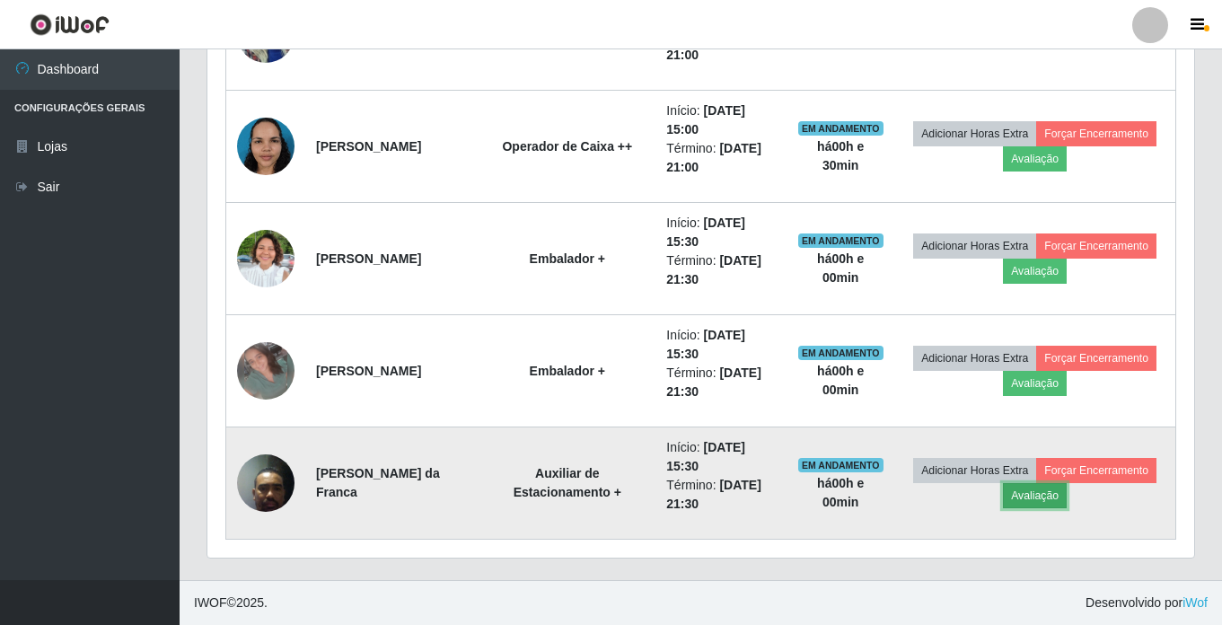
click at [928, 501] on button "Avaliação" at bounding box center [1035, 495] width 64 height 25
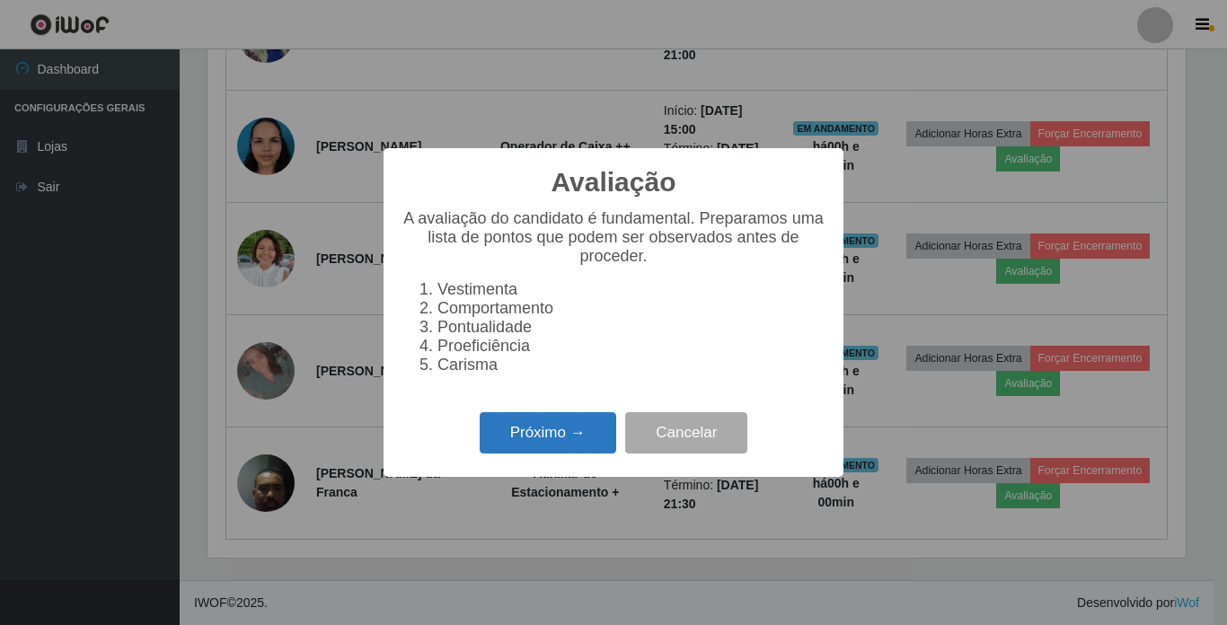
click at [552, 429] on button "Próximo →" at bounding box center [548, 433] width 137 height 42
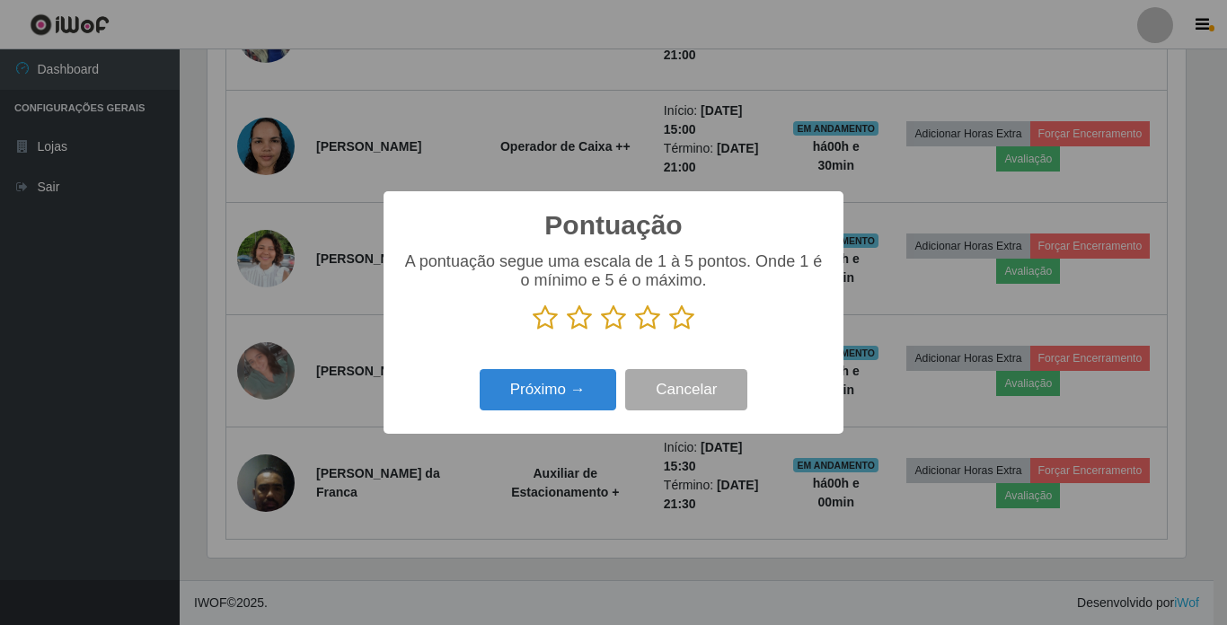
click at [677, 322] on icon at bounding box center [681, 317] width 25 height 27
click at [669, 331] on input "radio" at bounding box center [669, 331] width 0 height 0
click at [527, 400] on button "Próximo →" at bounding box center [548, 390] width 137 height 42
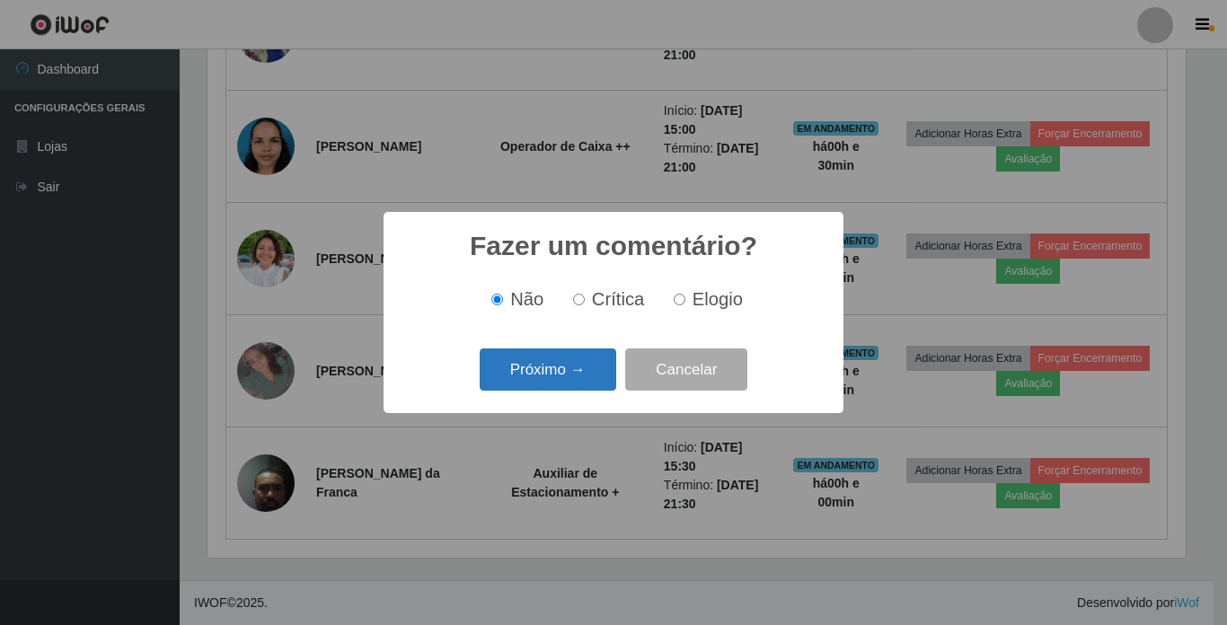
click at [544, 355] on button "Próximo →" at bounding box center [548, 369] width 137 height 42
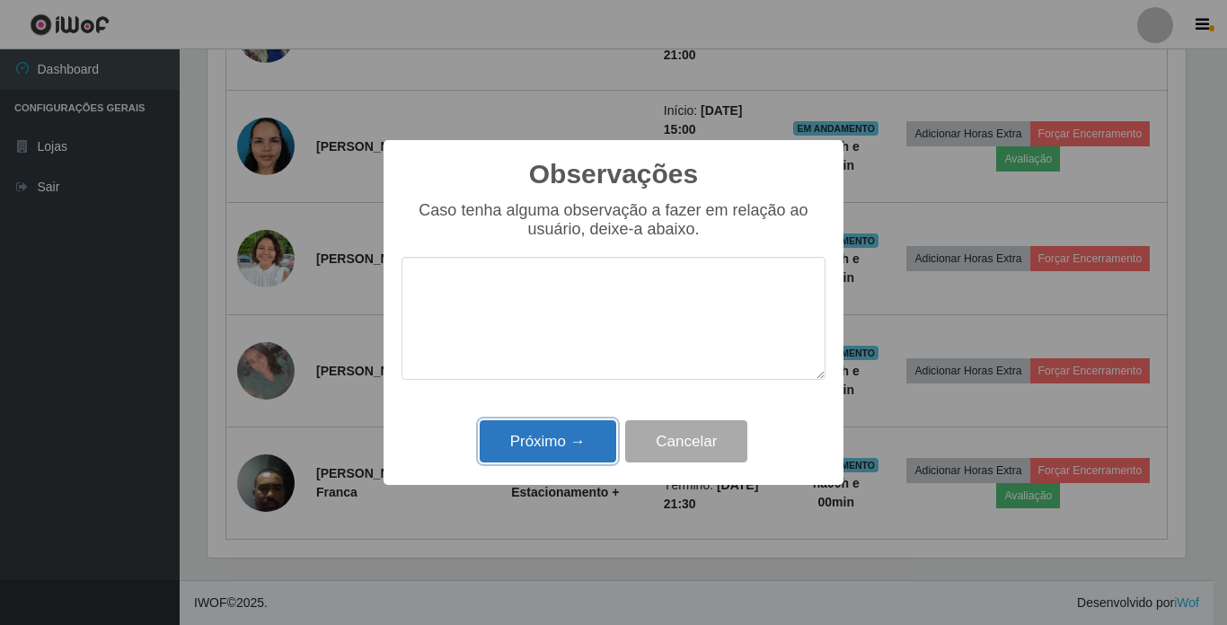
click at [569, 459] on button "Próximo →" at bounding box center [548, 441] width 137 height 42
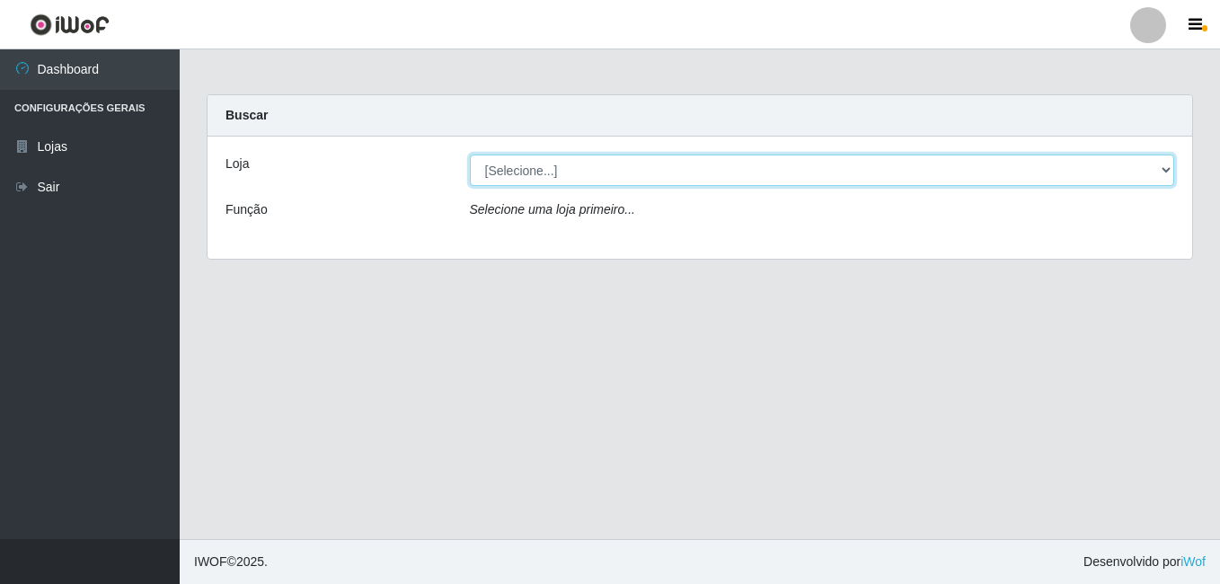
click at [574, 178] on select "[Selecione...] Bemais Supermercados - Cidade Universitária" at bounding box center [822, 169] width 705 height 31
click at [702, 175] on select "[Selecione...] Bemais Supermercados - Cidade Universitária" at bounding box center [822, 169] width 705 height 31
select select "250"
click at [470, 154] on select "[Selecione...] Bemais Supermercados - Cidade Universitária" at bounding box center [822, 169] width 705 height 31
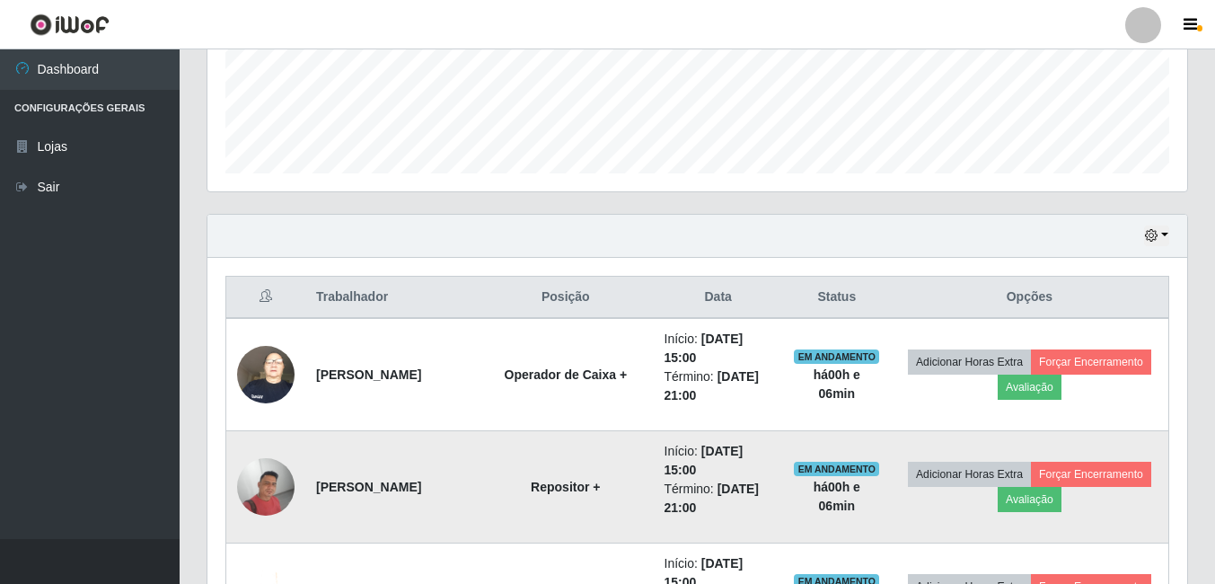
scroll to position [110, 0]
